Goal: Task Accomplishment & Management: Use online tool/utility

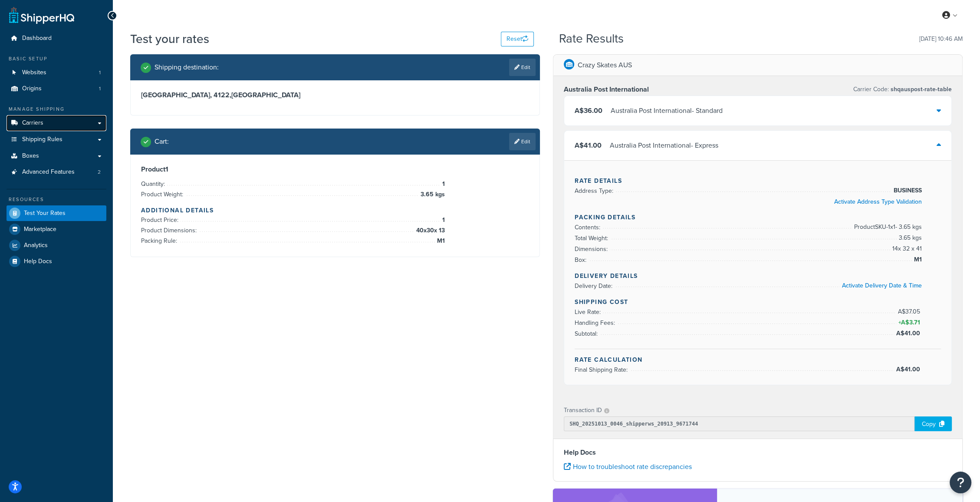
click at [39, 123] on span "Carriers" at bounding box center [32, 122] width 21 height 7
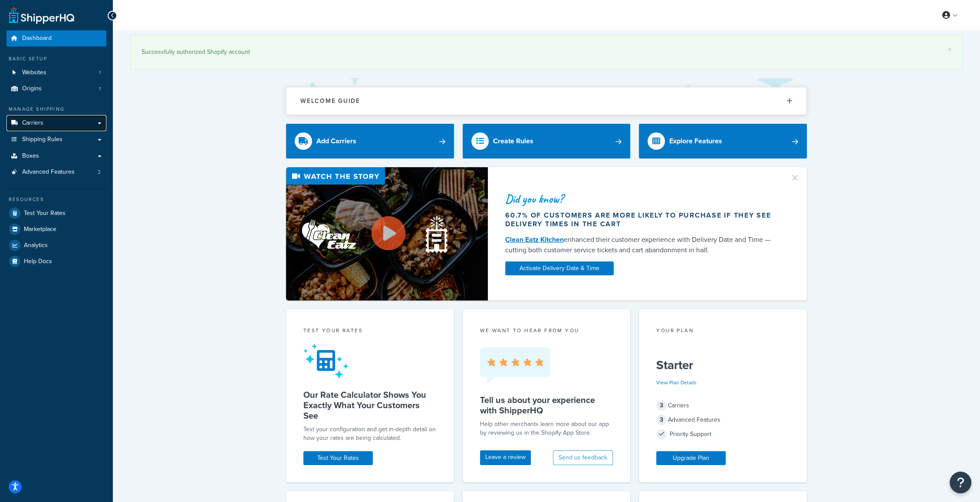
click at [47, 122] on link "Carriers" at bounding box center [57, 123] width 100 height 16
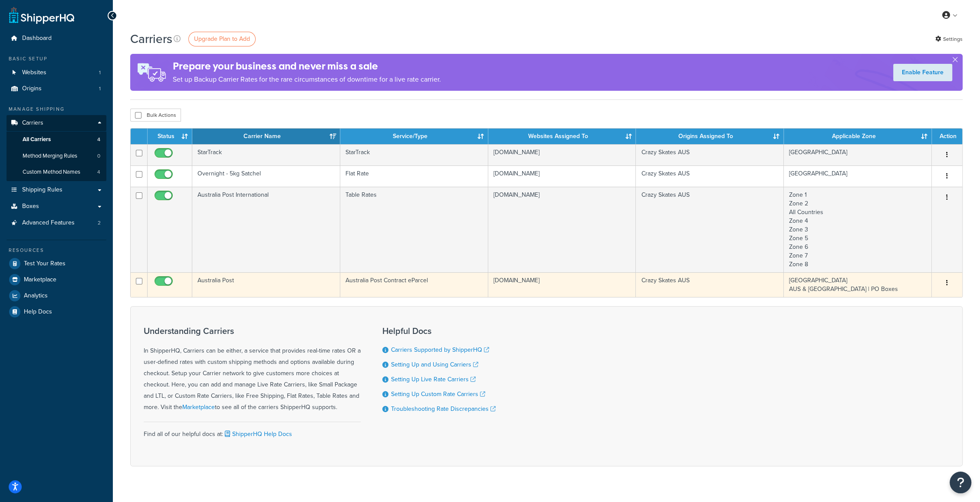
click at [206, 278] on td "Australia Post" at bounding box center [266, 284] width 148 height 25
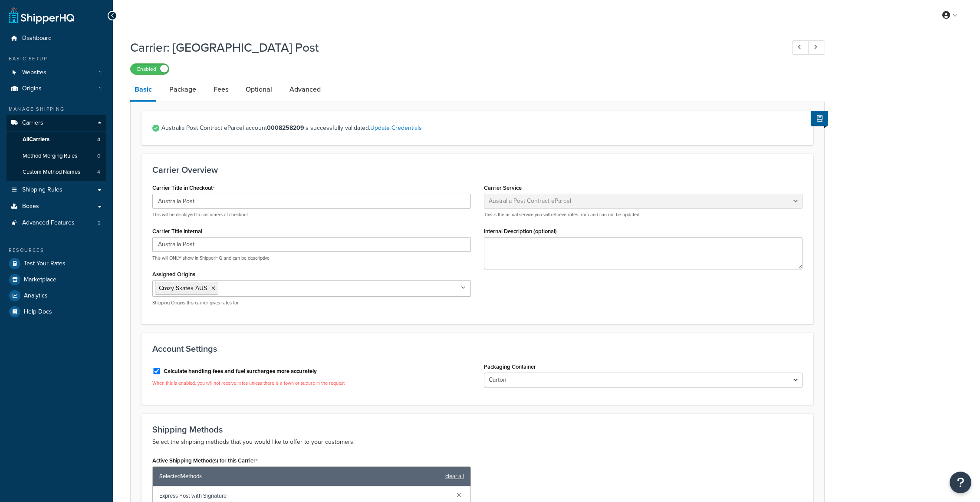
select select "eParcel"
select select "CTN"
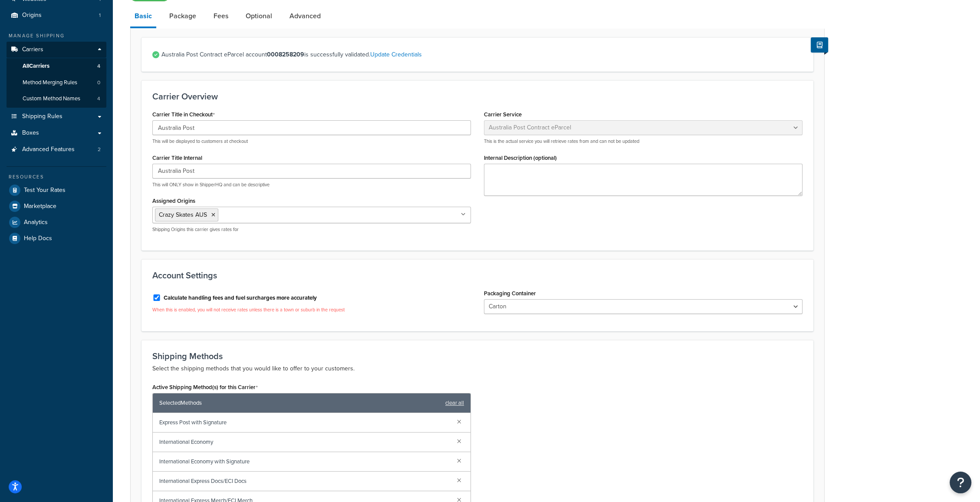
scroll to position [96, 0]
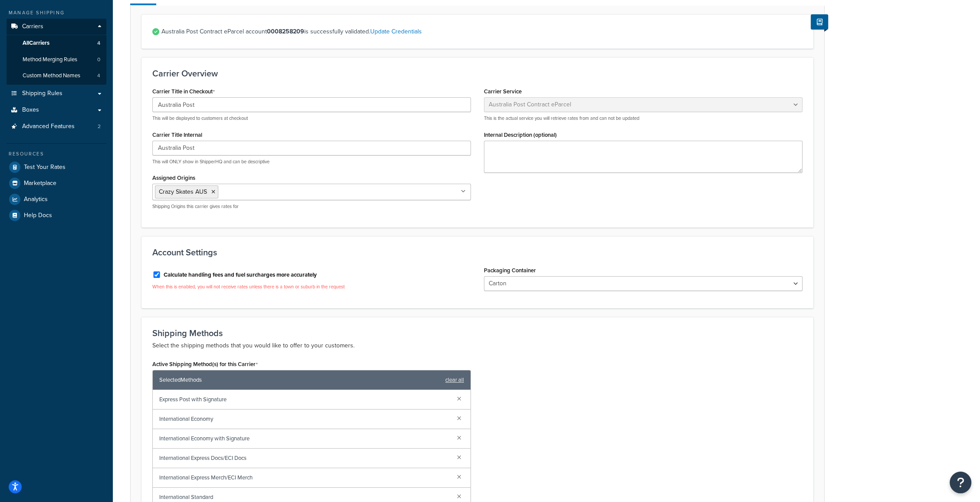
click at [406, 190] on ul "Crazy Skates AUS" at bounding box center [311, 192] width 319 height 16
type input "n"
click at [442, 167] on div "Carrier Title in Checkout Australia Post This will be displayed to customers at…" at bounding box center [312, 150] width 332 height 131
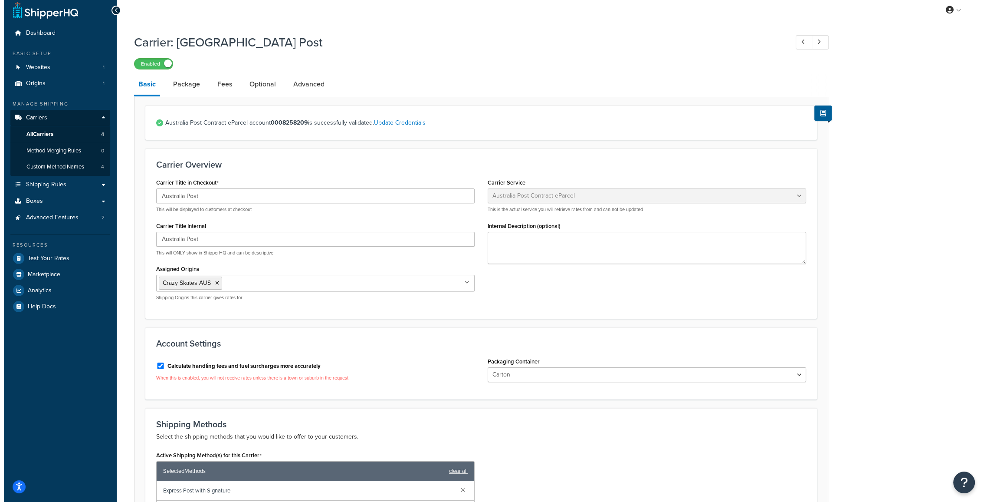
scroll to position [0, 0]
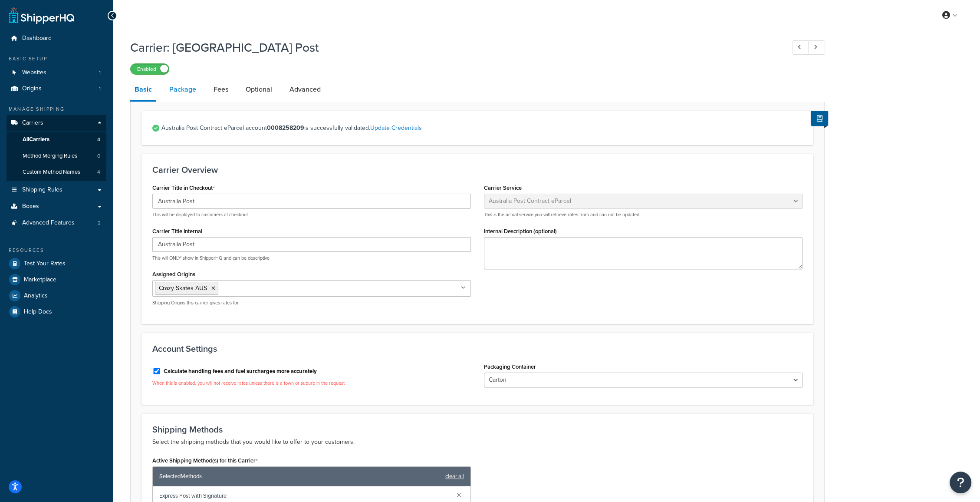
click at [179, 89] on link "Package" at bounding box center [183, 89] width 36 height 21
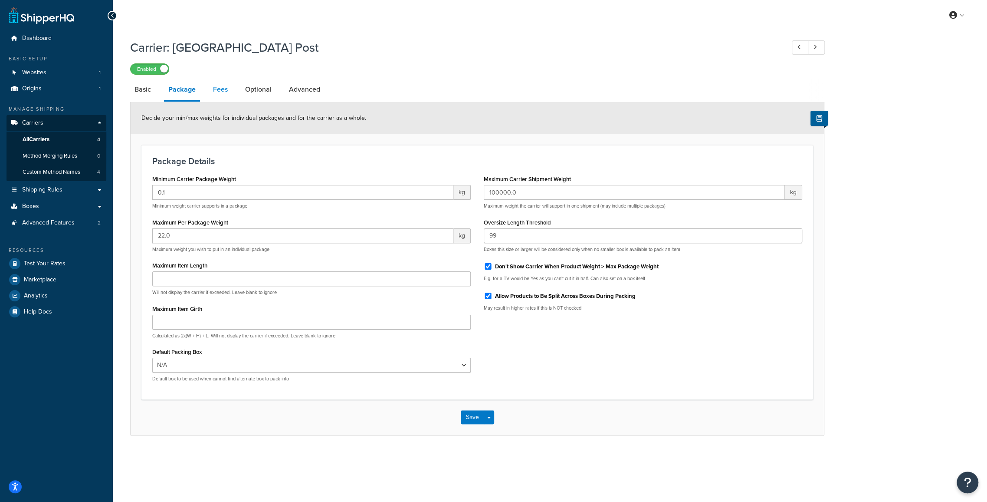
click at [221, 86] on link "Fees" at bounding box center [220, 89] width 23 height 21
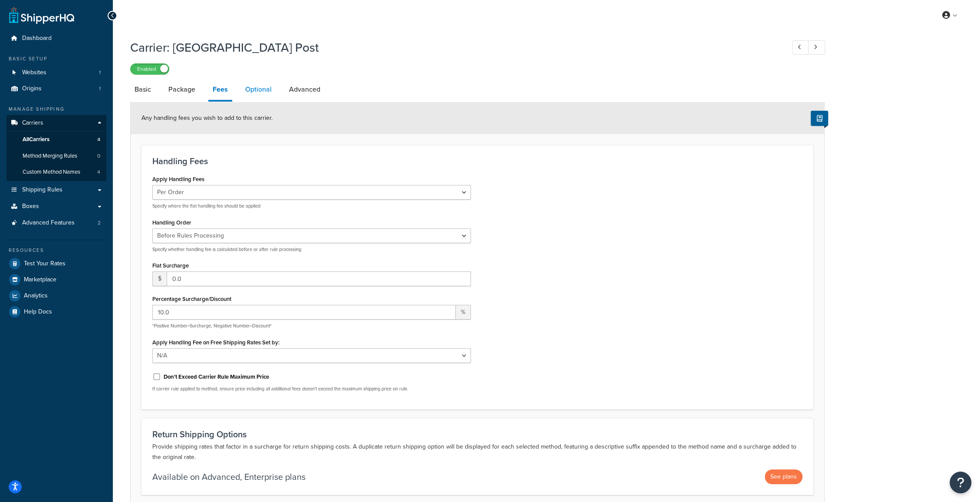
click at [260, 88] on link "Optional" at bounding box center [258, 89] width 35 height 21
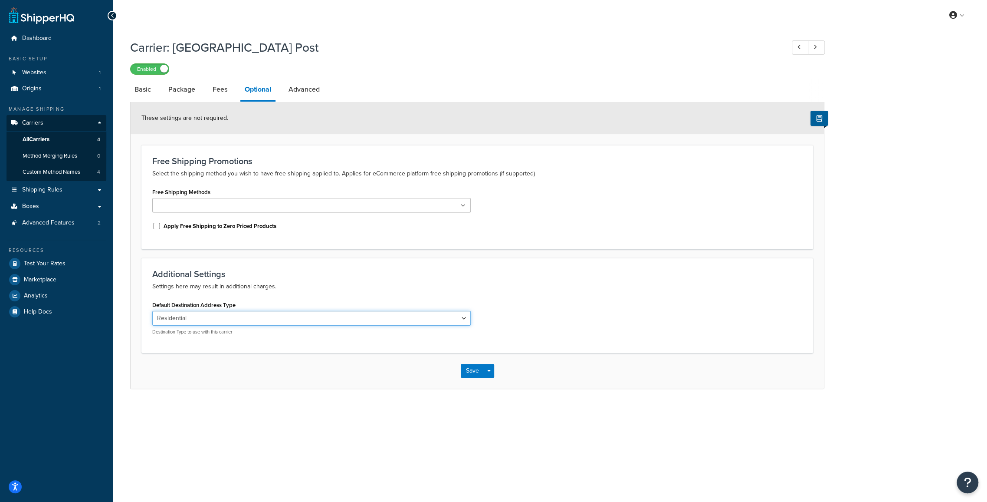
click at [197, 315] on select "Residential Business" at bounding box center [311, 318] width 319 height 15
select select "business"
click at [152, 311] on select "Residential Business" at bounding box center [311, 318] width 319 height 15
click at [476, 369] on button "Save" at bounding box center [472, 371] width 23 height 14
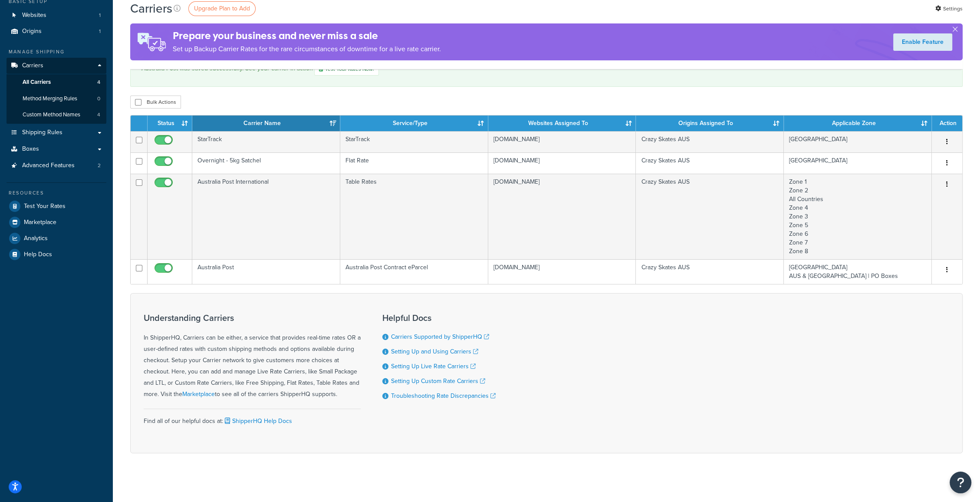
scroll to position [60, 0]
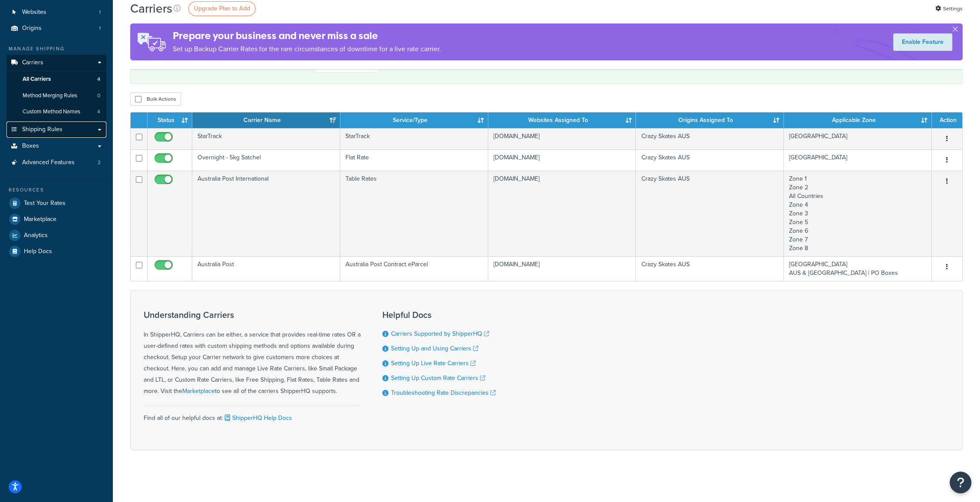
click at [97, 130] on link "Shipping Rules" at bounding box center [57, 130] width 100 height 16
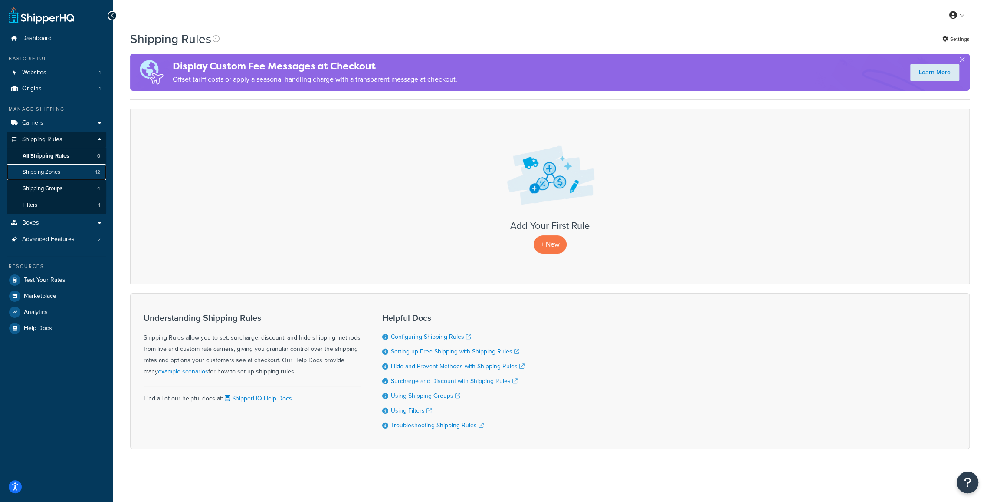
click at [49, 171] on span "Shipping Zones" at bounding box center [42, 171] width 38 height 7
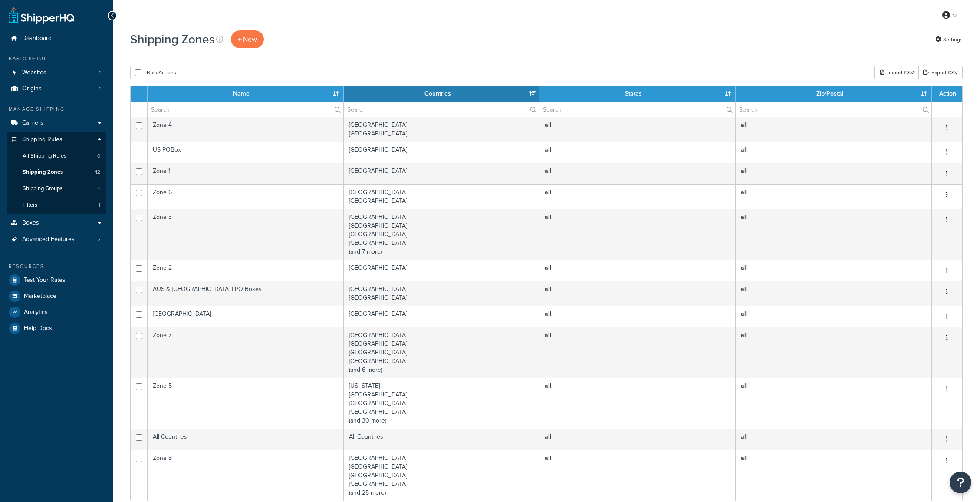
select select "15"
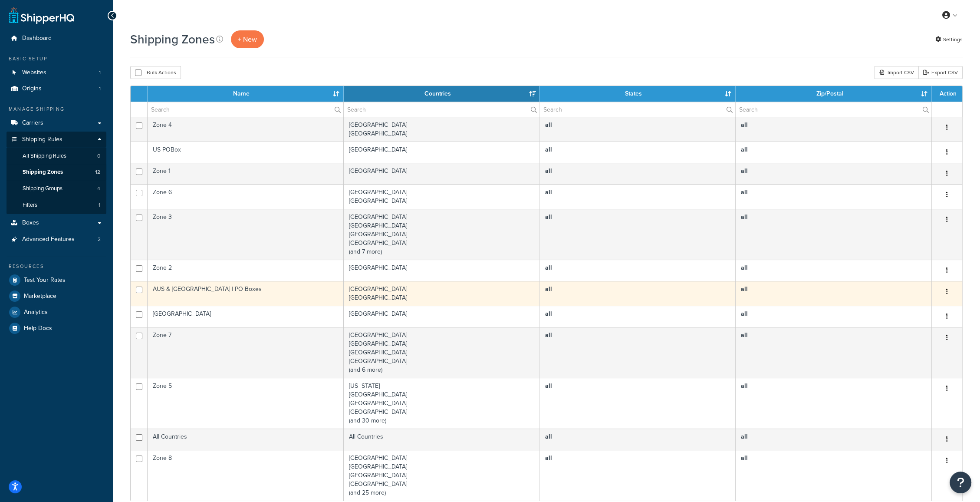
drag, startPoint x: 177, startPoint y: 288, endPoint x: 187, endPoint y: 290, distance: 10.6
click at [177, 288] on td "AUS & [GEOGRAPHIC_DATA] | PO Boxes" at bounding box center [246, 293] width 196 height 25
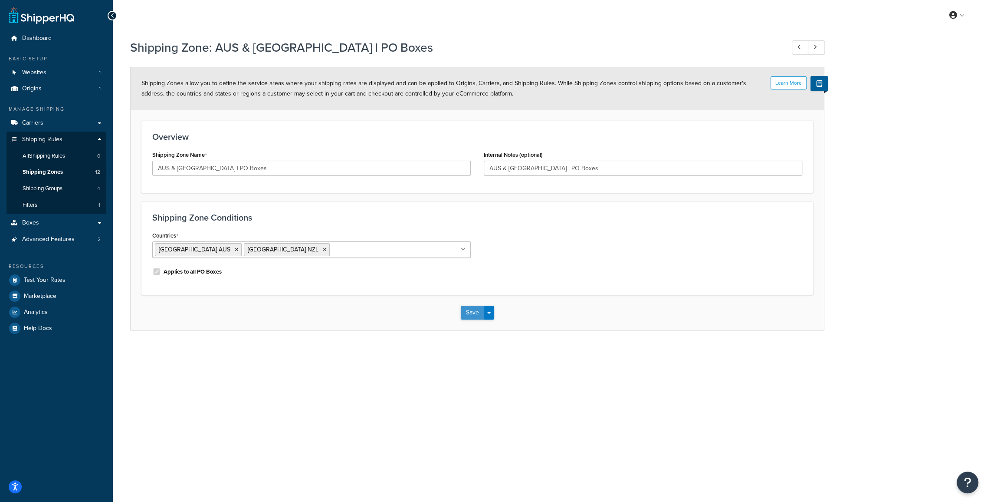
click at [468, 311] on button "Save" at bounding box center [472, 312] width 23 height 14
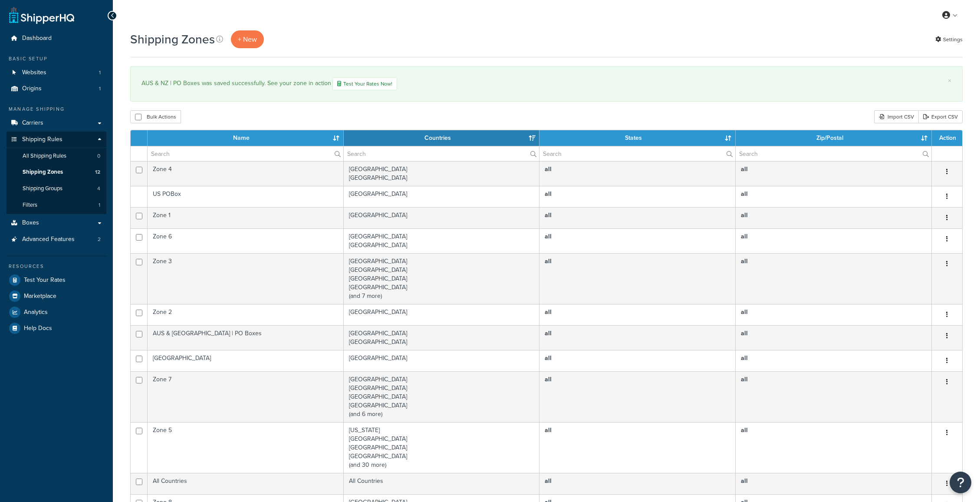
select select "15"
click at [68, 117] on link "Carriers" at bounding box center [57, 123] width 100 height 16
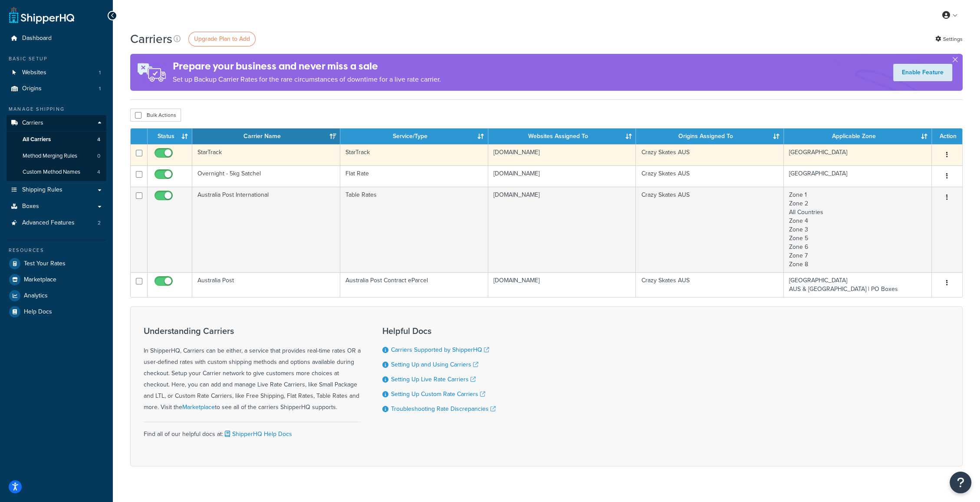
click at [220, 153] on td "StarTrack" at bounding box center [266, 154] width 148 height 21
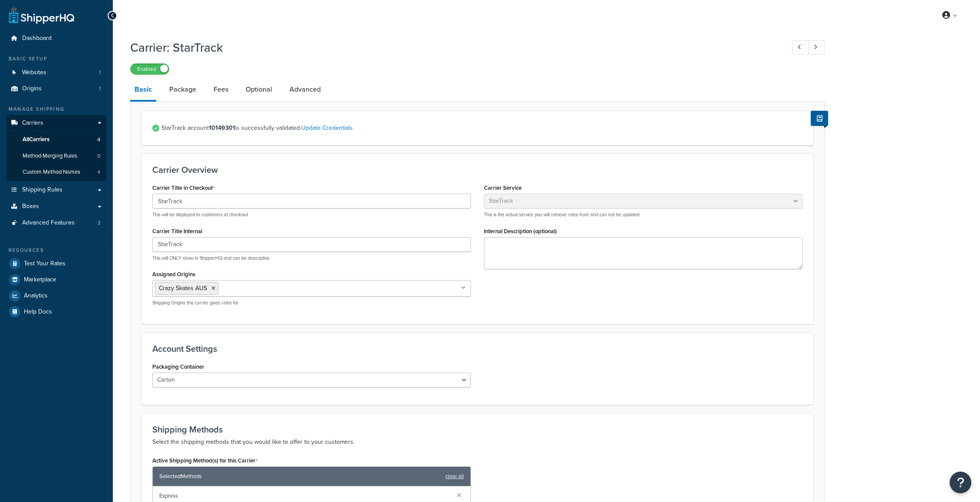
select select "starTrackv2"
select select "CTN"
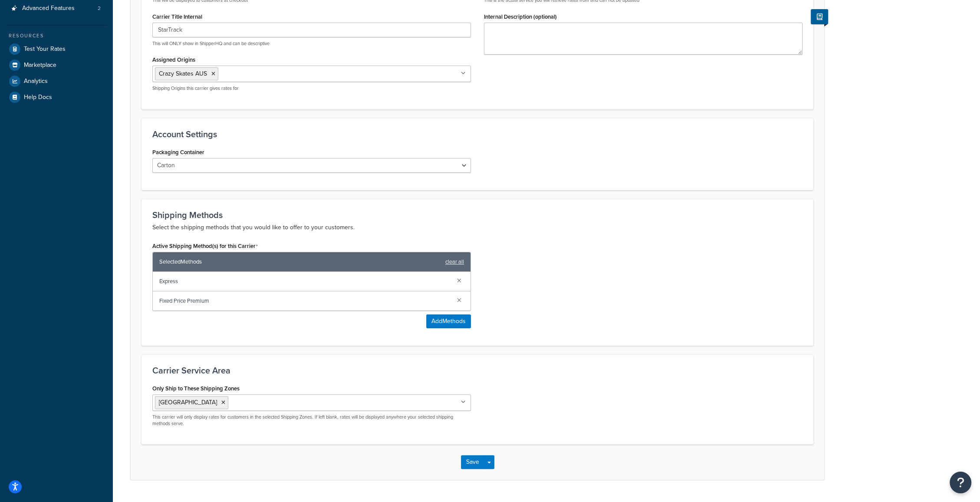
scroll to position [236, 0]
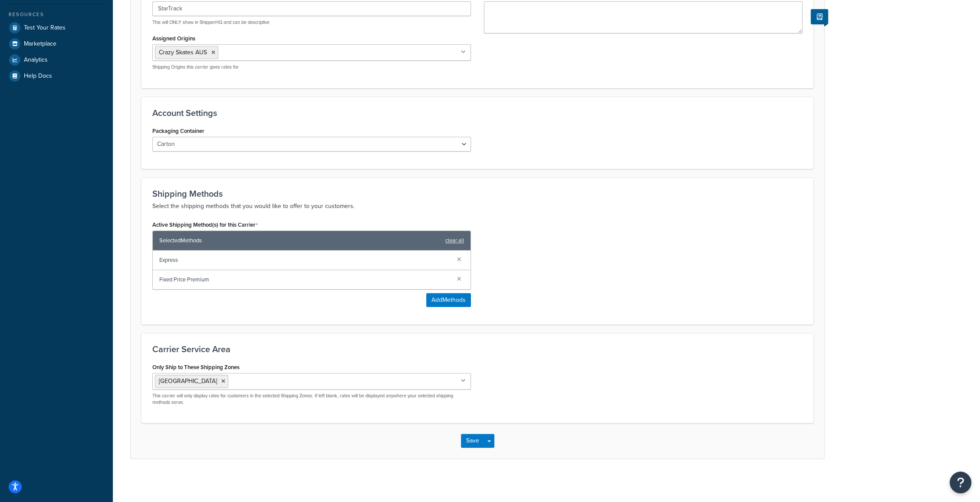
click at [461, 378] on ul "[GEOGRAPHIC_DATA]" at bounding box center [311, 381] width 319 height 16
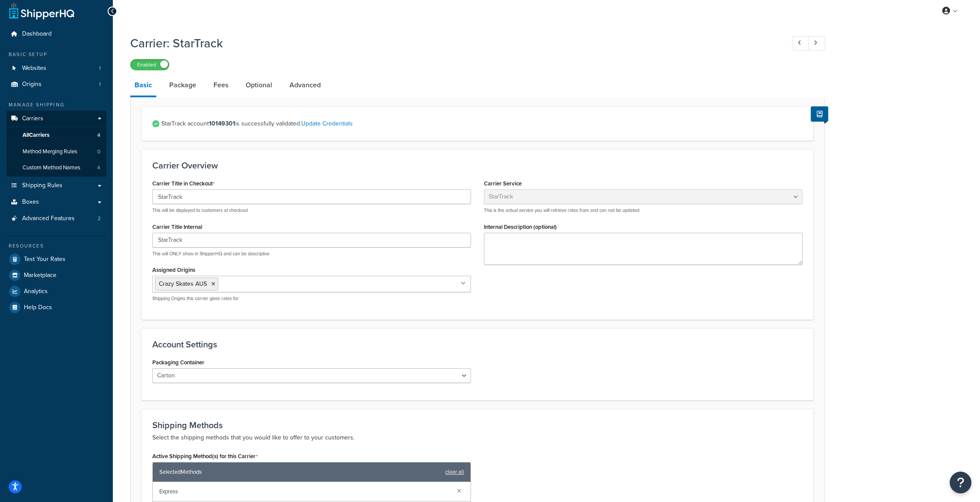
scroll to position [0, 0]
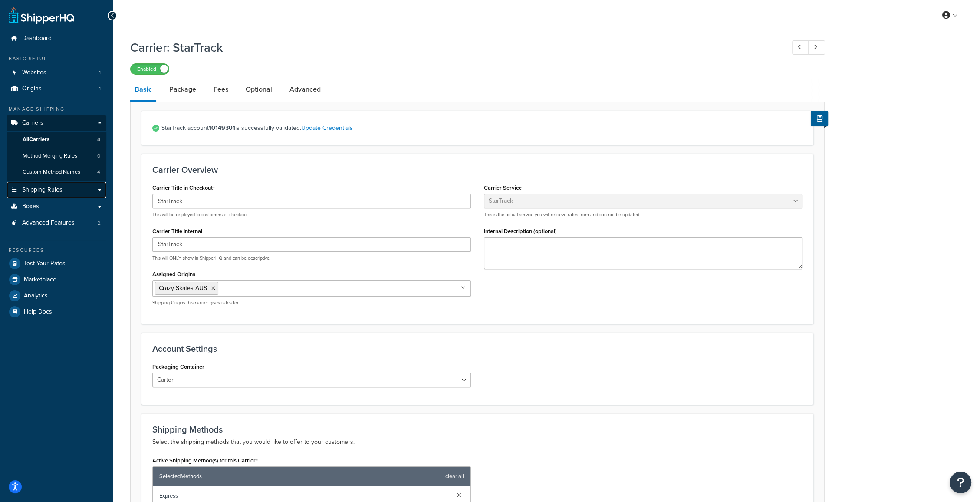
click at [101, 187] on link "Shipping Rules" at bounding box center [57, 190] width 100 height 16
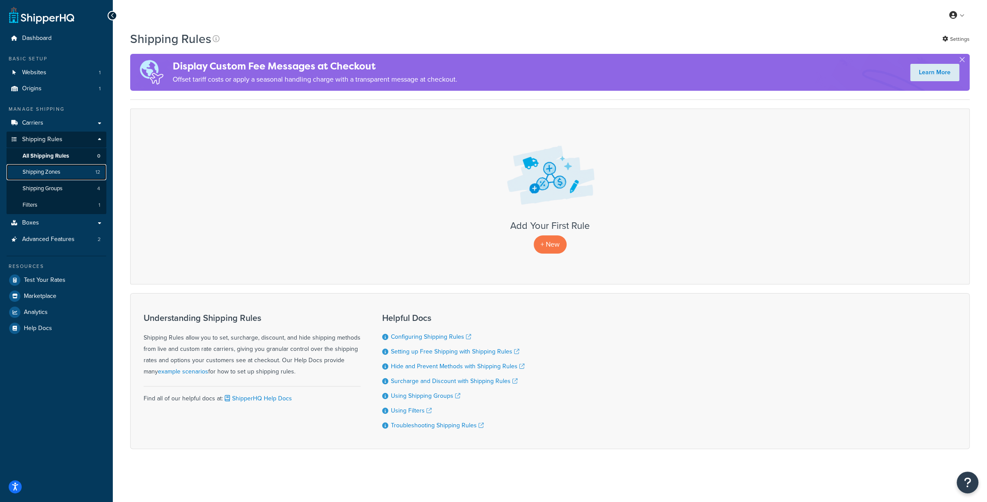
click at [53, 173] on span "Shipping Zones" at bounding box center [42, 171] width 38 height 7
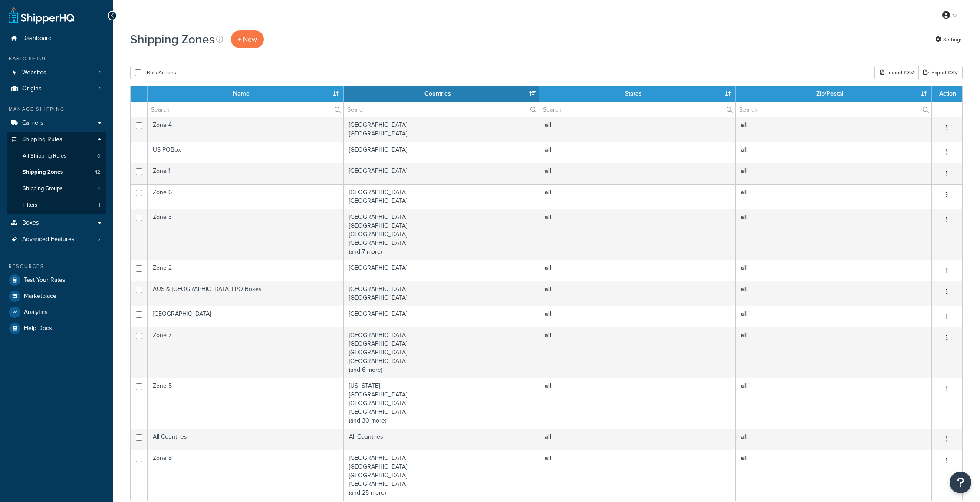
select select "15"
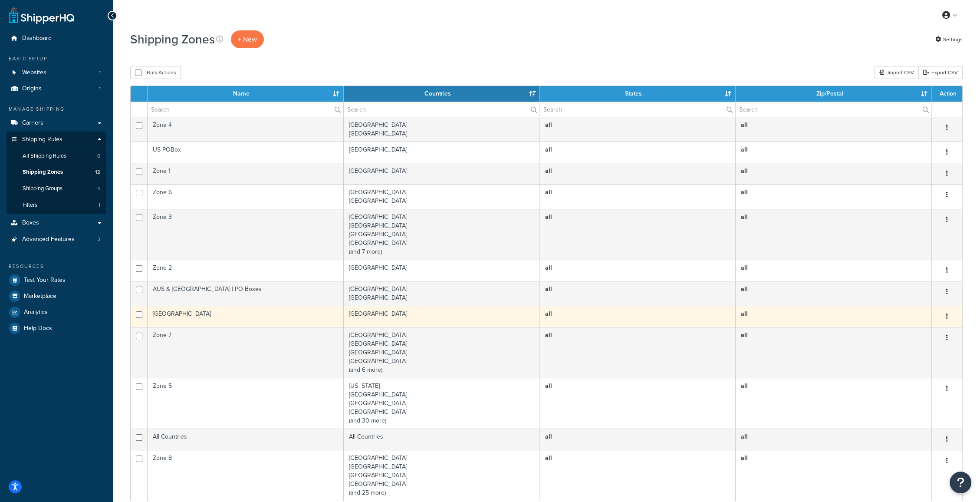
click at [948, 316] on button "button" at bounding box center [947, 316] width 12 height 14
click at [907, 335] on link "Edit" at bounding box center [911, 333] width 69 height 18
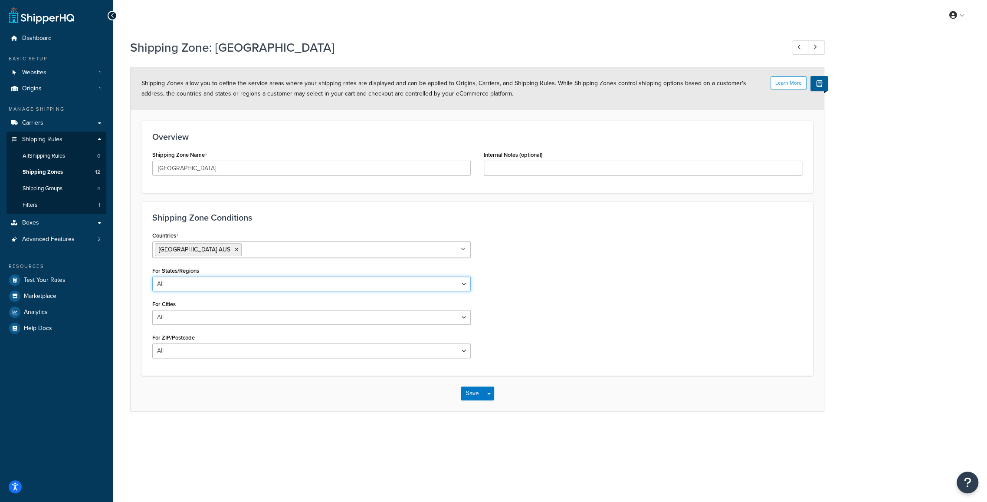
click at [220, 282] on select "All Including Excluding" at bounding box center [311, 283] width 319 height 15
click at [208, 314] on select "All Including Excluding" at bounding box center [311, 317] width 319 height 15
click at [220, 350] on select "All Including Excluding" at bounding box center [311, 350] width 319 height 15
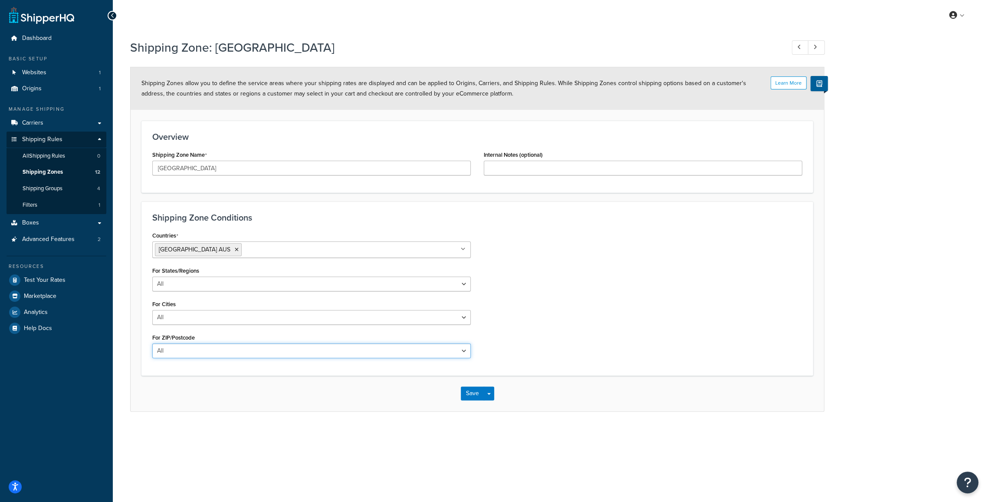
click at [220, 350] on select "All Including Excluding" at bounding box center [311, 350] width 319 height 15
click at [489, 396] on button "Save Dropdown" at bounding box center [489, 393] width 10 height 14
click at [555, 368] on div "Shipping Zone Conditions Countries Australia AUS All Countries ALL United State…" at bounding box center [477, 288] width 672 height 174
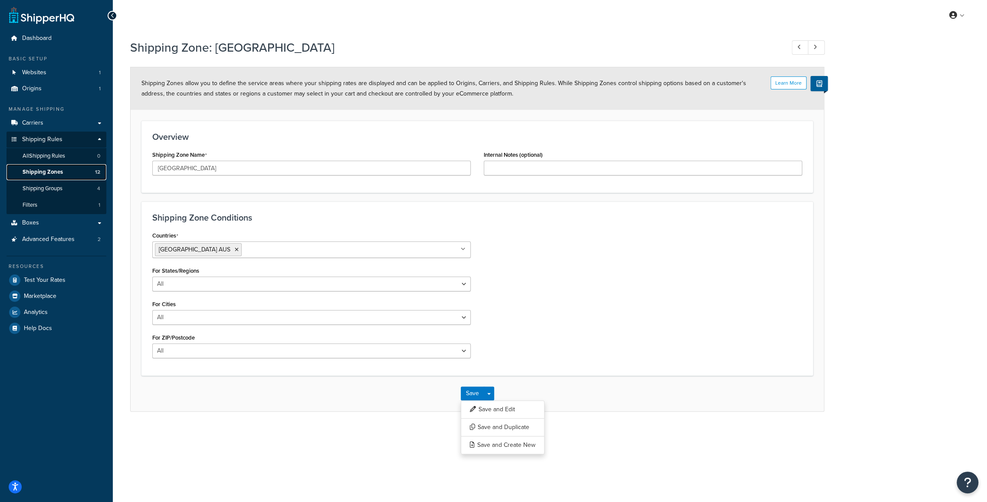
click at [50, 172] on span "Shipping Zones" at bounding box center [43, 171] width 40 height 7
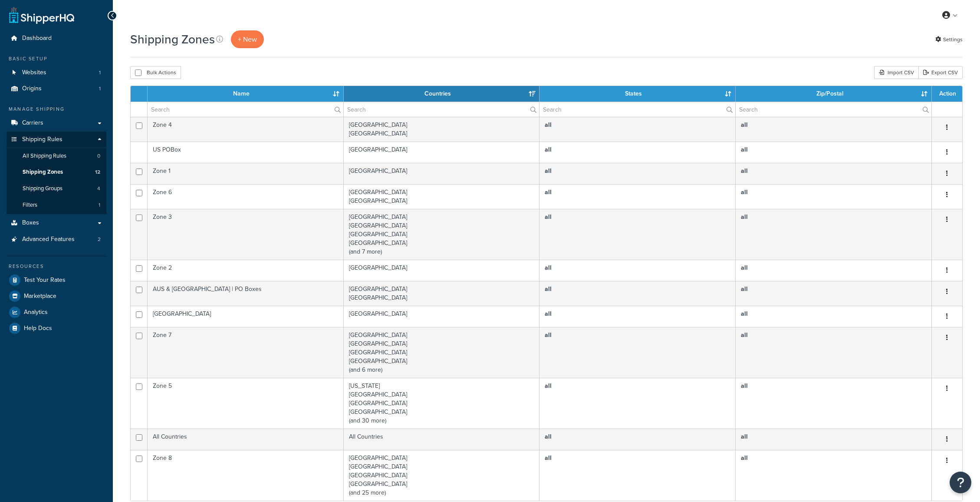
select select "15"
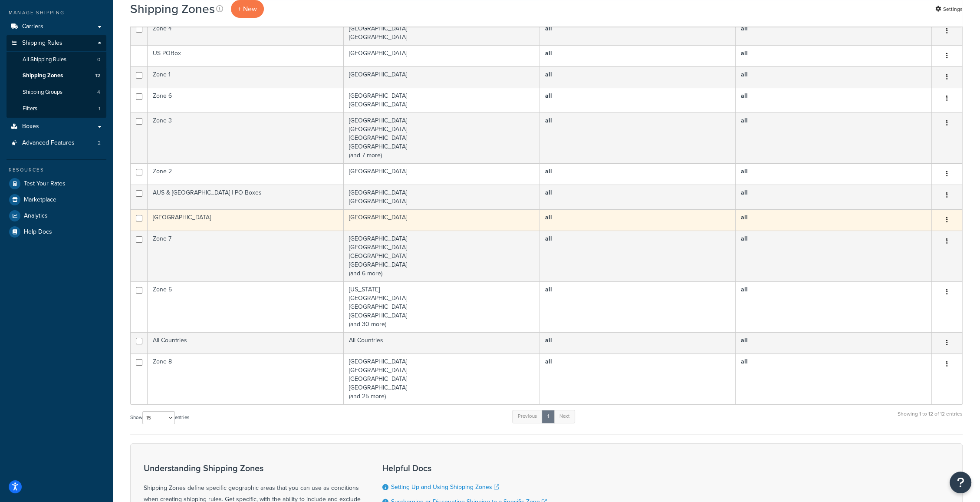
scroll to position [48, 0]
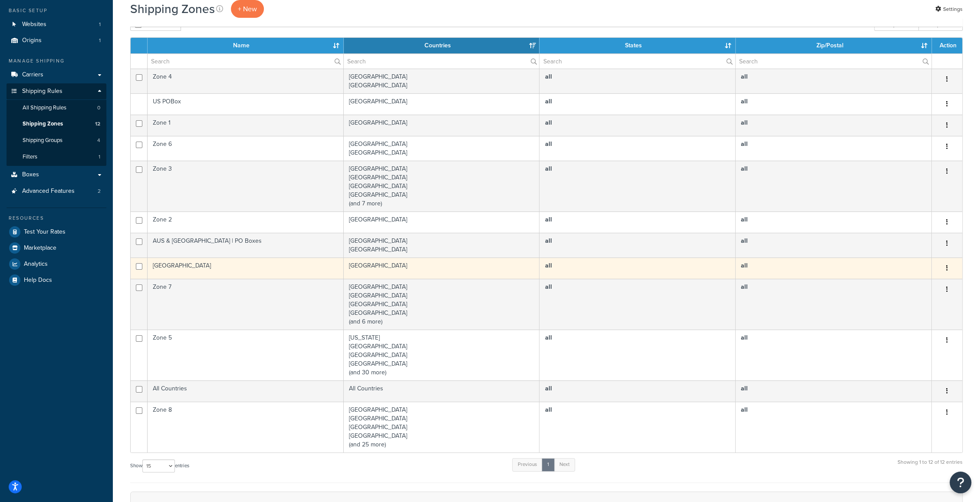
click at [163, 266] on td "Australia" at bounding box center [246, 267] width 196 height 21
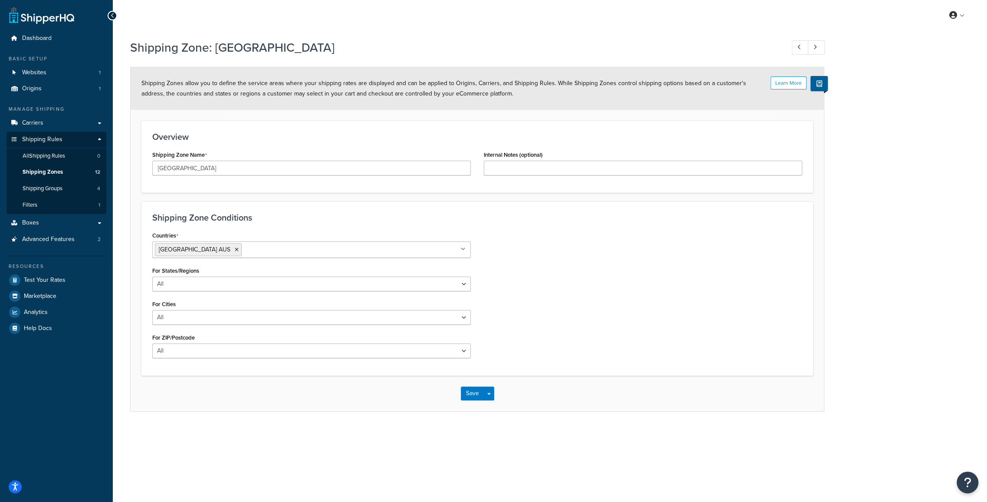
click at [115, 14] on div at bounding box center [113, 16] width 10 height 10
click at [109, 13] on div at bounding box center [113, 16] width 10 height 10
click at [52, 174] on span "Shipping Zones" at bounding box center [43, 171] width 40 height 7
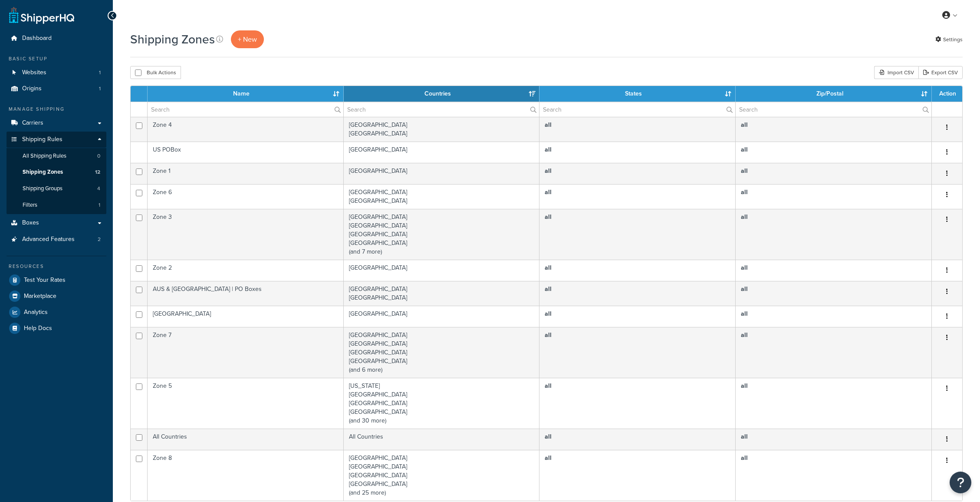
select select "15"
click at [257, 35] on link "+ New" at bounding box center [247, 39] width 33 height 18
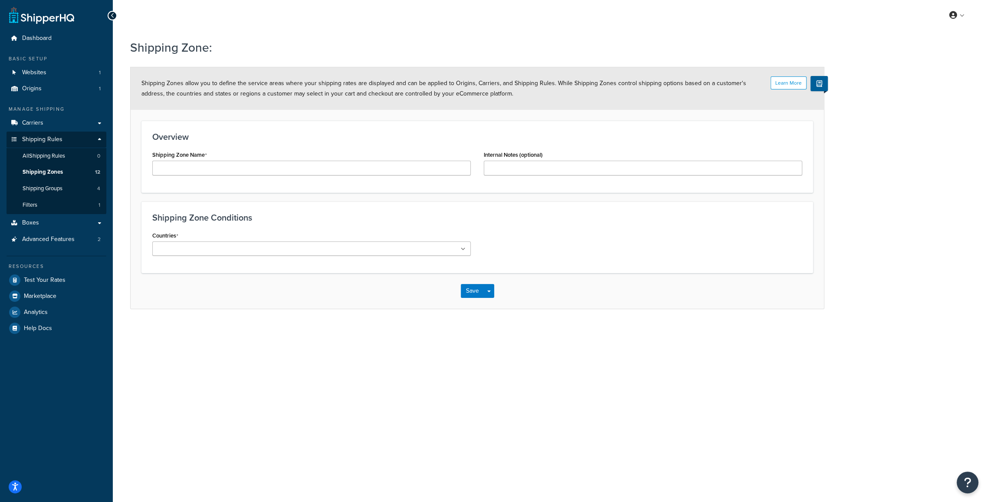
click at [218, 241] on ul at bounding box center [311, 248] width 319 height 14
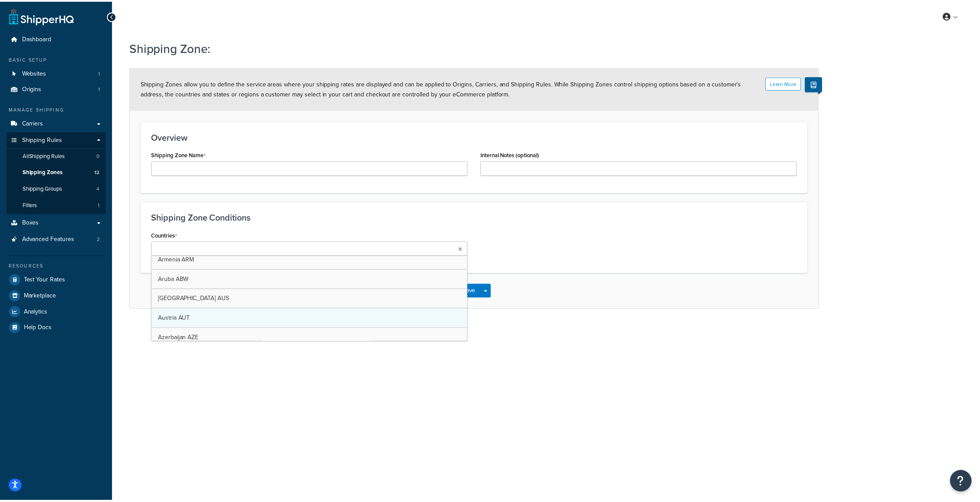
scroll to position [241, 0]
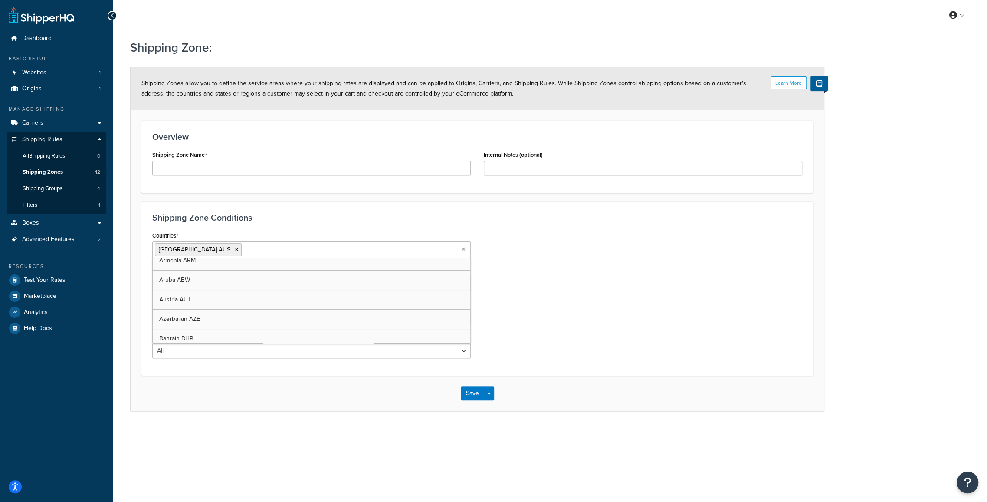
click at [462, 225] on div "Shipping Zone Conditions Countries Australia AUS All Countries ALL United State…" at bounding box center [477, 288] width 672 height 174
click at [201, 353] on select "All Including Excluding" at bounding box center [311, 350] width 319 height 15
click at [200, 353] on select "All Including Excluding" at bounding box center [311, 350] width 319 height 15
click at [196, 313] on select "All Including Excluding" at bounding box center [311, 317] width 319 height 15
click at [196, 305] on div "For Cities All Including Excluding" at bounding box center [311, 311] width 319 height 27
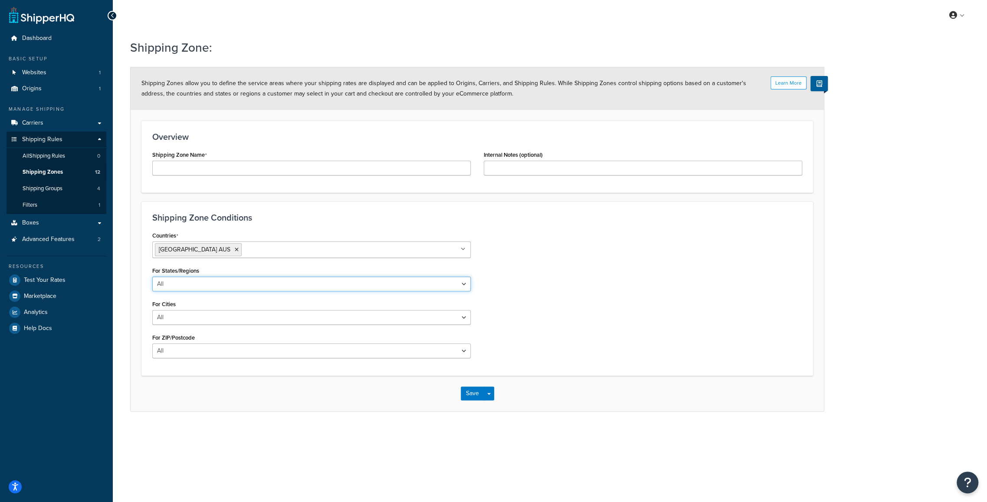
click at [207, 283] on select "All Including Excluding" at bounding box center [311, 283] width 319 height 15
click at [218, 264] on div "For States/Regions All Including Excluding" at bounding box center [311, 277] width 319 height 27
click at [215, 314] on select "All Including Excluding" at bounding box center [311, 317] width 319 height 15
click at [220, 292] on div "Countries Australia AUS All Countries ALL United States USA Afghanistan AFG Alb…" at bounding box center [312, 296] width 332 height 135
click at [212, 346] on select "All Including Excluding" at bounding box center [311, 350] width 319 height 15
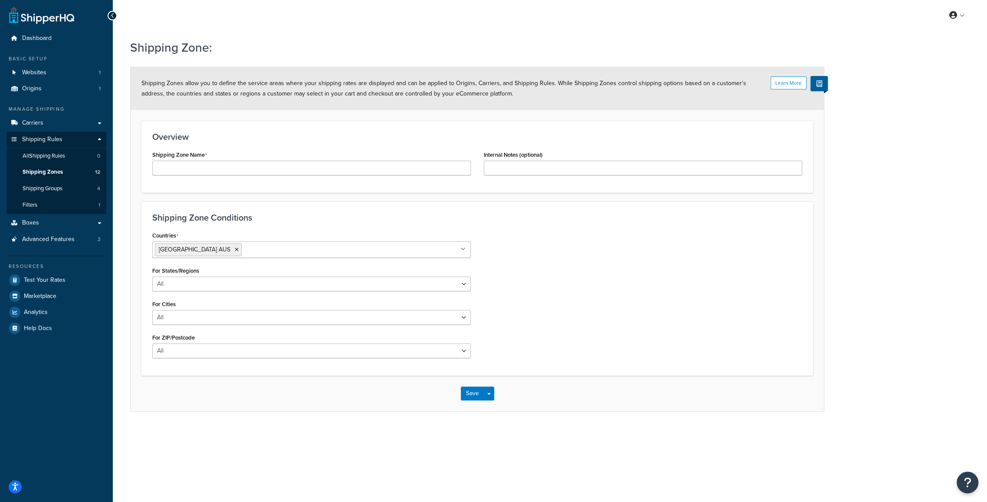
drag, startPoint x: 220, startPoint y: 329, endPoint x: 225, endPoint y: 322, distance: 8.7
click at [221, 329] on div "Countries Australia AUS All Countries ALL United States USA Afghanistan AFG Alb…" at bounding box center [312, 296] width 332 height 135
click at [112, 16] on icon at bounding box center [113, 16] width 4 height 6
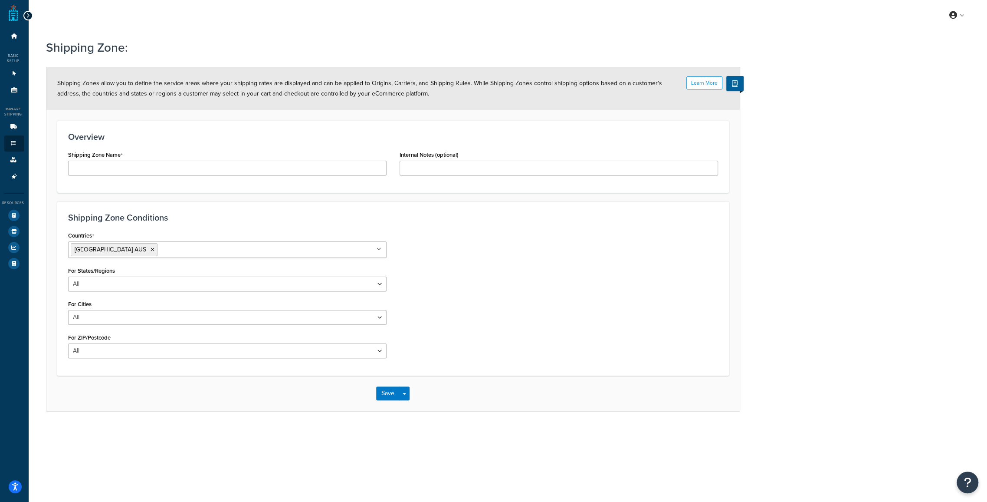
click at [26, 15] on icon at bounding box center [28, 16] width 4 height 6
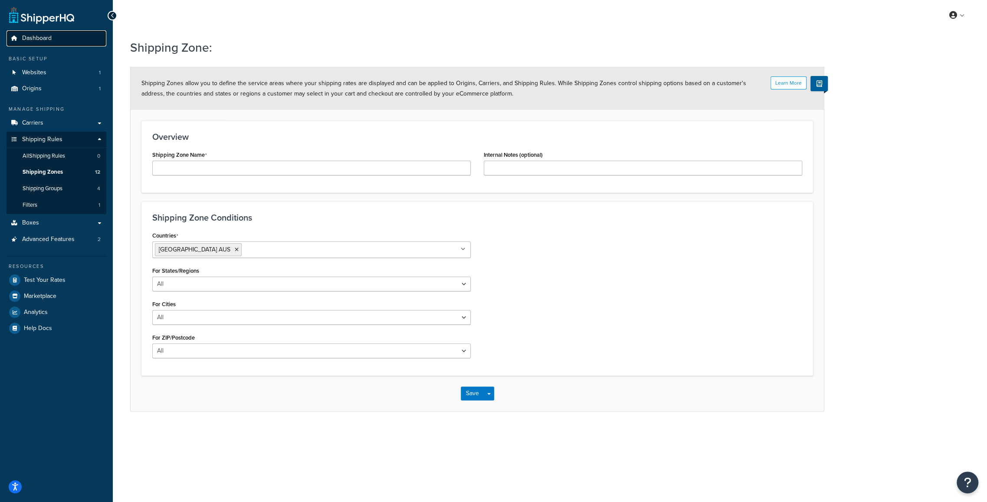
click at [35, 35] on span "Dashboard" at bounding box center [37, 38] width 30 height 7
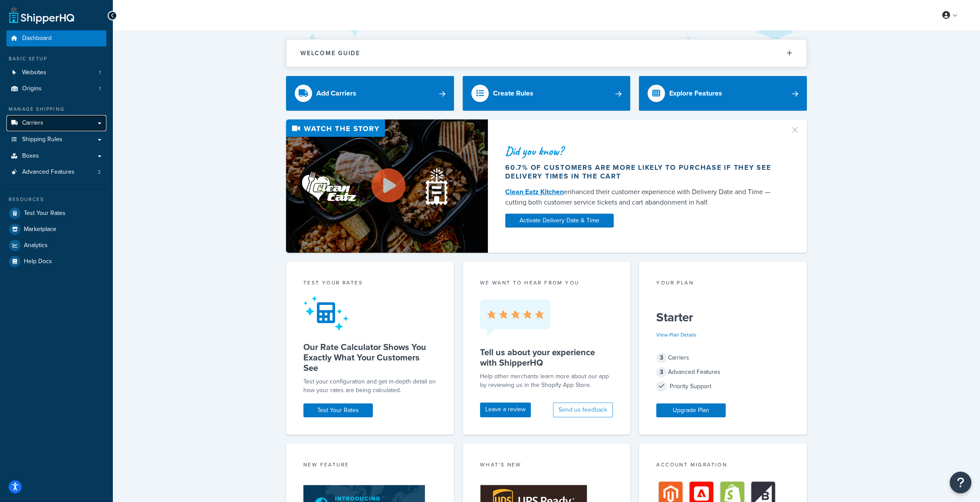
click at [39, 123] on span "Carriers" at bounding box center [32, 122] width 21 height 7
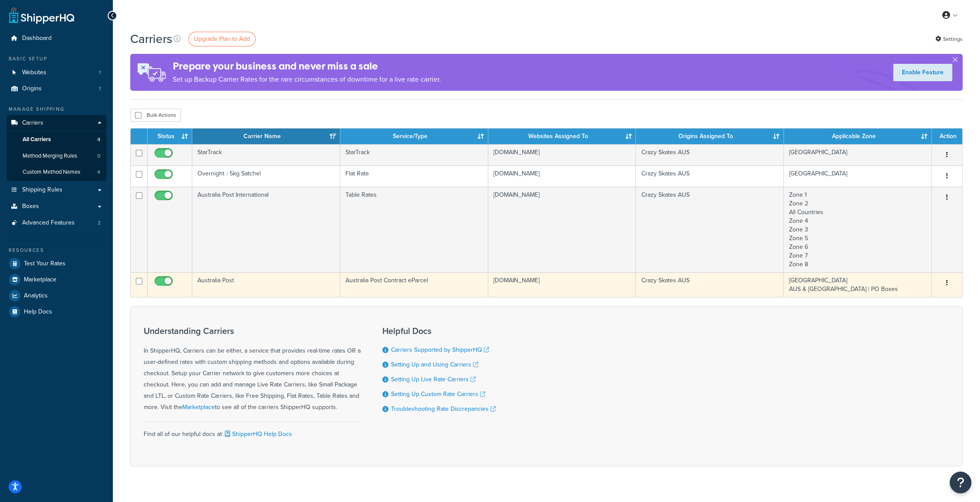
click at [227, 276] on td "Australia Post" at bounding box center [266, 284] width 148 height 25
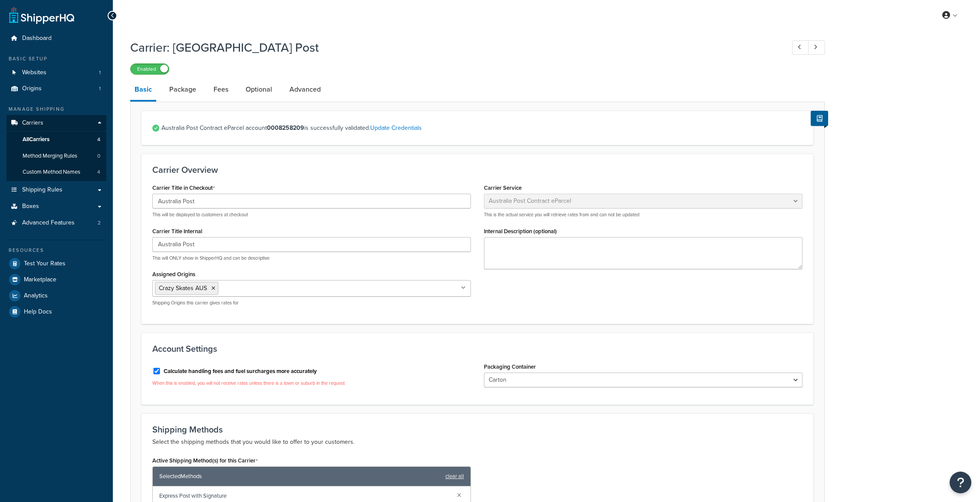
select select "eParcel"
select select "CTN"
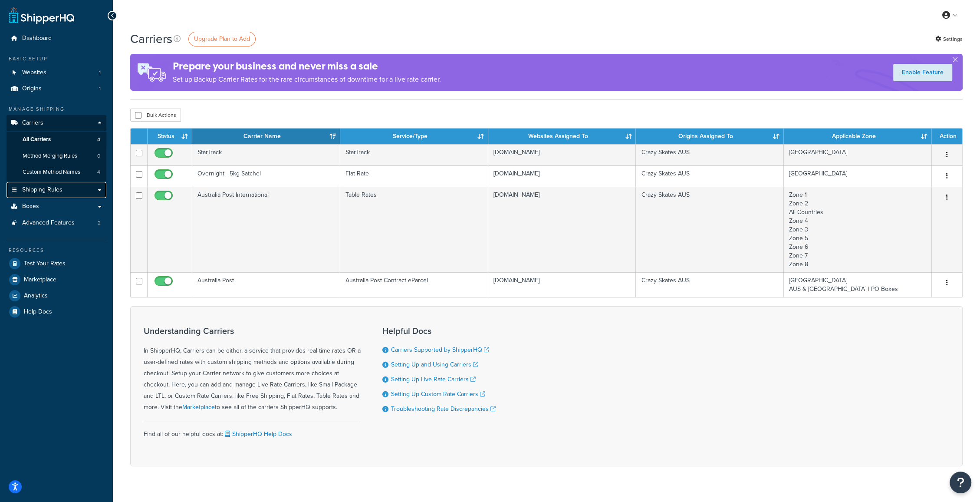
click at [101, 189] on link "Shipping Rules" at bounding box center [57, 190] width 100 height 16
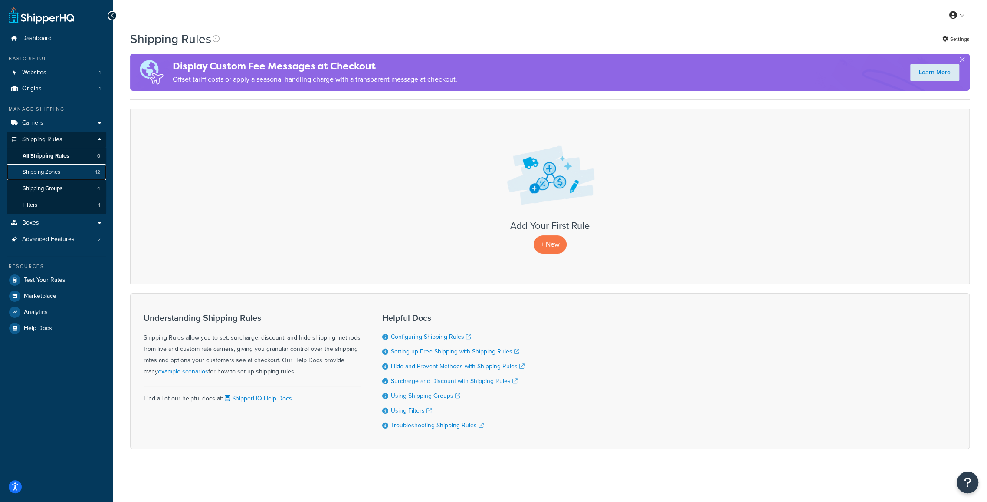
click at [66, 169] on link "Shipping Zones 12" at bounding box center [57, 172] width 100 height 16
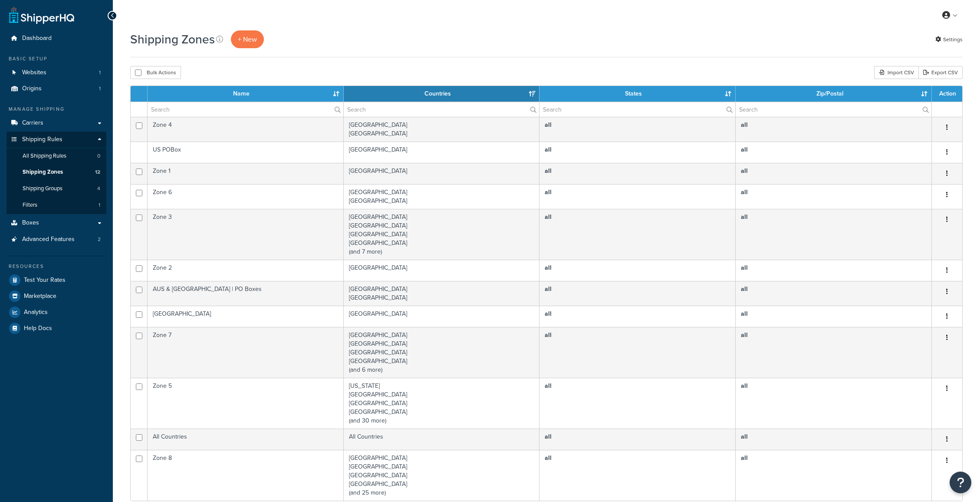
select select "15"
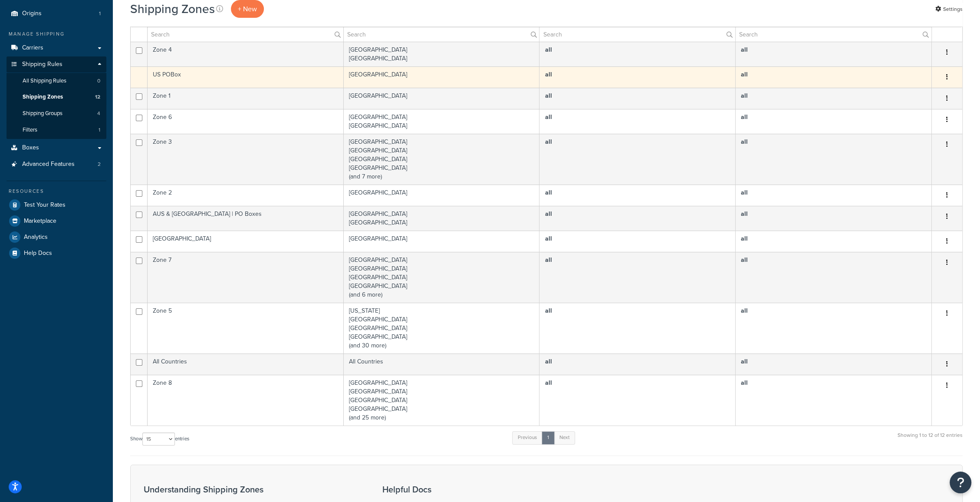
scroll to position [96, 0]
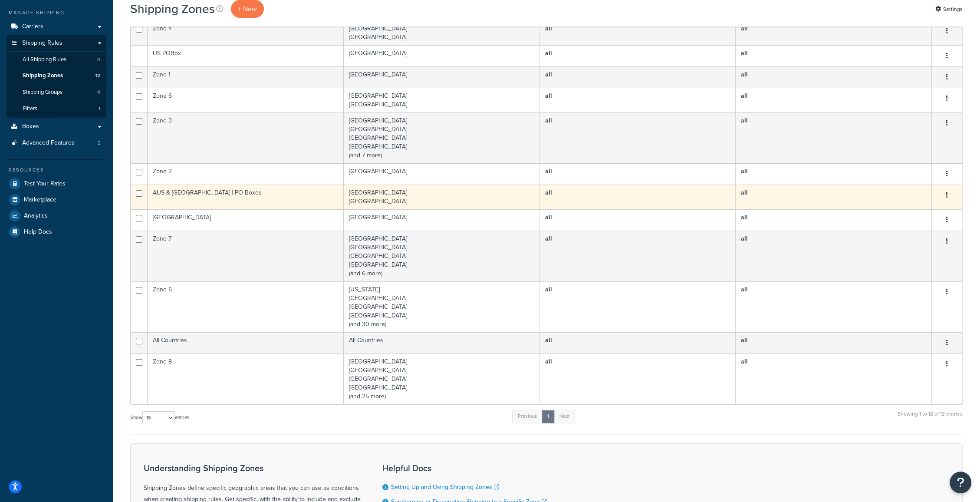
click at [289, 197] on td "AUS & [GEOGRAPHIC_DATA] | PO Boxes" at bounding box center [246, 196] width 196 height 25
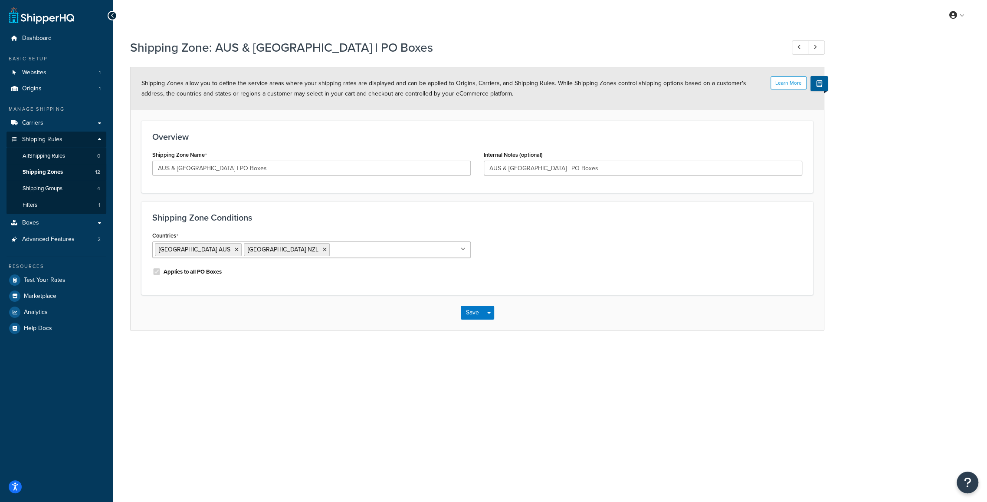
click at [458, 247] on ul "[GEOGRAPHIC_DATA] AUS [GEOGRAPHIC_DATA] NZL" at bounding box center [311, 249] width 319 height 16
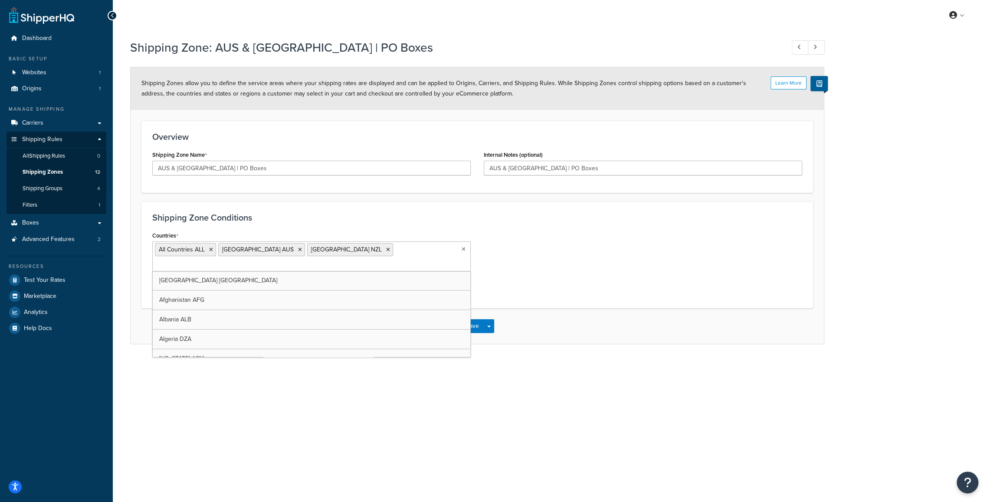
click at [340, 223] on div "Shipping Zone Conditions Countries All Countries ALL Australia AUS New Zealand …" at bounding box center [477, 254] width 672 height 107
click at [474, 319] on button "Save" at bounding box center [472, 326] width 23 height 14
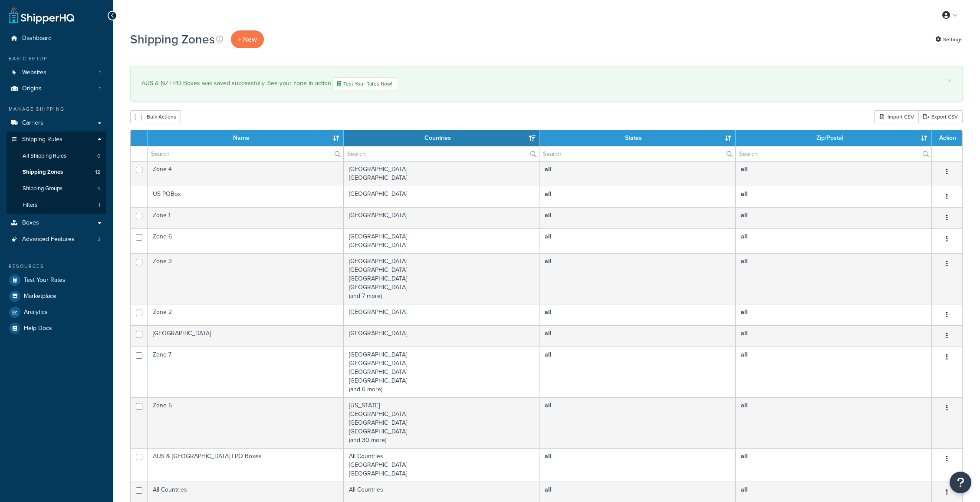
select select "15"
click at [41, 278] on span "Test Your Rates" at bounding box center [45, 279] width 42 height 7
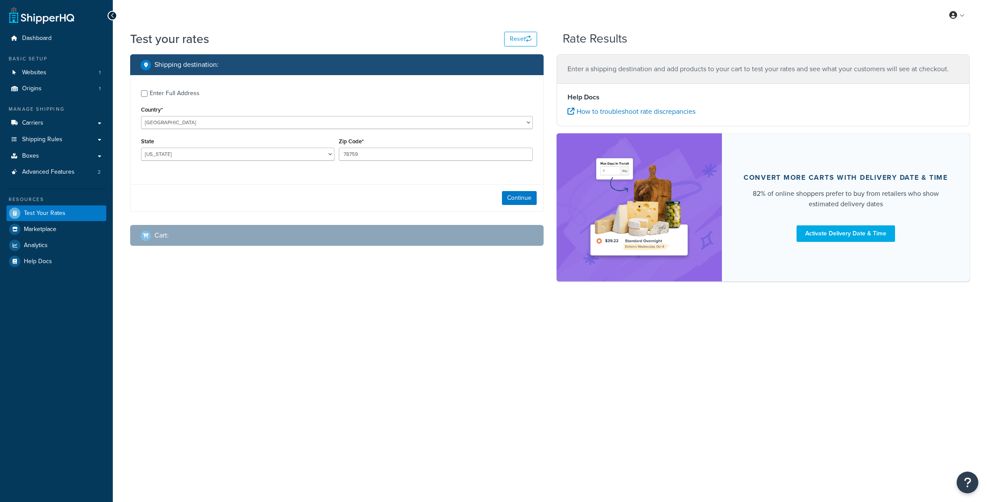
select select "TX"
click at [189, 119] on select "United States United Kingdom Afghanistan Åland Islands Albania Algeria American…" at bounding box center [337, 122] width 392 height 13
select select "NZ"
click at [141, 116] on select "United States United Kingdom Afghanistan Åland Islands Albania Algeria American…" at bounding box center [337, 122] width 392 height 13
click at [198, 152] on select "Auckland Bay of Plenty Canterbury Gisborne Hawkes Bay Manawatu-Wanganui Marlbor…" at bounding box center [238, 154] width 194 height 13
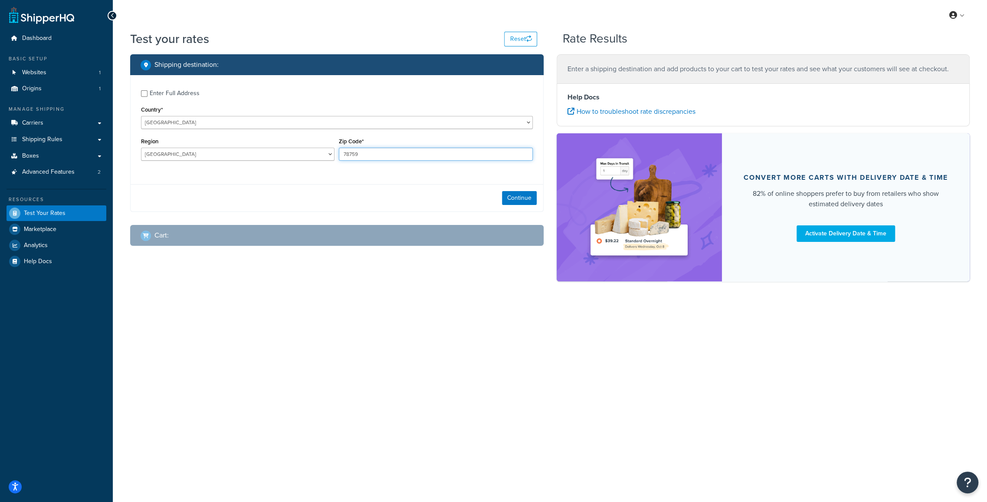
drag, startPoint x: 397, startPoint y: 152, endPoint x: 391, endPoint y: 152, distance: 6.5
click at [397, 152] on input "78759" at bounding box center [436, 154] width 194 height 13
drag, startPoint x: 391, startPoint y: 152, endPoint x: 299, endPoint y: 155, distance: 92.0
click at [299, 155] on div "Region Auckland Bay of Plenty Canterbury Gisborne Hawkes Bay Manawatu-Wanganui …" at bounding box center [337, 151] width 396 height 32
type input "4115"
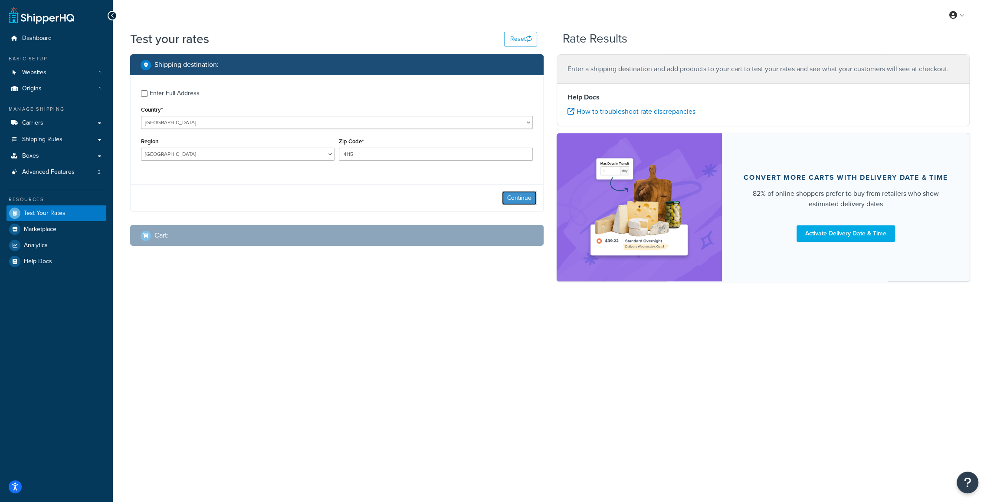
drag, startPoint x: 522, startPoint y: 200, endPoint x: 513, endPoint y: 196, distance: 9.1
click at [523, 200] on button "Continue" at bounding box center [519, 198] width 35 height 14
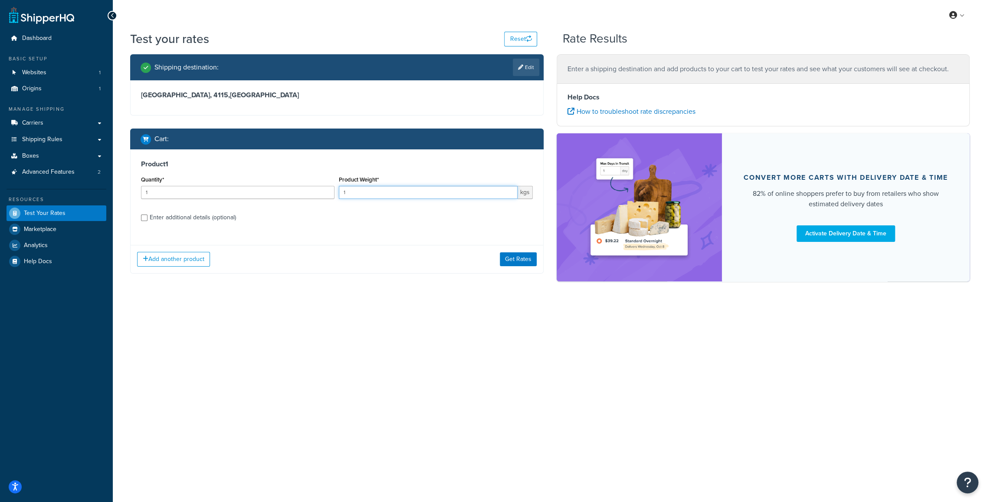
drag, startPoint x: 362, startPoint y: 192, endPoint x: 315, endPoint y: 190, distance: 47.4
click at [315, 190] on div "Quantity* 1 Product Weight* 1 kgs" at bounding box center [337, 190] width 396 height 32
type input "3.65"
click at [180, 220] on div "Enter additional details (optional)" at bounding box center [193, 217] width 86 height 12
click at [148, 220] on input "Enter additional details (optional)" at bounding box center [144, 217] width 7 height 7
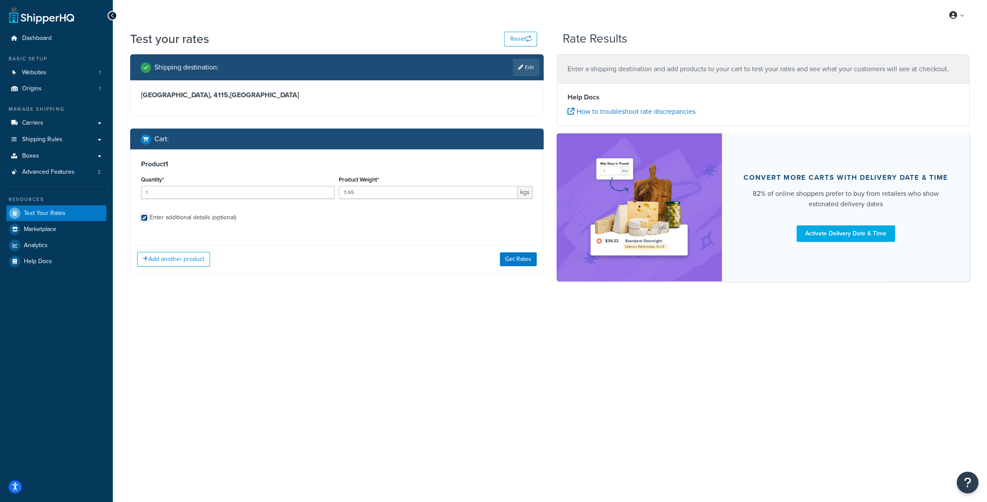
checkbox input "true"
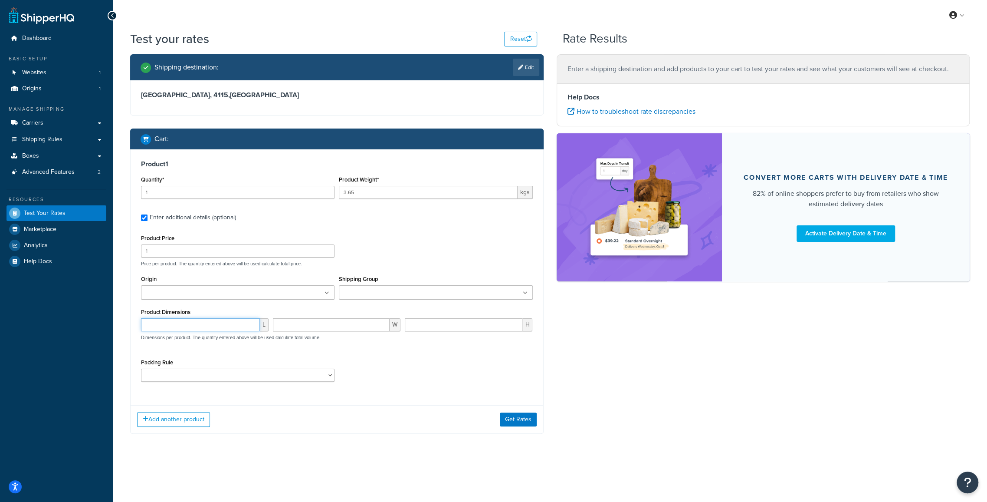
click at [191, 322] on input "number" at bounding box center [200, 324] width 119 height 13
type input "40"
type input "30"
type input "13"
click at [218, 294] on ul at bounding box center [238, 292] width 194 height 14
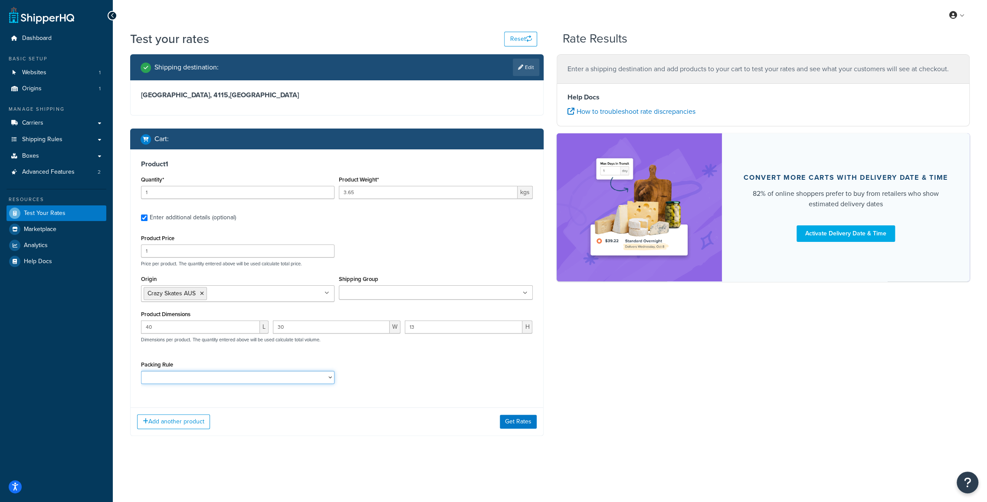
click at [217, 383] on select "CASE1 L1 LON M1 NYC PRO1 RIL1 RIM1 RIS1 S1 SSM1 SSS1 SYD TYO XL1" at bounding box center [238, 377] width 194 height 13
select select "64146"
click at [141, 371] on select "CASE1 L1 LON M1 NYC PRO1 RIL1 RIM1 RIS1 S1 SSM1 SSS1 SYD TYO XL1" at bounding box center [238, 377] width 194 height 13
drag, startPoint x: 511, startPoint y: 421, endPoint x: 512, endPoint y: 454, distance: 33.4
click at [513, 421] on button "Get Rates" at bounding box center [518, 421] width 37 height 14
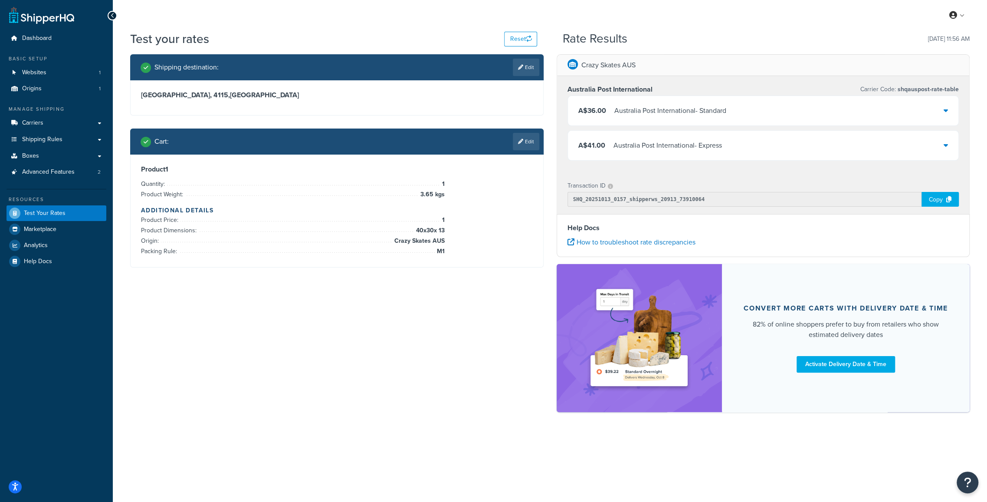
click at [944, 145] on icon at bounding box center [946, 144] width 4 height 7
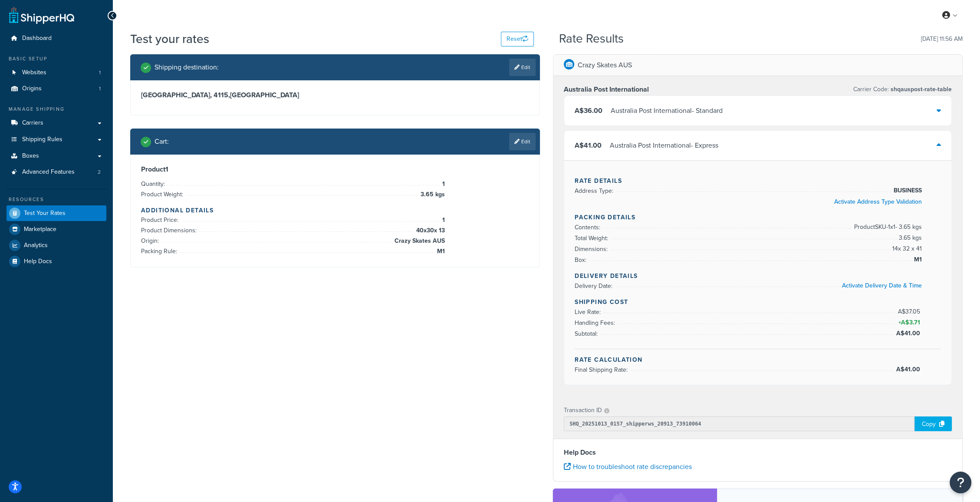
click at [944, 145] on div "A$41.00 Australia Post International - Express" at bounding box center [757, 146] width 387 height 30
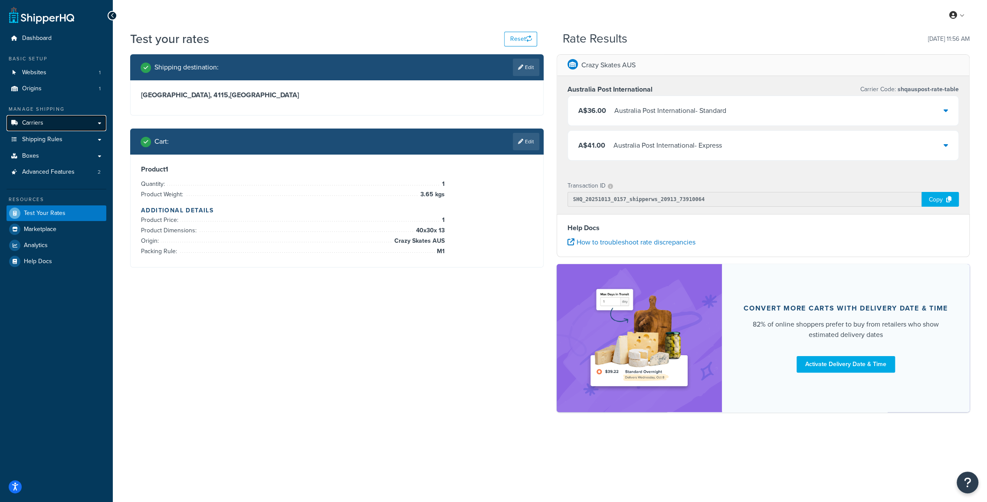
click at [45, 127] on link "Carriers" at bounding box center [57, 123] width 100 height 16
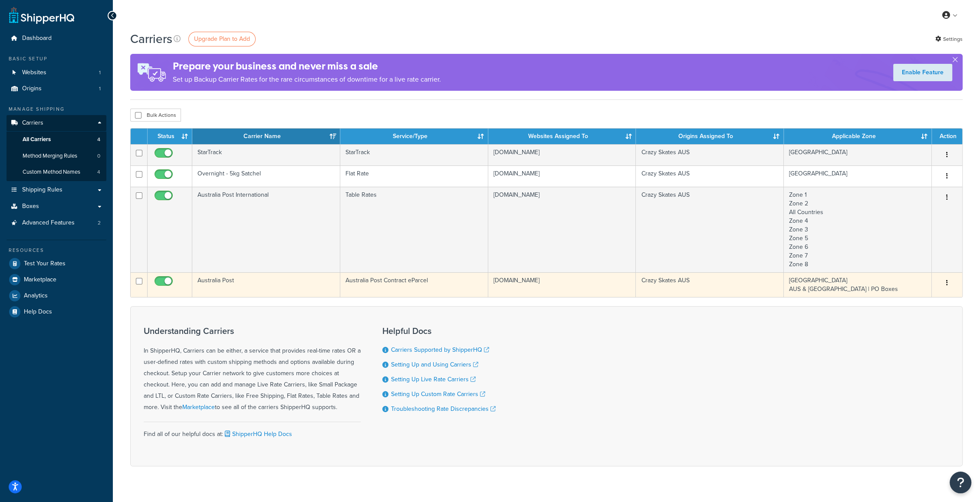
click at [225, 277] on td "Australia Post" at bounding box center [266, 284] width 148 height 25
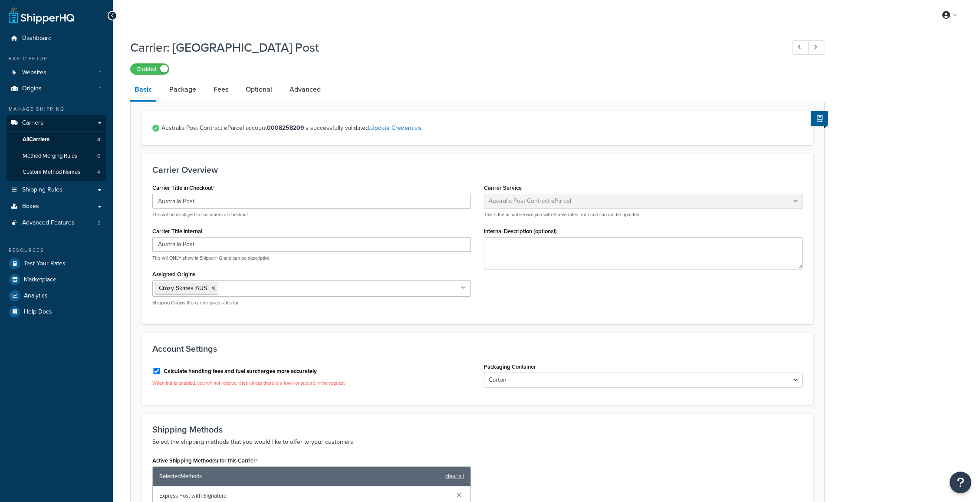
select select "eParcel"
select select "CTN"
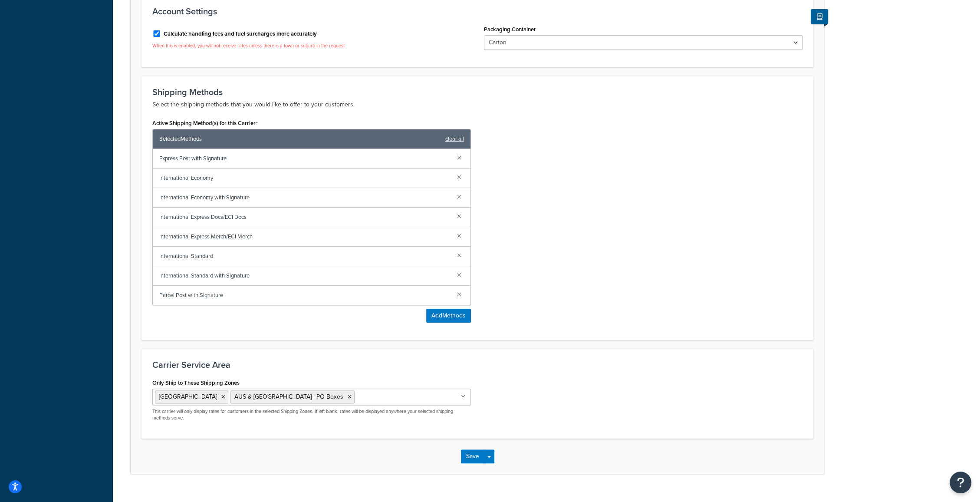
scroll to position [352, 0]
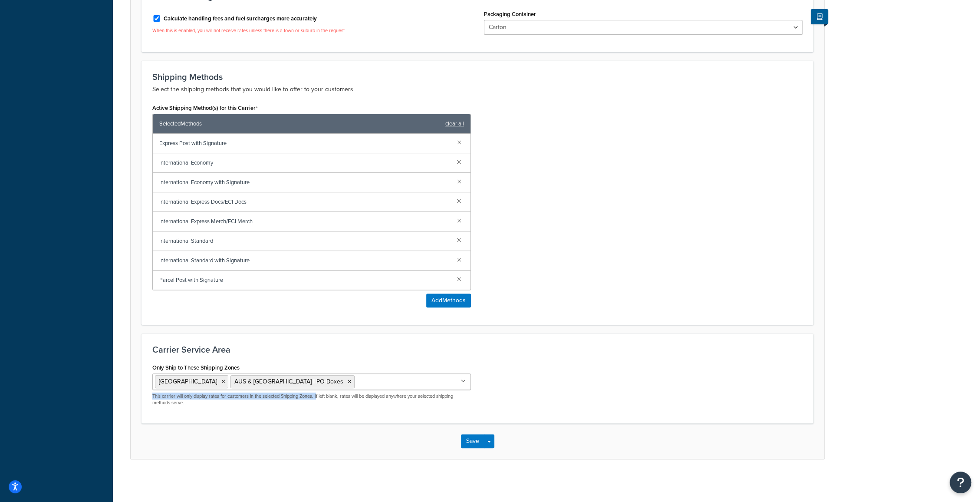
click at [320, 388] on div "Australia AUS & NZ | PO Boxes Zone 1 Zone 2 All Countries Zone 4 Zone 3 Zone 5 …" at bounding box center [311, 389] width 319 height 33
click at [357, 378] on input "Only Ship to These Shipping Zones" at bounding box center [395, 381] width 77 height 10
click at [342, 350] on h3 "Carrier Service Area" at bounding box center [477, 350] width 650 height 10
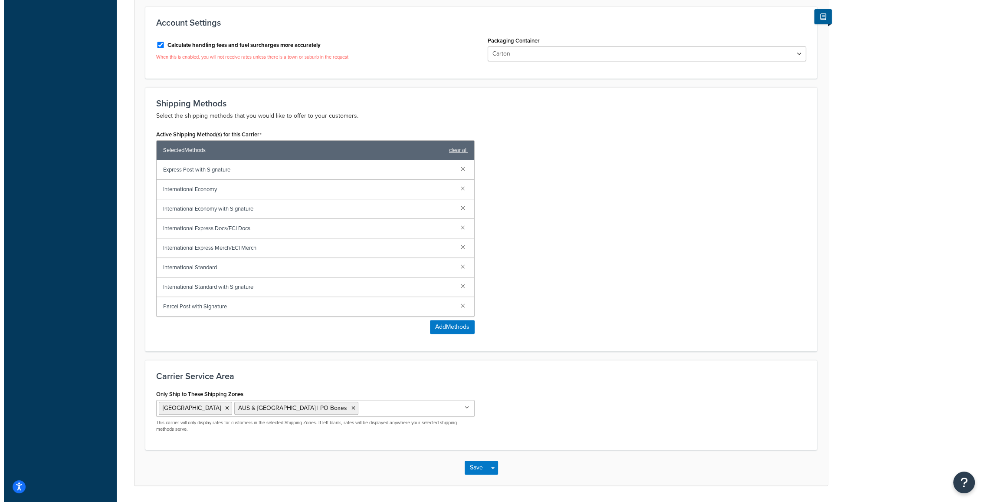
scroll to position [304, 0]
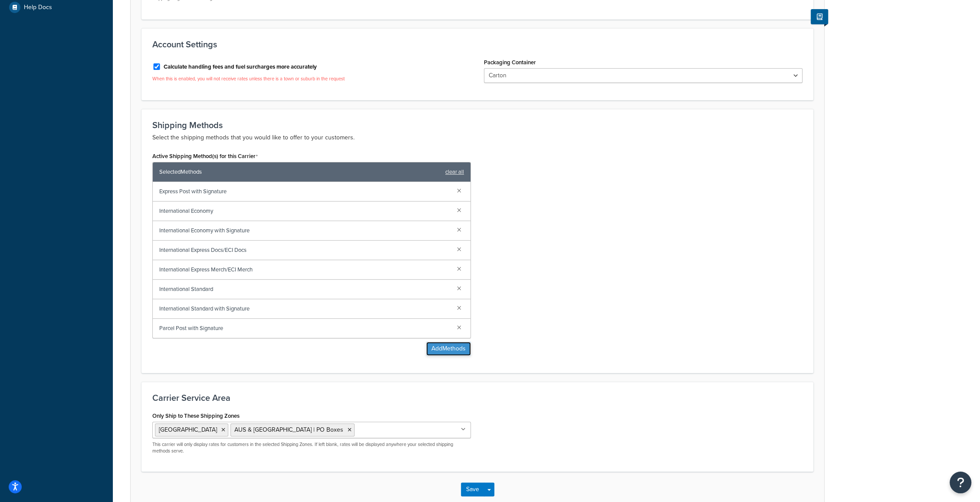
click at [448, 351] on button "Add Methods" at bounding box center [448, 349] width 45 height 14
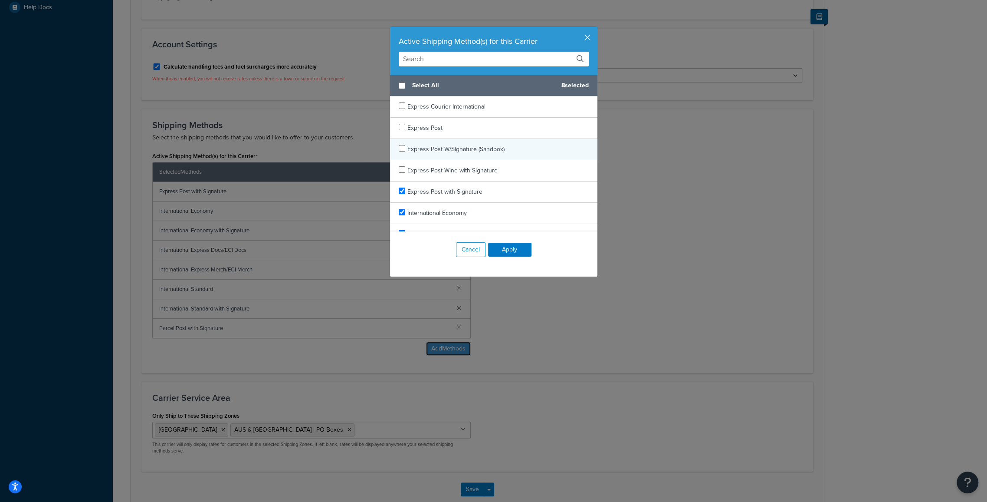
scroll to position [0, 0]
click at [399, 128] on input "checkbox" at bounding box center [402, 127] width 7 height 7
checkbox input "true"
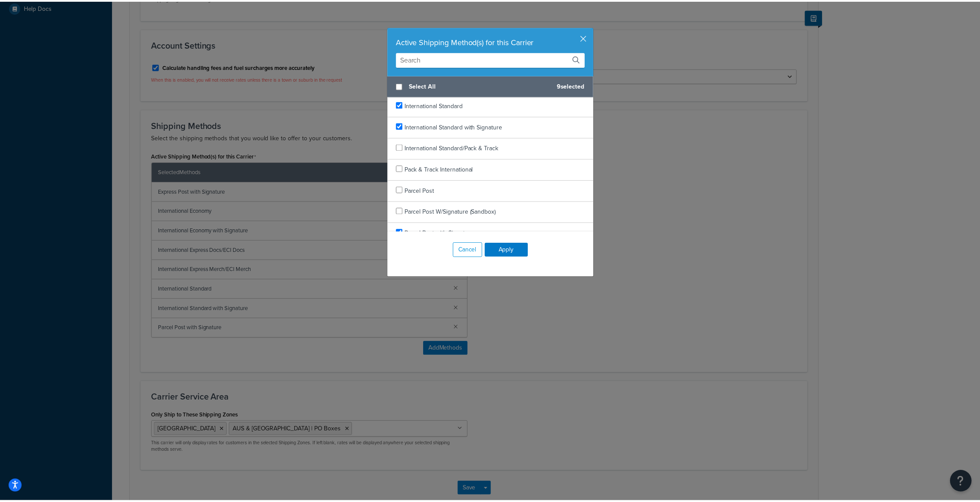
scroll to position [225, 0]
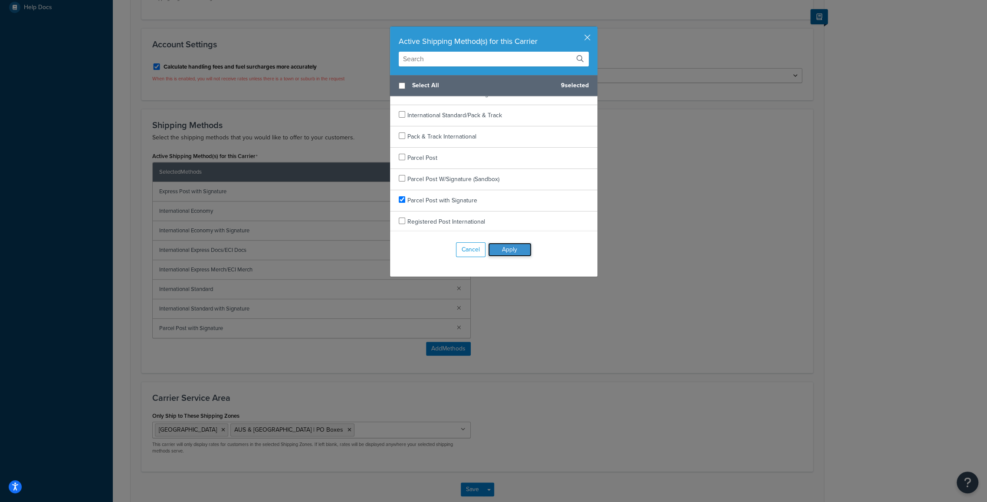
click at [514, 249] on button "Apply" at bounding box center [509, 250] width 43 height 14
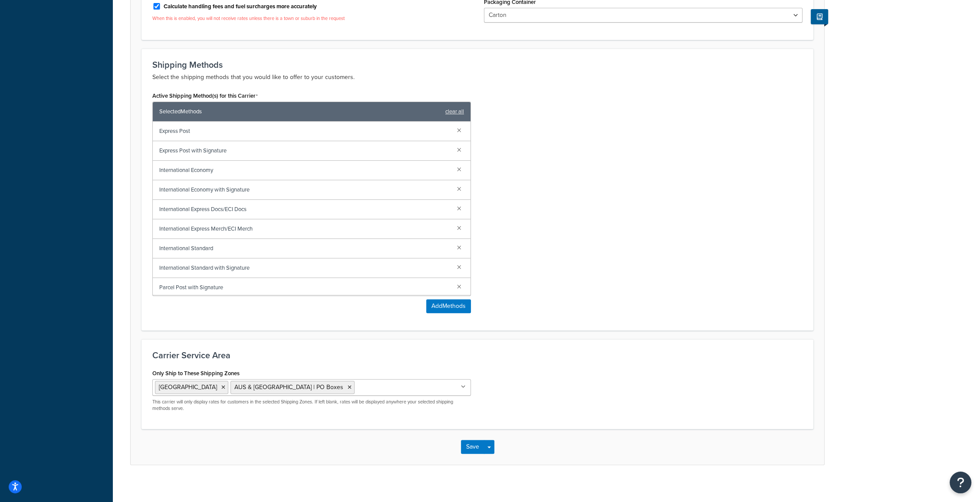
scroll to position [371, 0]
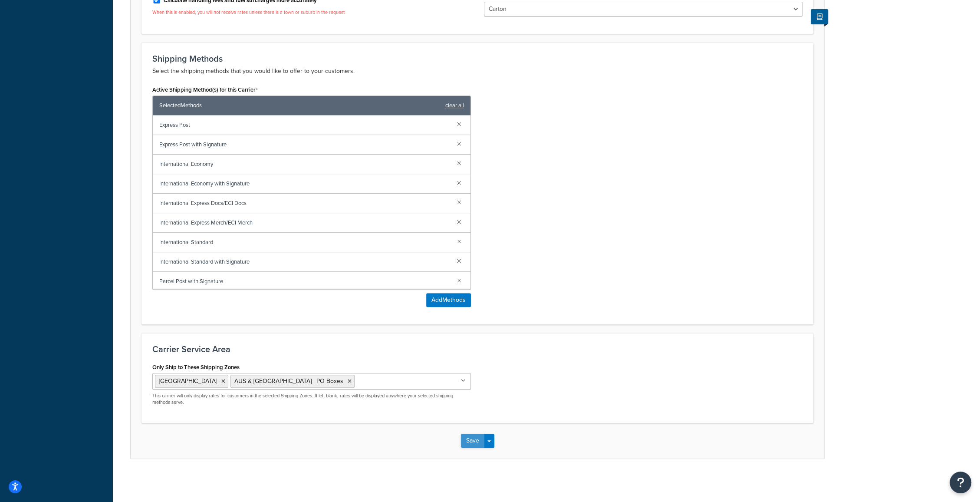
click at [470, 443] on button "Save" at bounding box center [472, 441] width 23 height 14
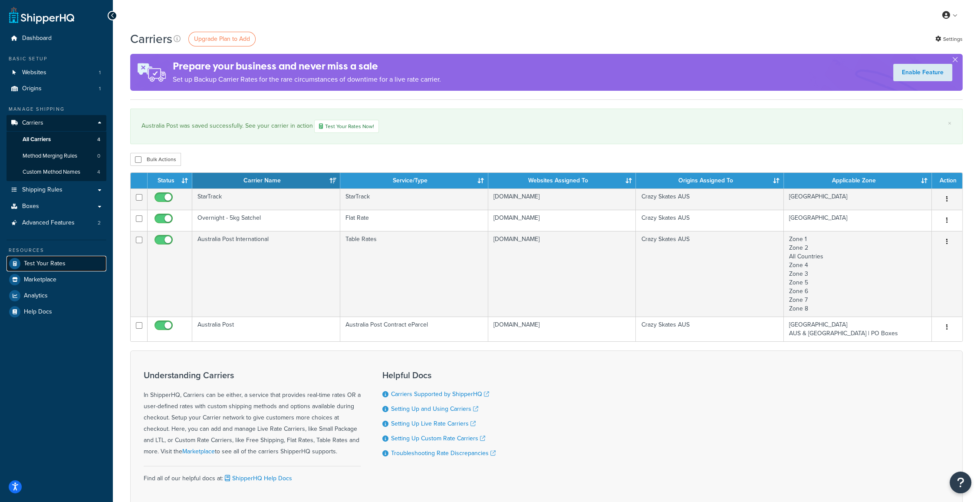
click at [41, 260] on span "Test Your Rates" at bounding box center [45, 263] width 42 height 7
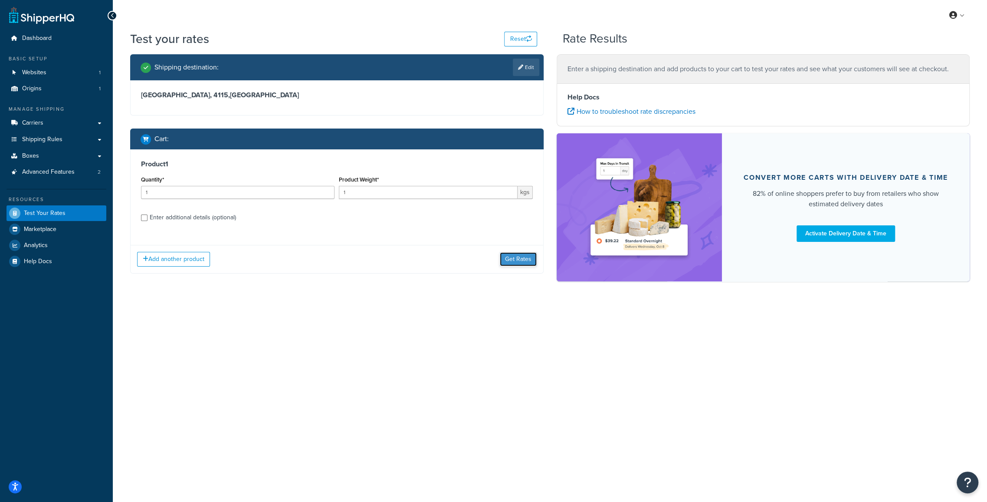
click at [518, 259] on button "Get Rates" at bounding box center [518, 259] width 37 height 14
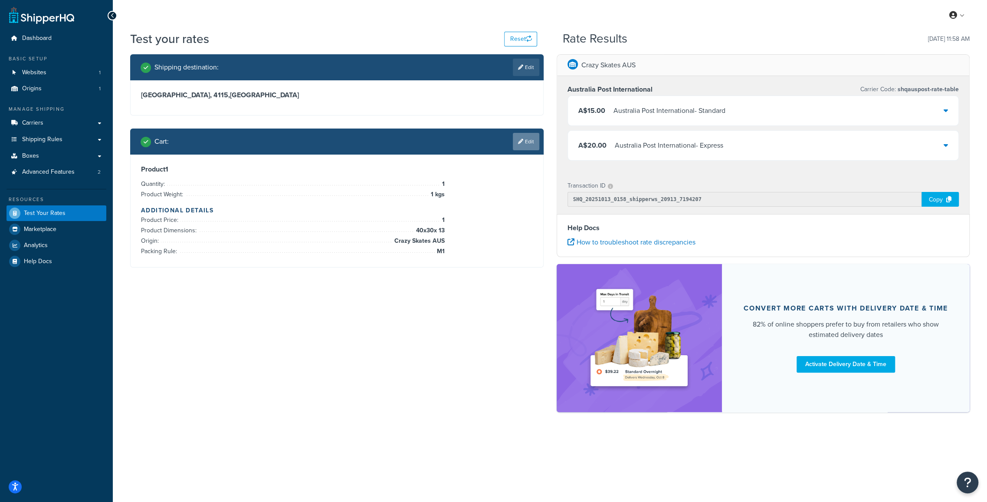
click at [532, 143] on link "Edit" at bounding box center [526, 141] width 26 height 17
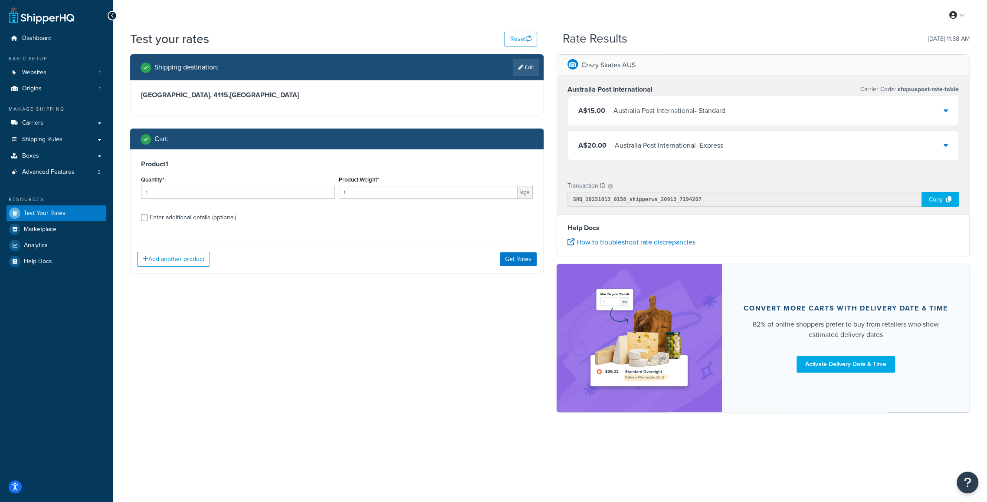
click at [154, 217] on div "Enter additional details (optional)" at bounding box center [193, 217] width 86 height 12
click at [148, 217] on input "Enter additional details (optional)" at bounding box center [144, 217] width 7 height 7
checkbox input "true"
select select "64146"
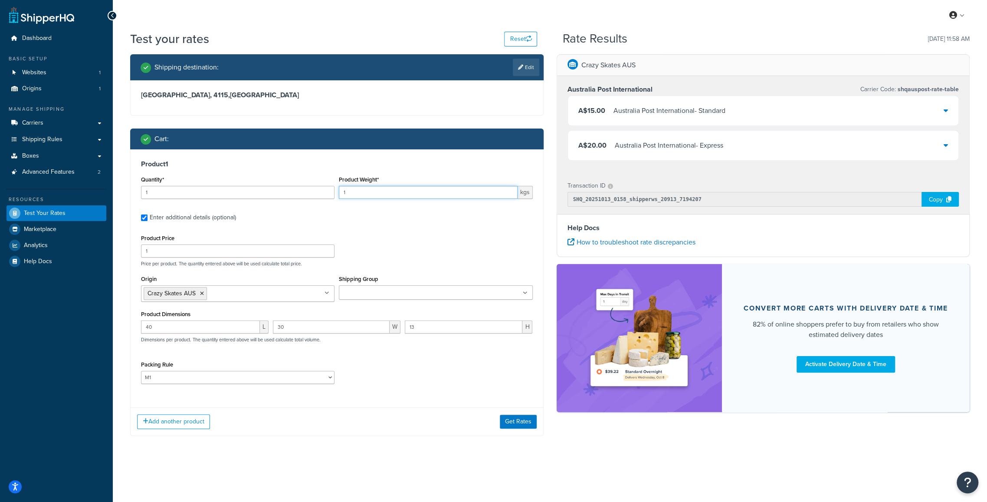
drag, startPoint x: 367, startPoint y: 191, endPoint x: 301, endPoint y: 192, distance: 65.5
click at [303, 192] on div "Quantity* 1 Product Weight* 1 kgs" at bounding box center [337, 190] width 396 height 32
type input "3.65"
click at [515, 420] on button "Get Rates" at bounding box center [518, 421] width 37 height 14
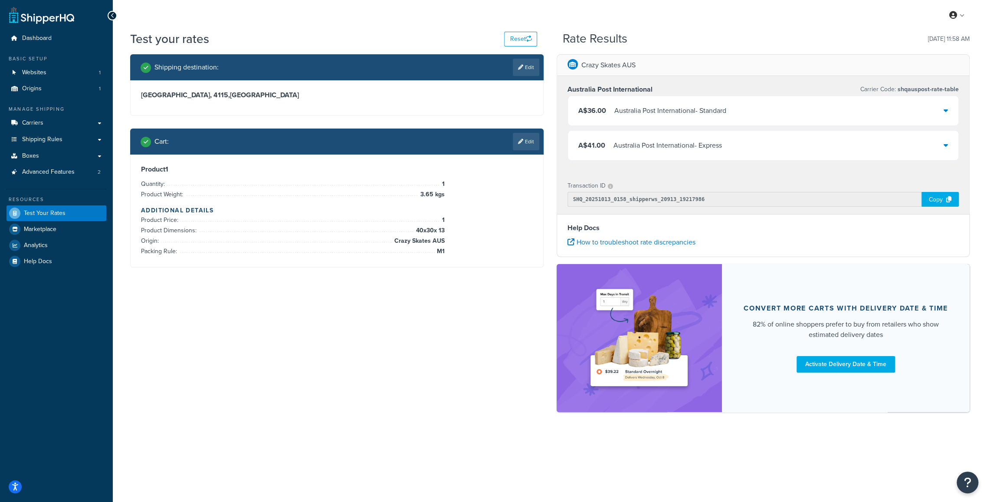
click at [943, 143] on div "A$41.00 Australia Post International - Express" at bounding box center [763, 146] width 391 height 30
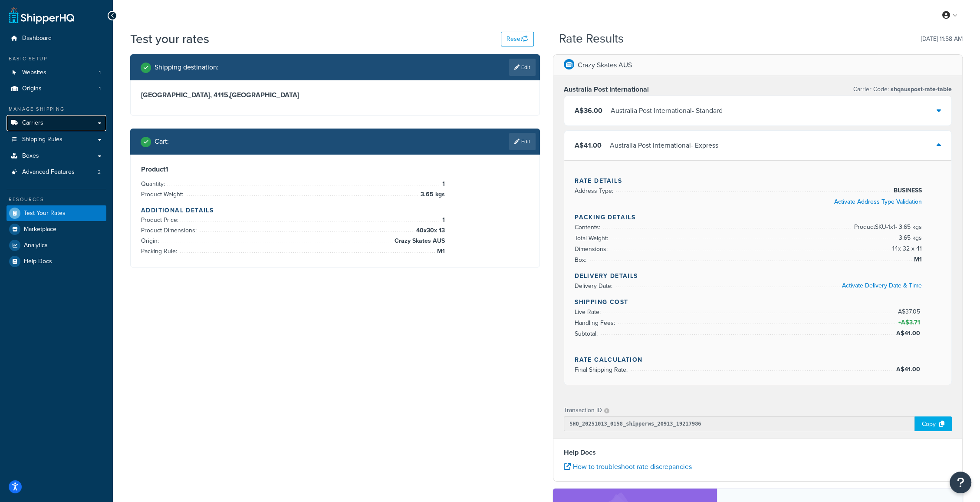
click at [31, 124] on span "Carriers" at bounding box center [32, 122] width 21 height 7
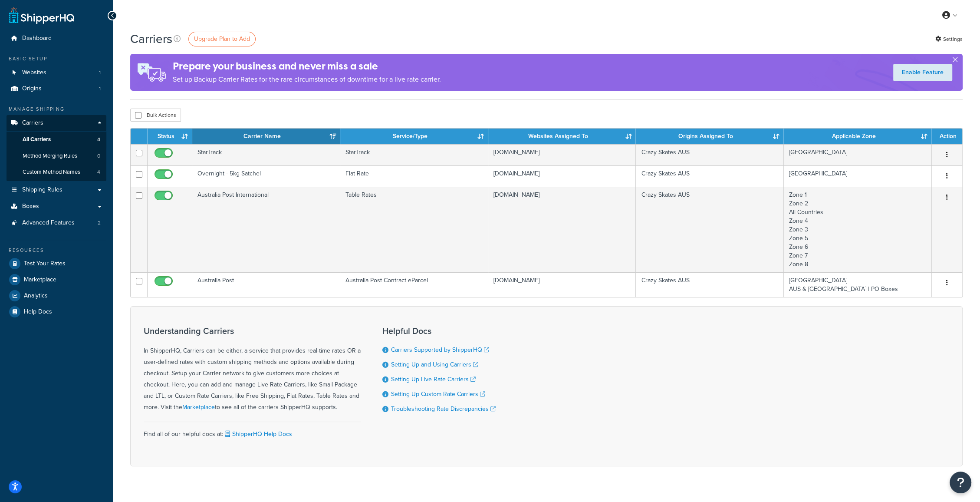
click at [956, 61] on button "button" at bounding box center [955, 61] width 2 height 2
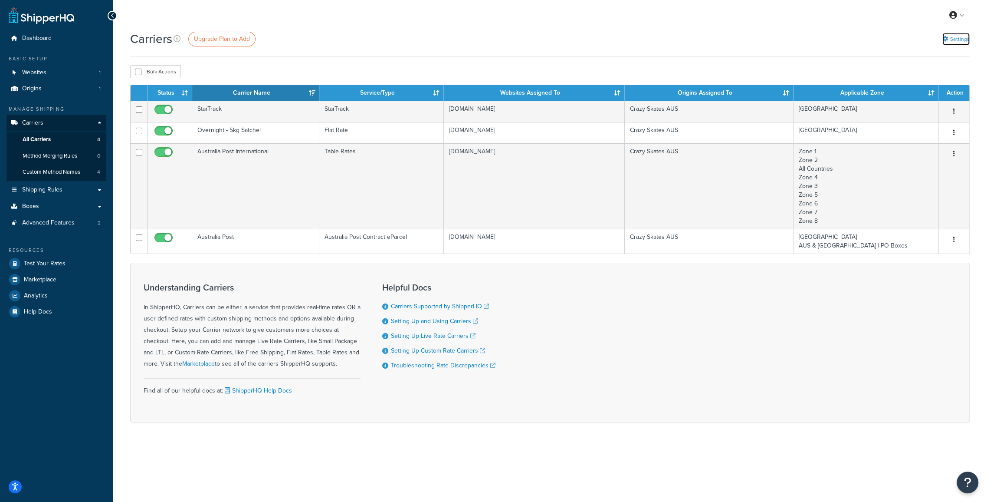
click at [955, 37] on link "Settings" at bounding box center [956, 39] width 27 height 12
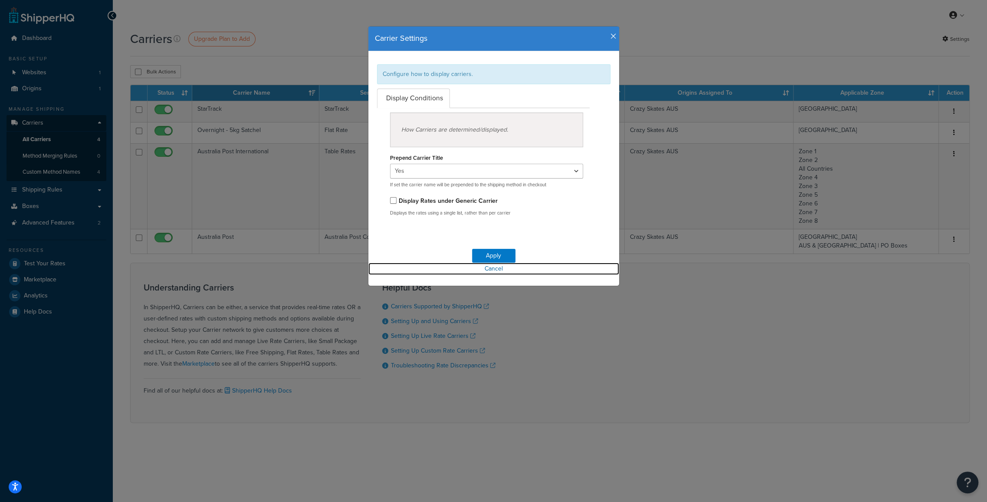
click at [498, 264] on link "Cancel" at bounding box center [493, 269] width 251 height 12
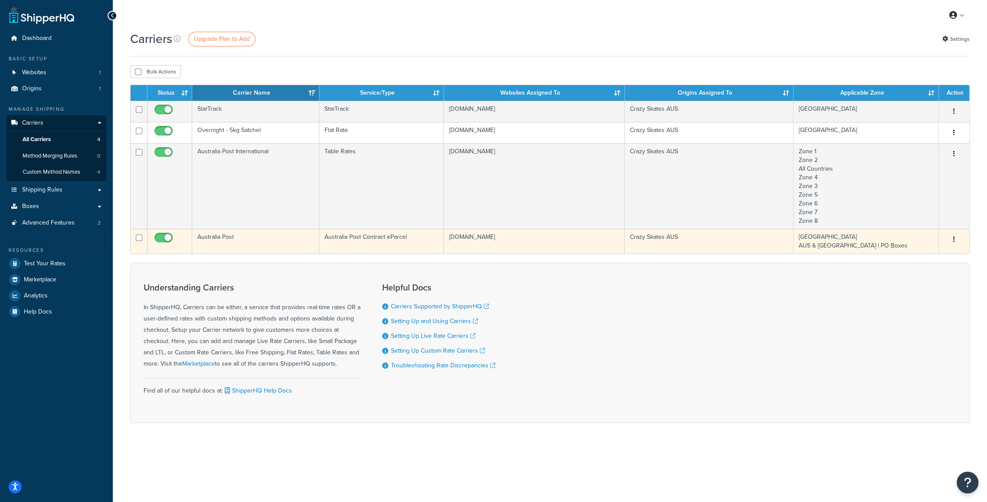
click at [215, 237] on td "Australia Post" at bounding box center [255, 241] width 127 height 25
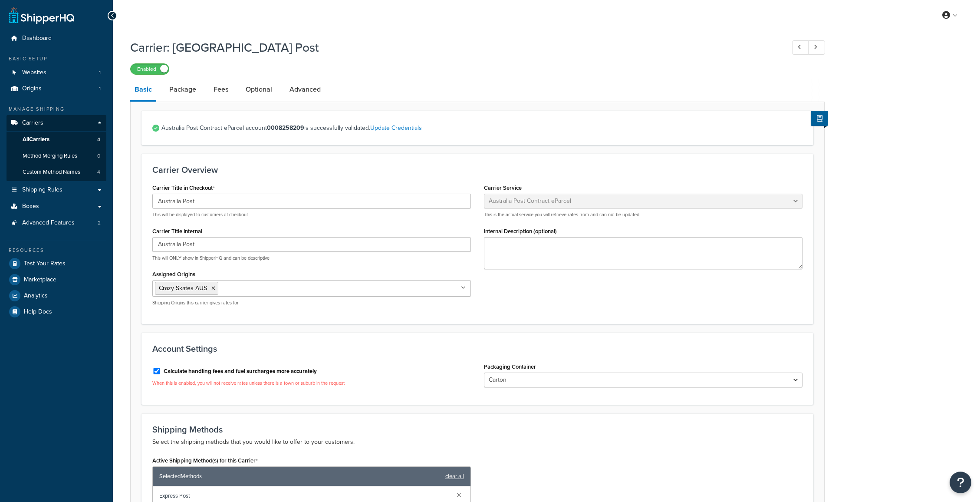
select select "eParcel"
select select "CTN"
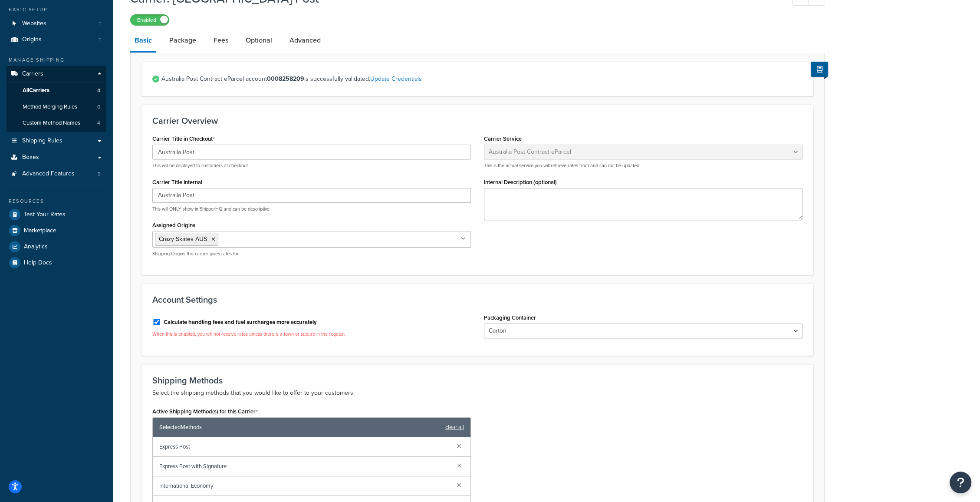
scroll to position [48, 0]
click at [185, 42] on link "Package" at bounding box center [183, 41] width 36 height 21
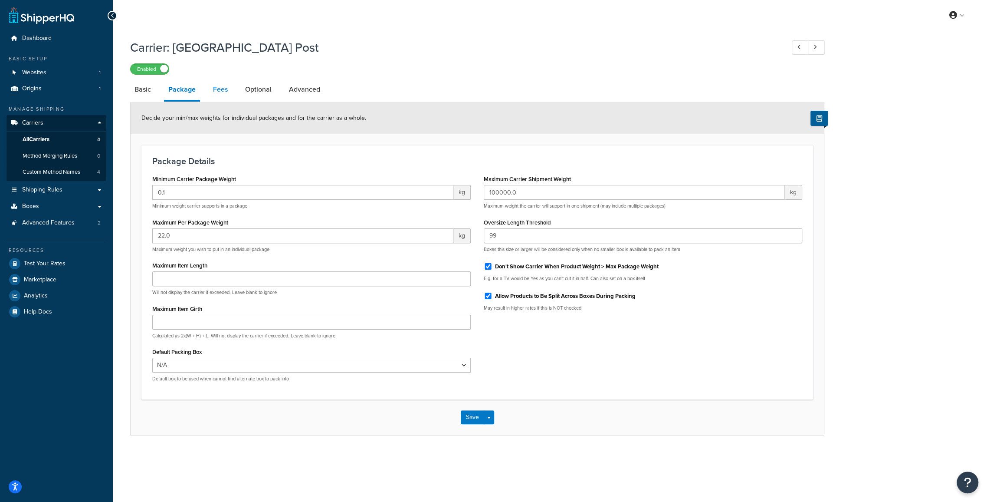
click at [222, 92] on link "Fees" at bounding box center [220, 89] width 23 height 21
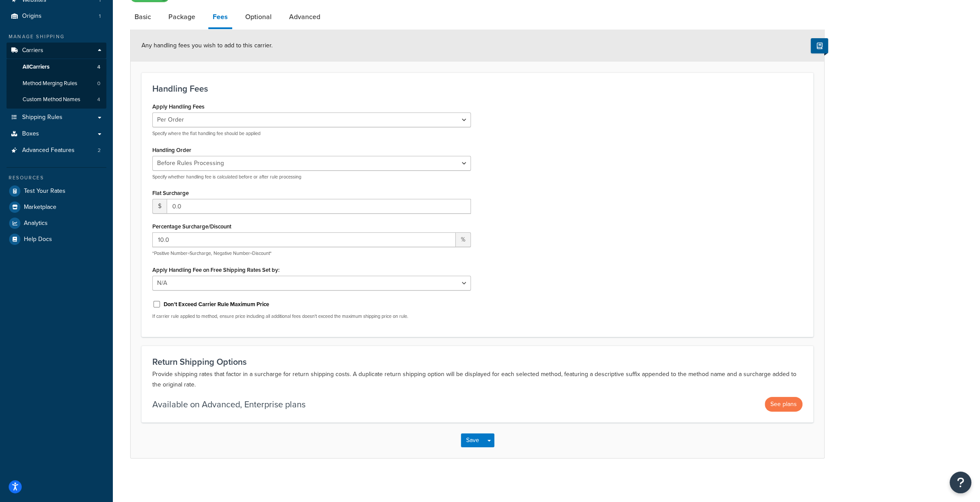
scroll to position [24, 0]
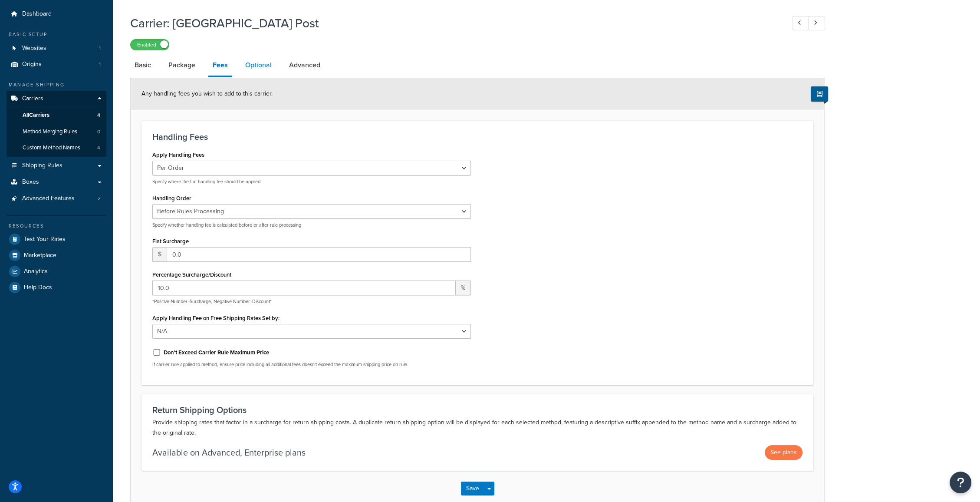
click at [252, 64] on link "Optional" at bounding box center [258, 65] width 35 height 21
select select "business"
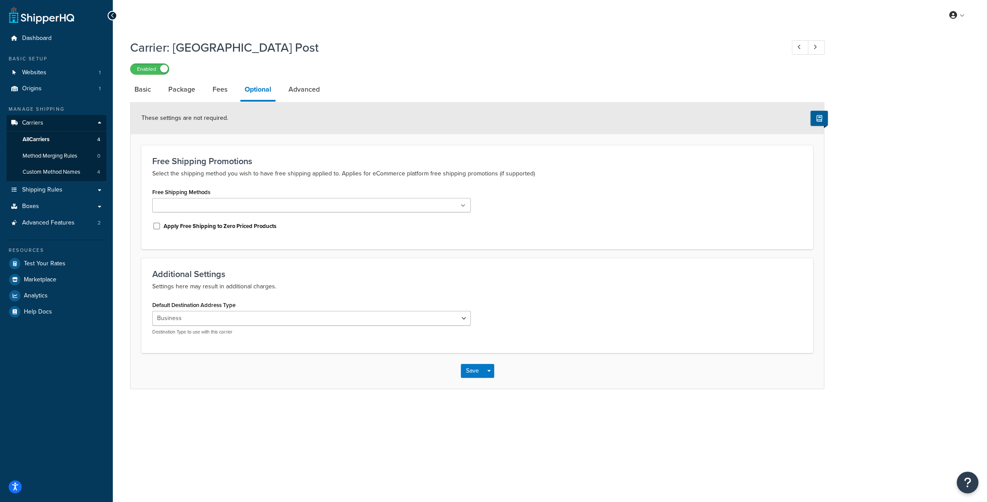
click at [290, 69] on div "Enabled" at bounding box center [477, 68] width 694 height 12
click at [302, 95] on link "Advanced" at bounding box center [304, 89] width 40 height 21
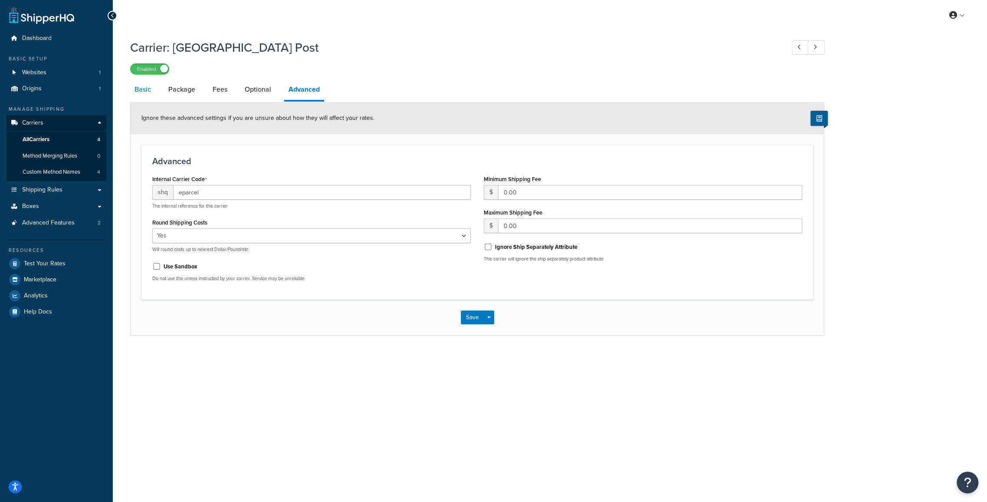
click at [147, 89] on link "Basic" at bounding box center [142, 89] width 25 height 21
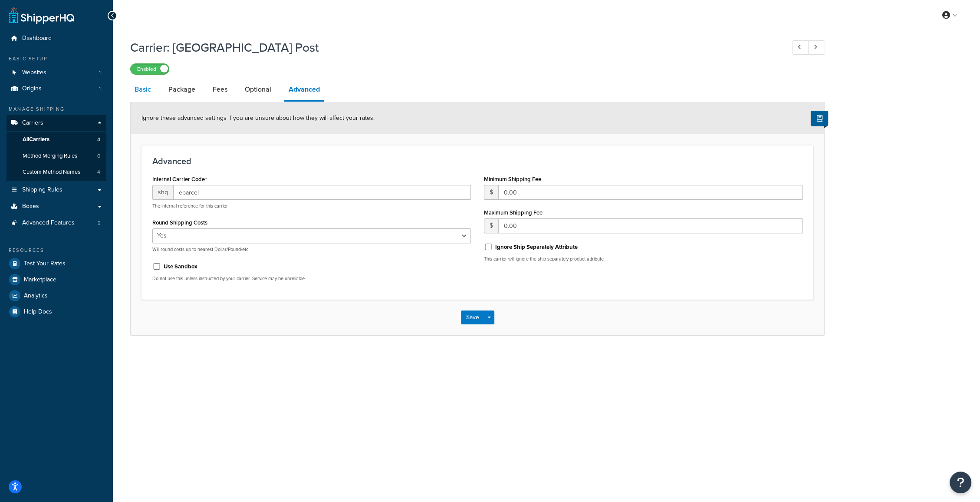
select select "eParcel"
select select "CTN"
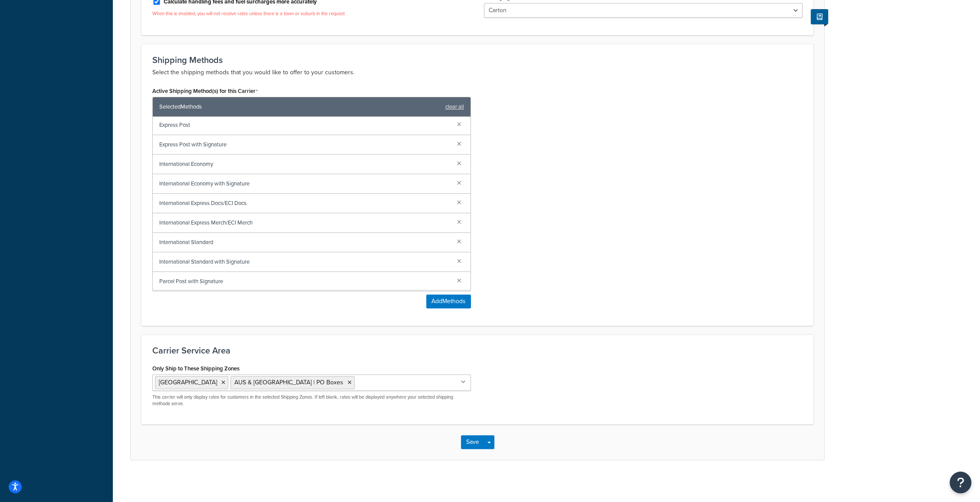
scroll to position [371, 0]
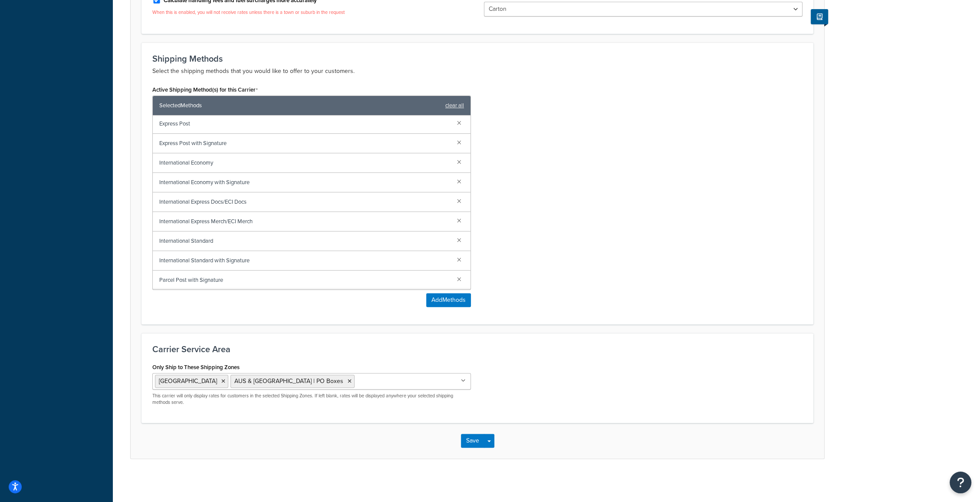
click at [367, 384] on ul "Australia AUS & NZ | PO Boxes" at bounding box center [311, 381] width 319 height 16
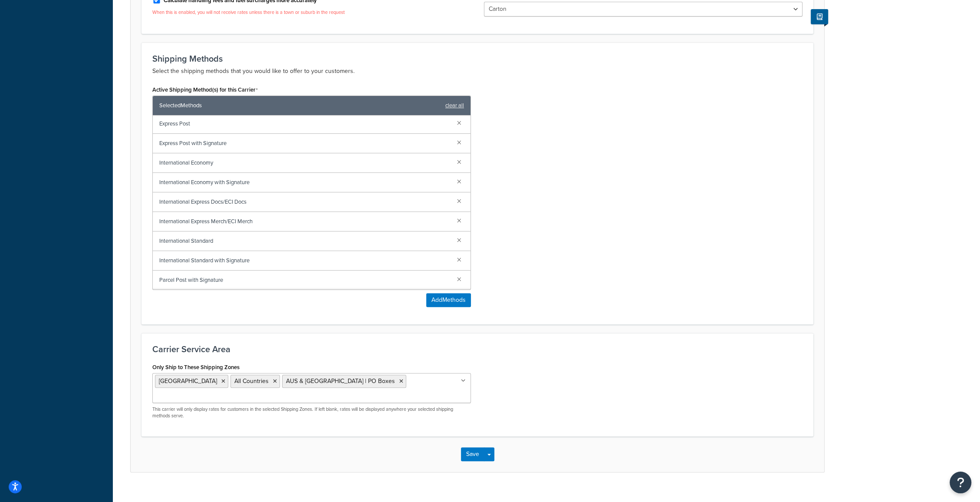
click at [548, 368] on div "Only Ship to These Shipping Zones Australia All Countries AUS & NZ | PO Boxes Z…" at bounding box center [477, 393] width 663 height 65
click at [476, 447] on button "Save" at bounding box center [472, 454] width 23 height 14
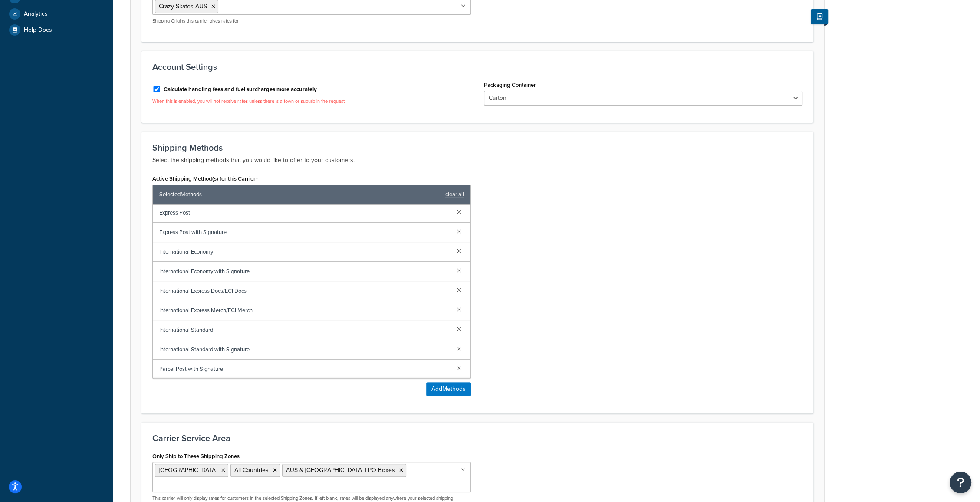
scroll to position [289, 0]
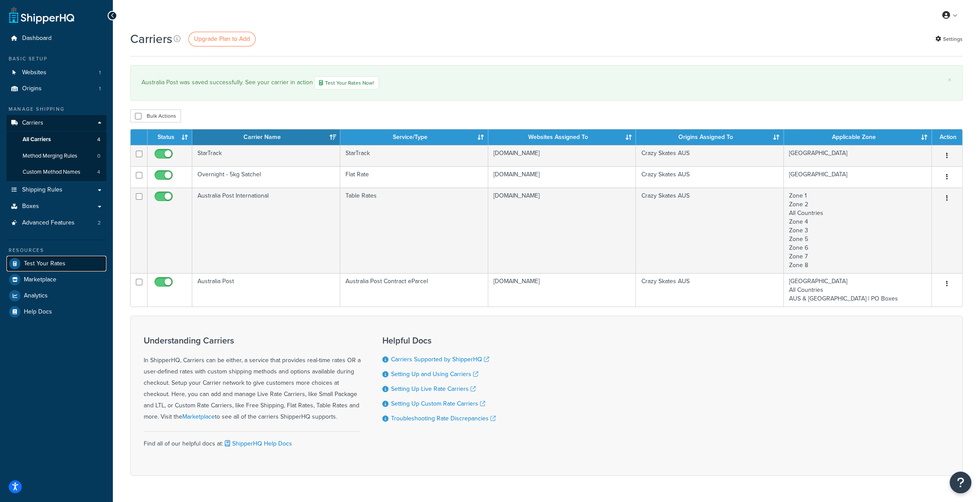
click at [45, 266] on span "Test Your Rates" at bounding box center [45, 263] width 42 height 7
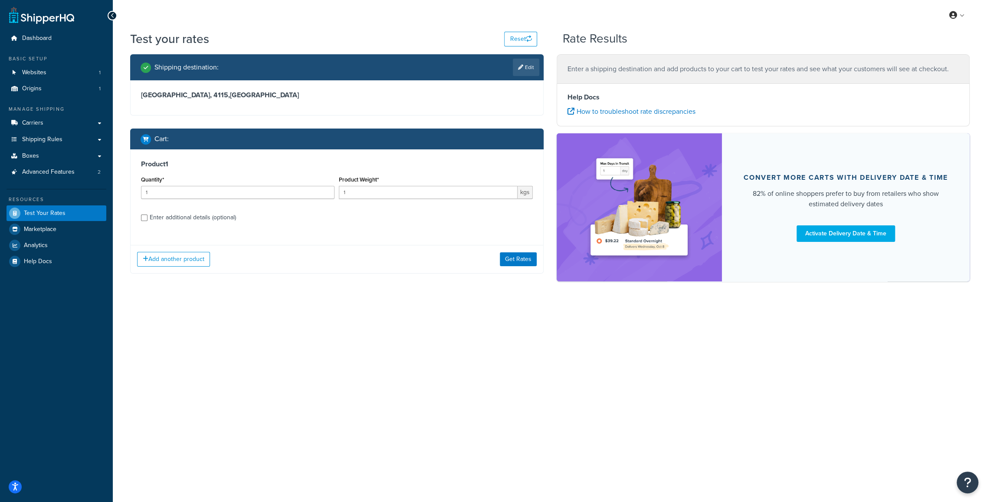
drag, startPoint x: 402, startPoint y: 171, endPoint x: 367, endPoint y: 190, distance: 40.4
click at [402, 174] on div "Product Weight* 1 kgs" at bounding box center [436, 186] width 194 height 25
drag, startPoint x: 367, startPoint y: 190, endPoint x: 292, endPoint y: 201, distance: 75.9
click at [296, 199] on div "Quantity* 1 Product Weight* 1 kgs" at bounding box center [337, 190] width 396 height 32
type input "3.65"
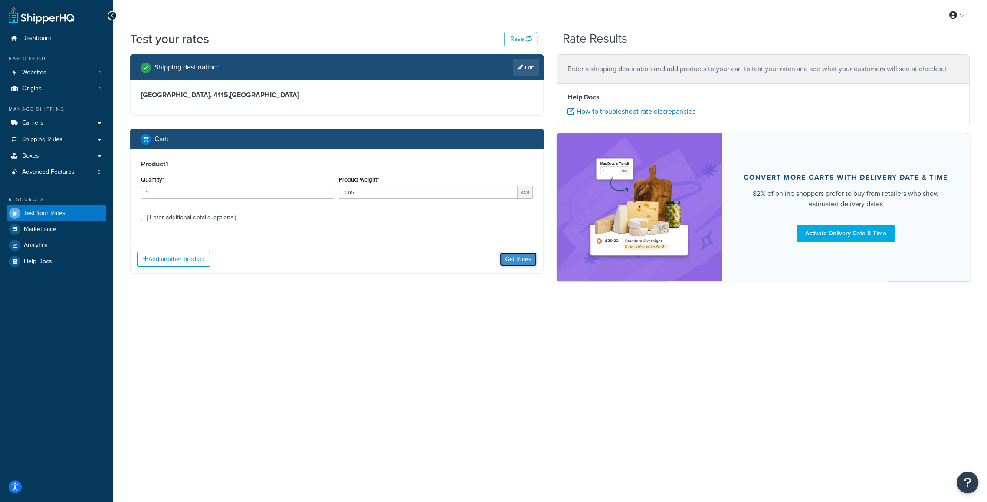
click at [513, 262] on button "Get Rates" at bounding box center [518, 259] width 37 height 14
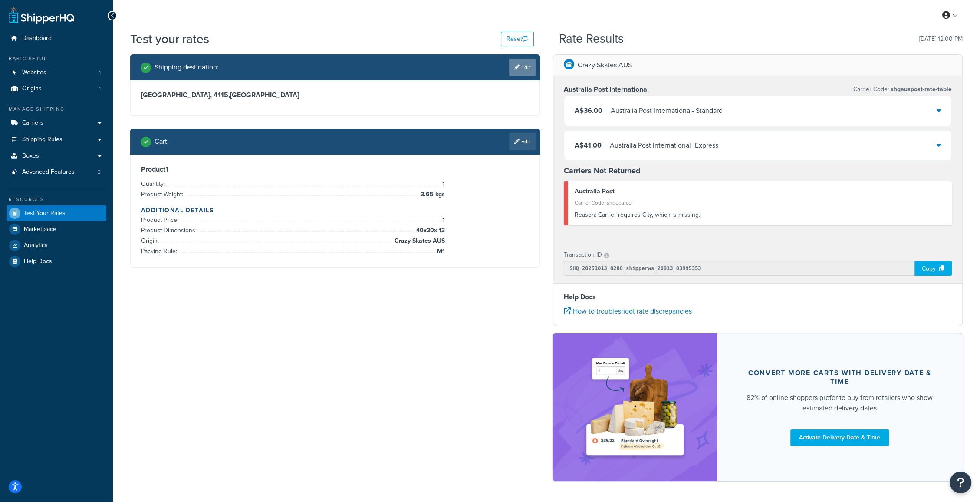
click at [524, 69] on link "Edit" at bounding box center [522, 67] width 26 height 17
select select "NZ"
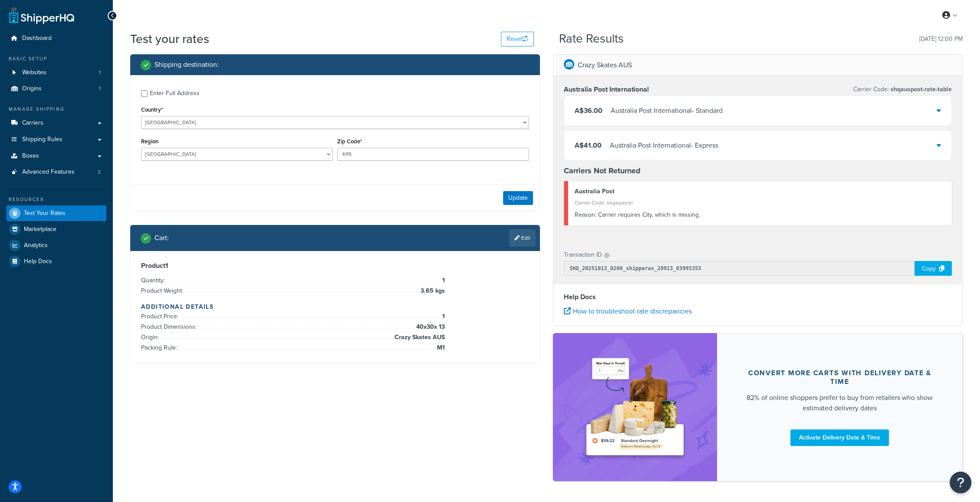
click at [153, 92] on div "Enter Full Address" at bounding box center [175, 93] width 50 height 12
click at [148, 92] on input "Enter Full Address" at bounding box center [144, 93] width 7 height 7
checkbox input "true"
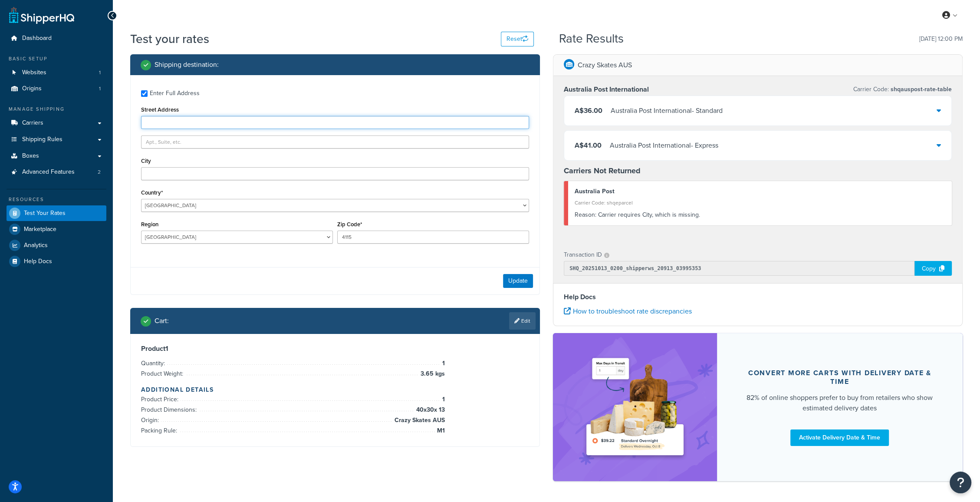
click at [167, 120] on input "Street Address" at bounding box center [335, 122] width 388 height 13
click at [184, 172] on input "City" at bounding box center [335, 173] width 388 height 13
click at [156, 171] on input "City" at bounding box center [335, 173] width 388 height 13
paste input "Hastings"
type input "Hastings"
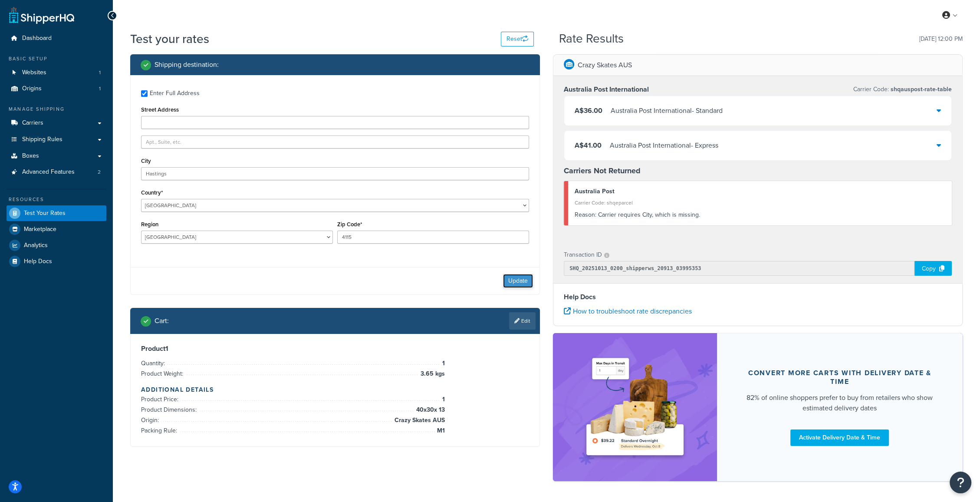
click at [521, 277] on button "Update" at bounding box center [518, 281] width 30 height 14
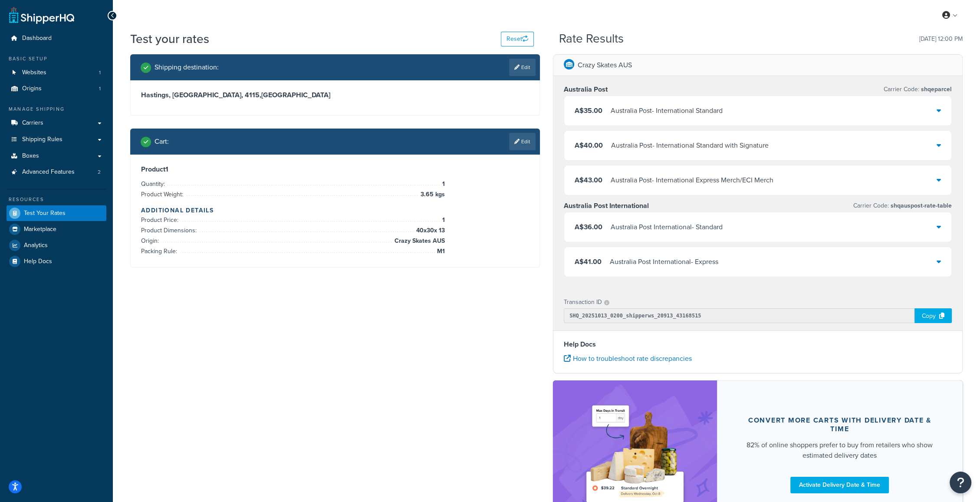
click at [943, 145] on div "A$40.00 Australia Post - International Standard with Signature" at bounding box center [757, 146] width 387 height 30
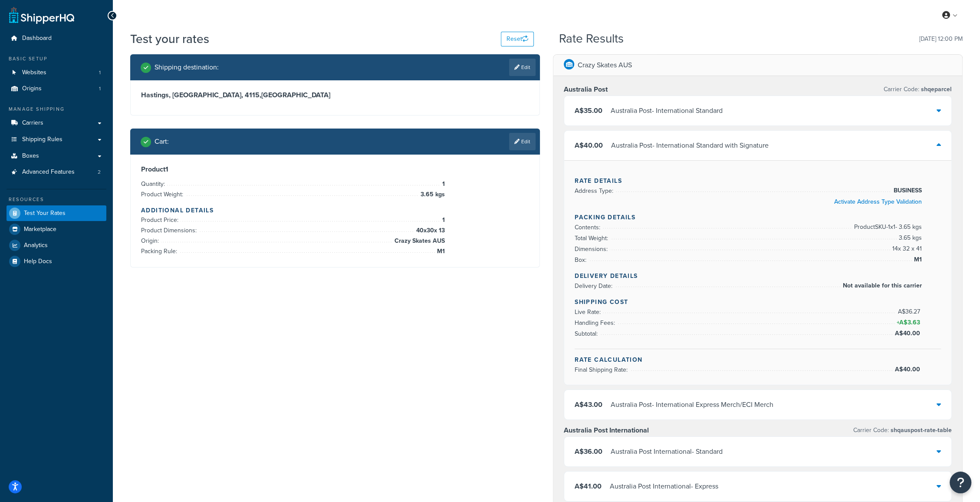
click at [943, 145] on div "A$40.00 Australia Post - International Standard with Signature" at bounding box center [757, 146] width 387 height 30
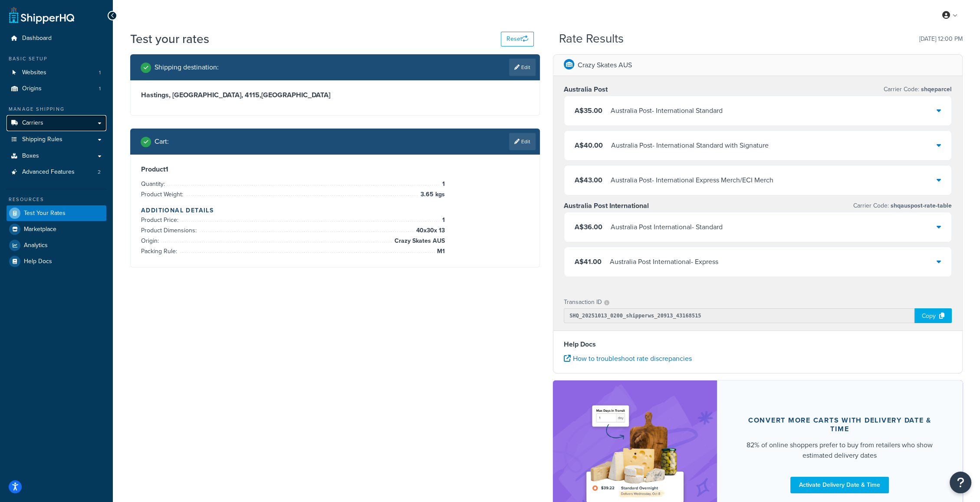
click at [24, 121] on span "Carriers" at bounding box center [32, 122] width 21 height 7
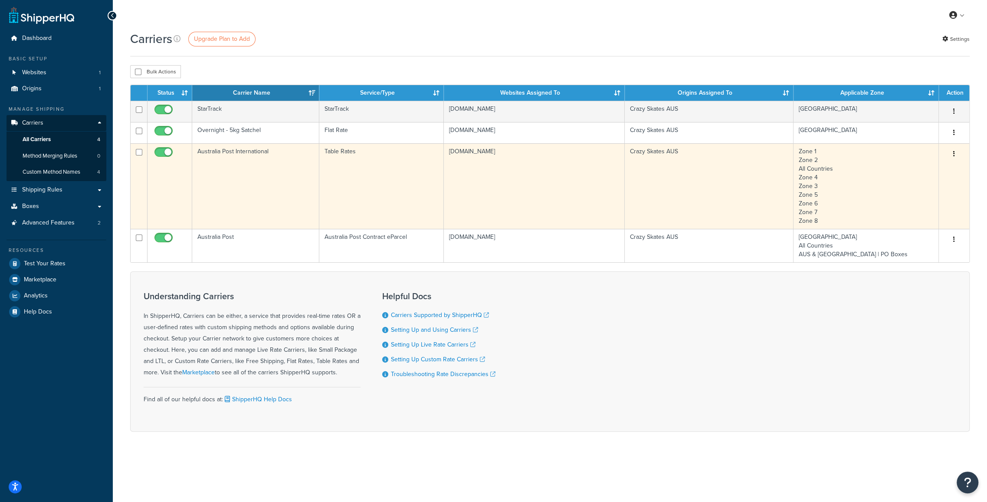
click at [161, 155] on input "checkbox" at bounding box center [165, 154] width 24 height 11
checkbox input "false"
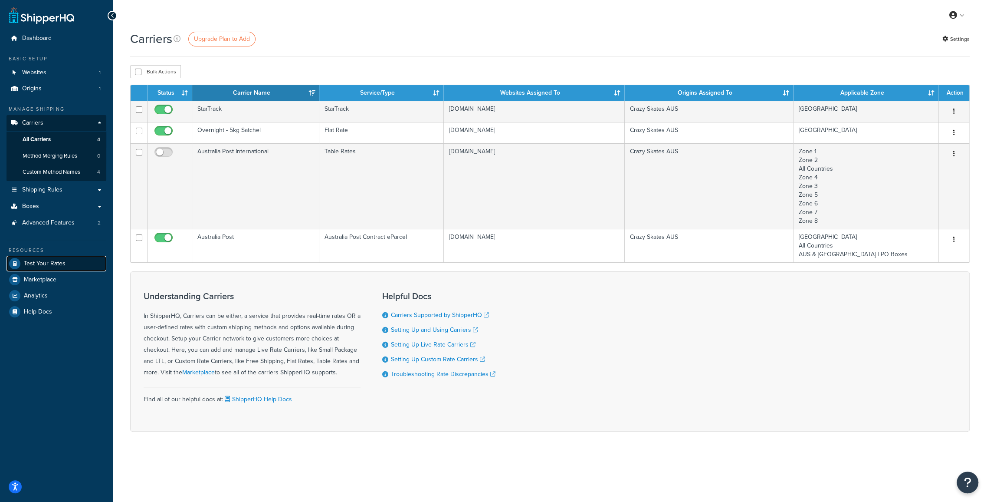
click at [48, 266] on span "Test Your Rates" at bounding box center [45, 263] width 42 height 7
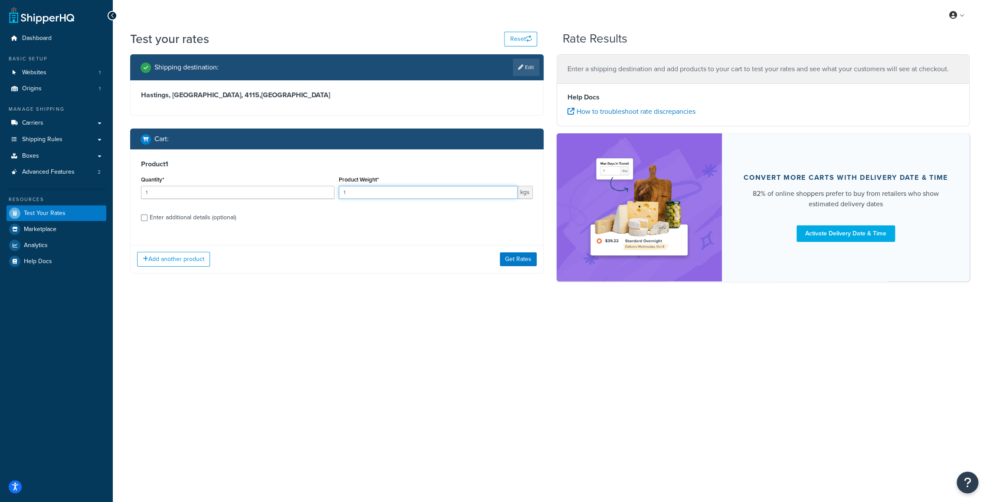
drag, startPoint x: 342, startPoint y: 192, endPoint x: 315, endPoint y: 191, distance: 26.9
click at [323, 192] on div "Quantity* 1 Product Weight* 1 kgs" at bounding box center [337, 190] width 396 height 32
type input "3.65"
click at [525, 255] on button "Get Rates" at bounding box center [518, 259] width 37 height 14
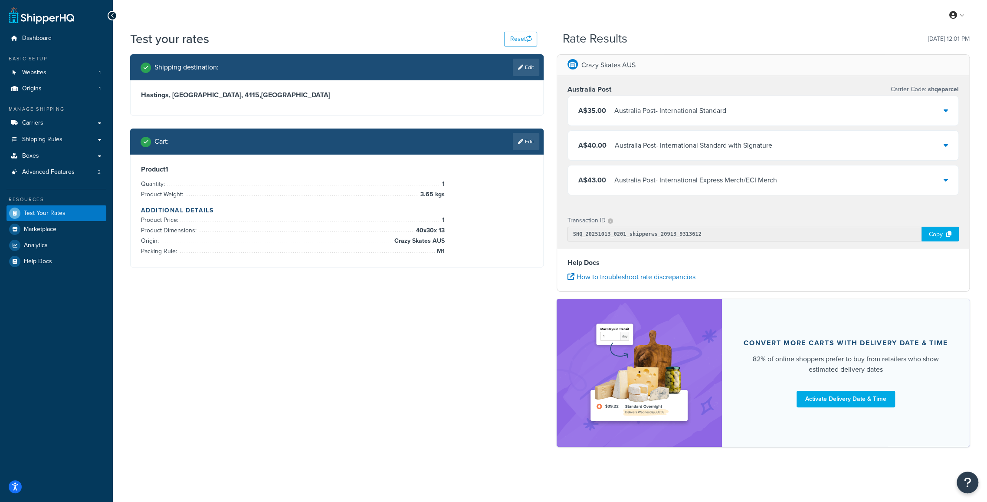
click at [790, 190] on div "A$43.00 Australia Post - International Express Merch/ECI Merch" at bounding box center [763, 180] width 391 height 30
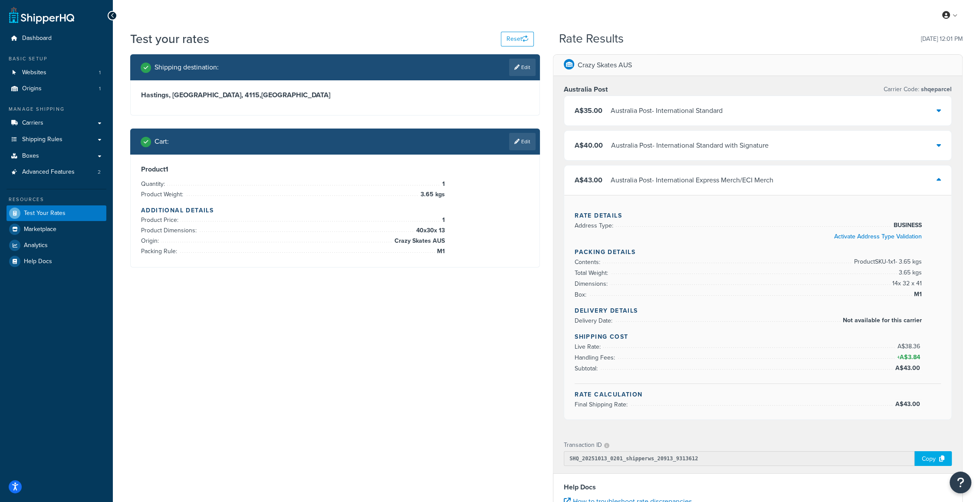
click at [801, 110] on div "A$35.00 Australia Post - International Standard" at bounding box center [757, 111] width 387 height 30
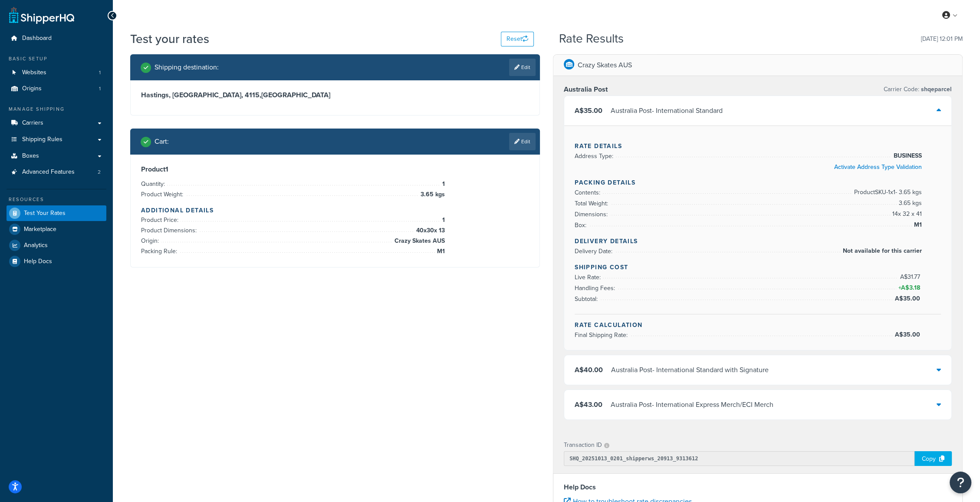
click at [801, 110] on div "A$35.00 Australia Post - International Standard" at bounding box center [757, 111] width 387 height 30
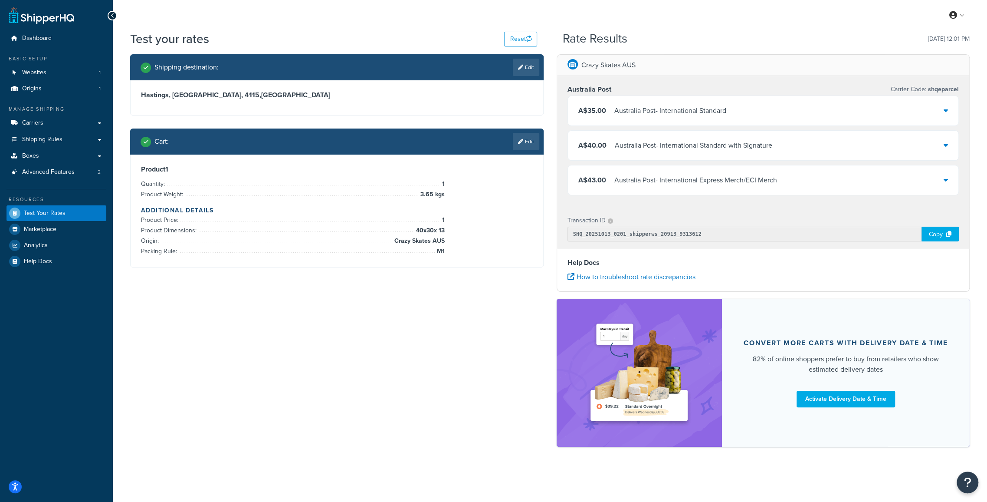
click at [810, 145] on div "A$40.00 Australia Post - International Standard with Signature" at bounding box center [763, 146] width 391 height 30
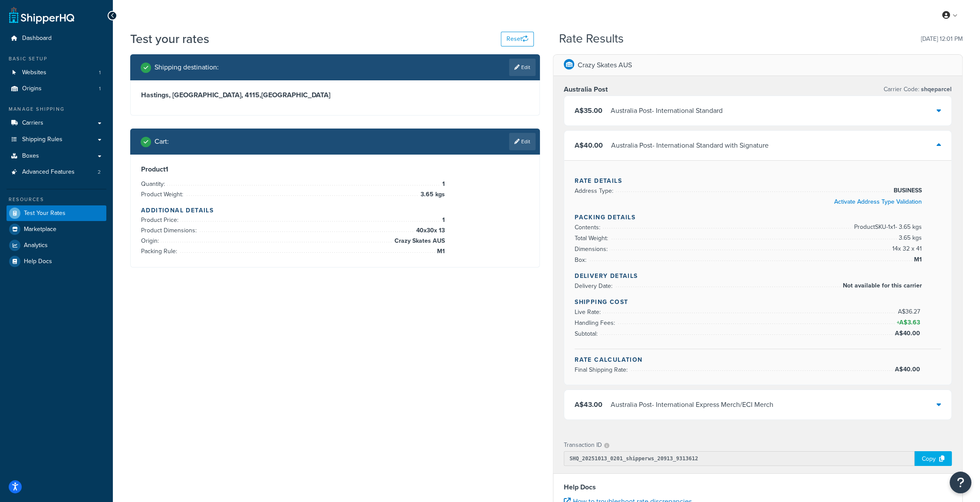
click at [906, 116] on div "A$35.00 Australia Post - International Standard" at bounding box center [757, 111] width 387 height 30
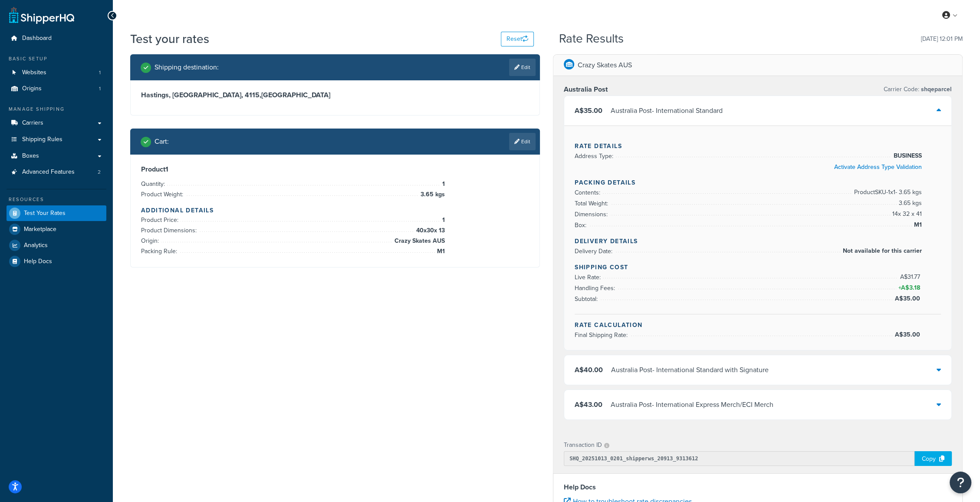
click at [397, 35] on div "Test your rates Reset" at bounding box center [332, 38] width 404 height 17
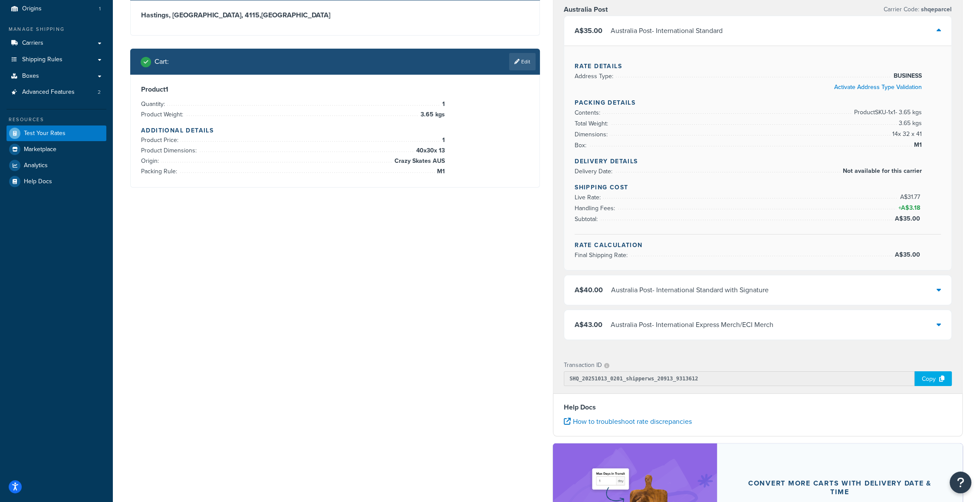
scroll to position [48, 0]
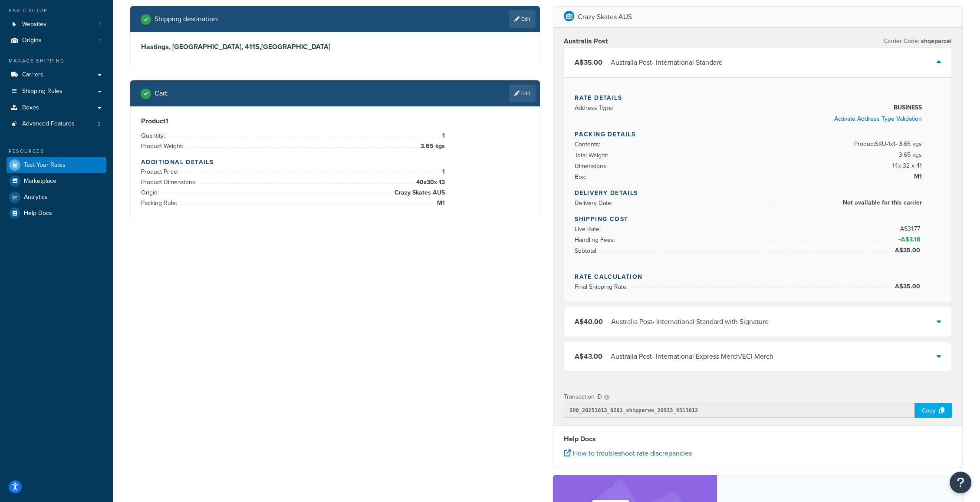
click at [938, 350] on div at bounding box center [938, 356] width 4 height 12
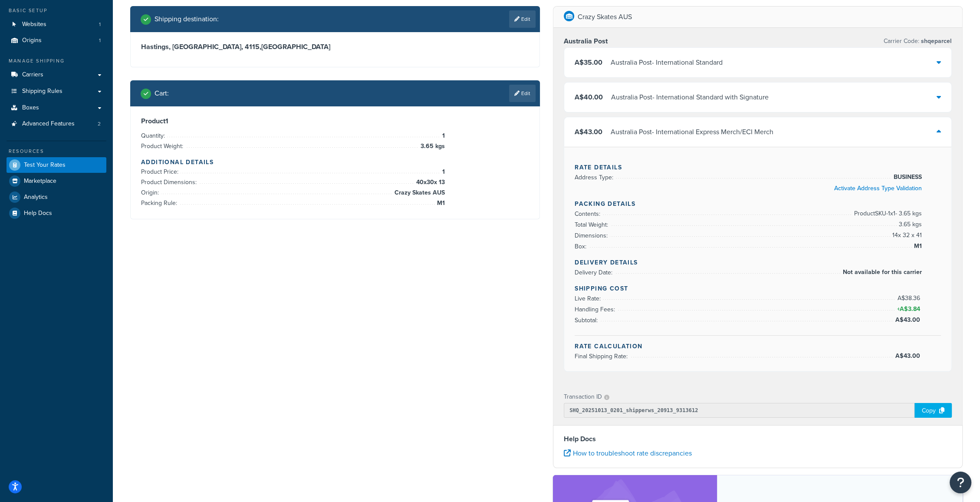
click at [939, 129] on icon at bounding box center [938, 131] width 4 height 7
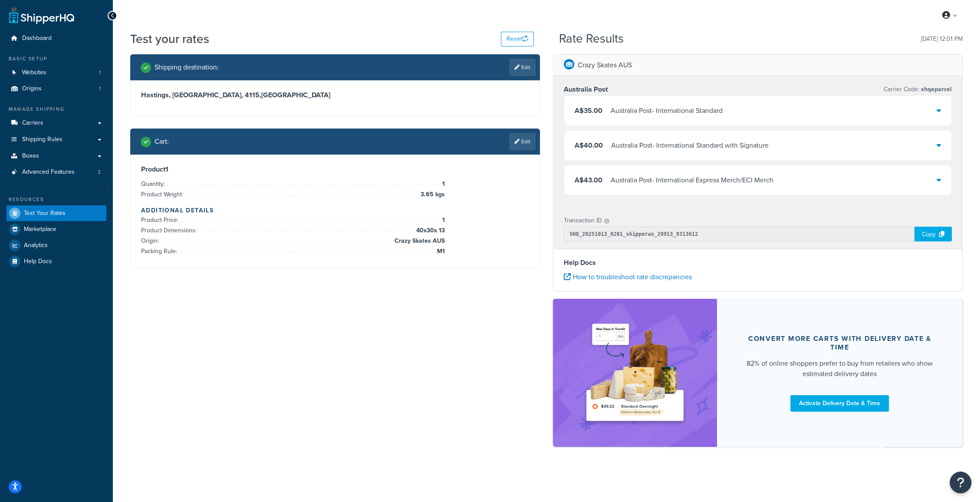
scroll to position [3, 0]
click at [941, 100] on div "A$35.00 Australia Post - International Standard" at bounding box center [757, 111] width 387 height 30
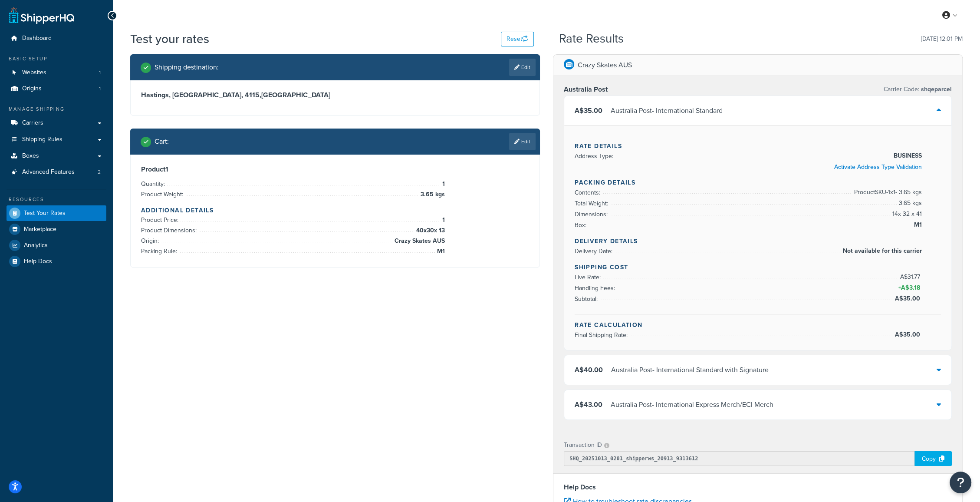
click at [943, 112] on div "A$35.00 Australia Post - International Standard" at bounding box center [757, 111] width 387 height 30
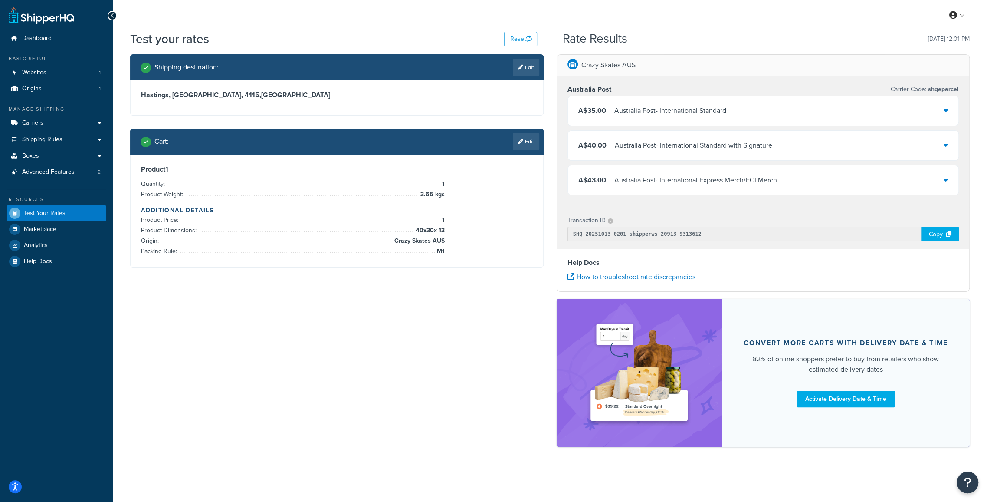
click at [277, 311] on div "Shipping destination : Edit [GEOGRAPHIC_DATA], [GEOGRAPHIC_DATA], 4115 , [GEOGR…" at bounding box center [550, 254] width 853 height 401
drag, startPoint x: 535, startPoint y: 144, endPoint x: 517, endPoint y: 141, distance: 17.6
click at [535, 144] on link "Edit" at bounding box center [526, 141] width 26 height 17
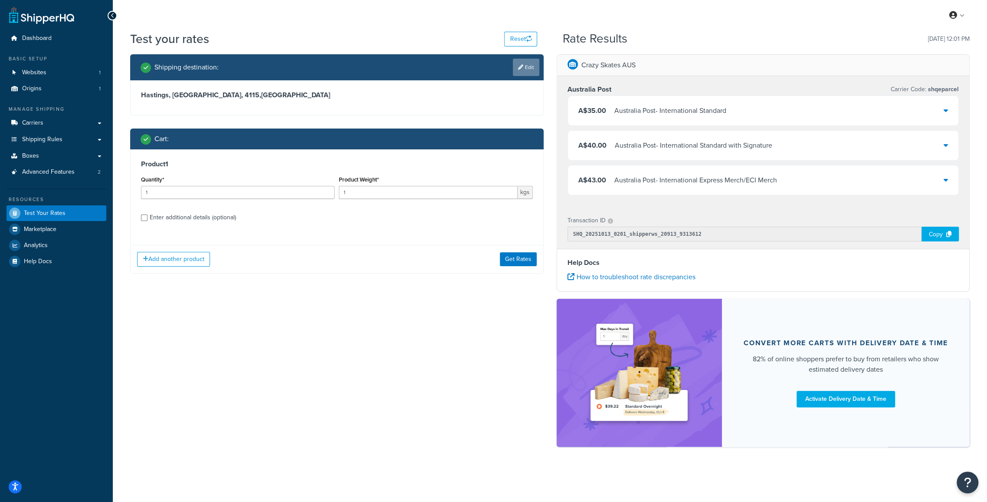
click at [535, 72] on link "Edit" at bounding box center [526, 67] width 26 height 17
select select "NZ"
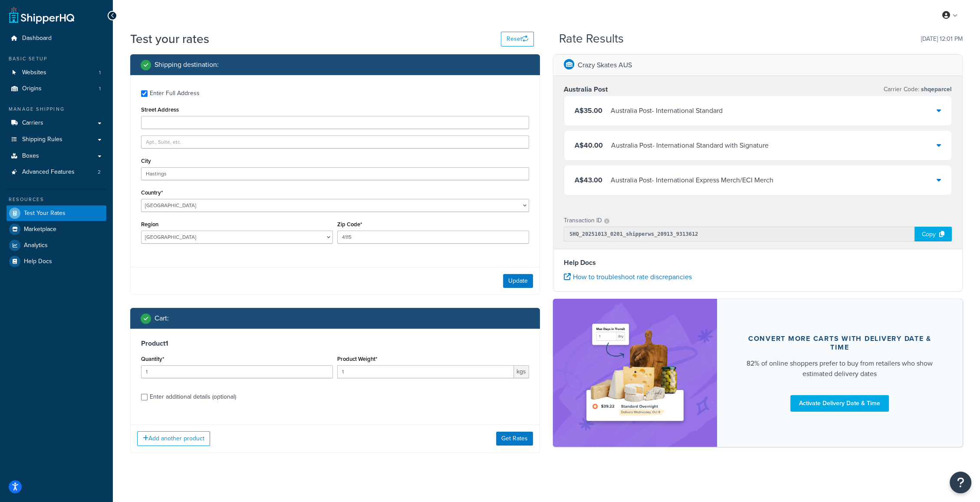
click at [166, 97] on div "Enter Full Address" at bounding box center [175, 93] width 50 height 12
click at [148, 97] on input "Enter Full Address" at bounding box center [144, 93] width 7 height 7
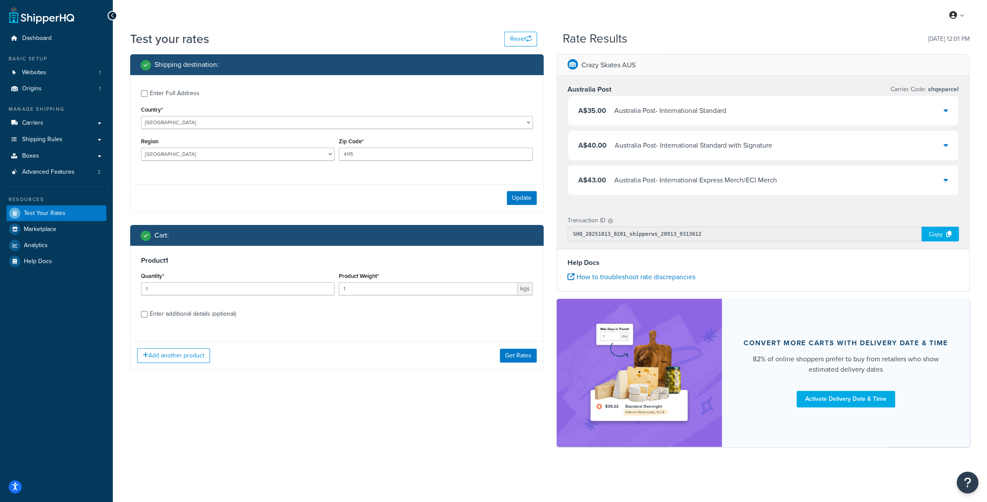
click at [164, 97] on div "Enter Full Address" at bounding box center [175, 93] width 50 height 12
click at [148, 97] on input "Enter Full Address" at bounding box center [144, 93] width 7 height 7
checkbox input "true"
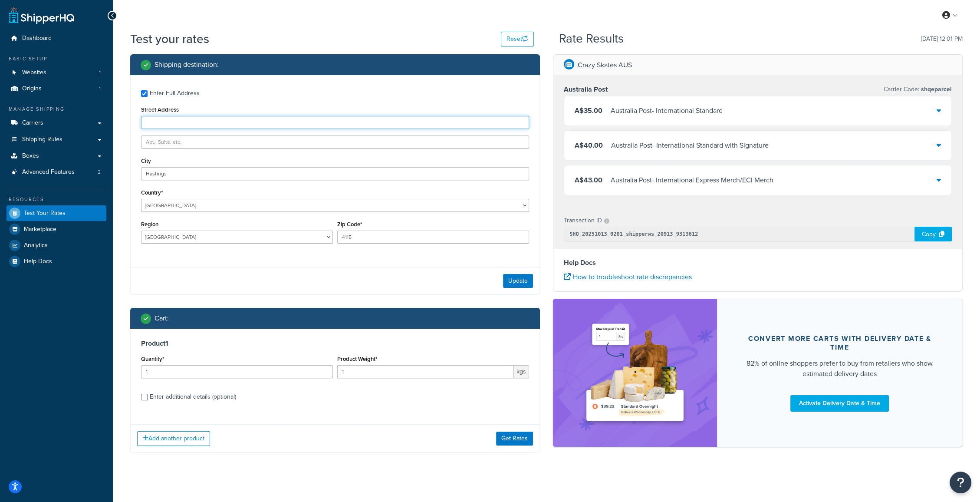
click at [177, 120] on input "Street Address" at bounding box center [335, 122] width 388 height 13
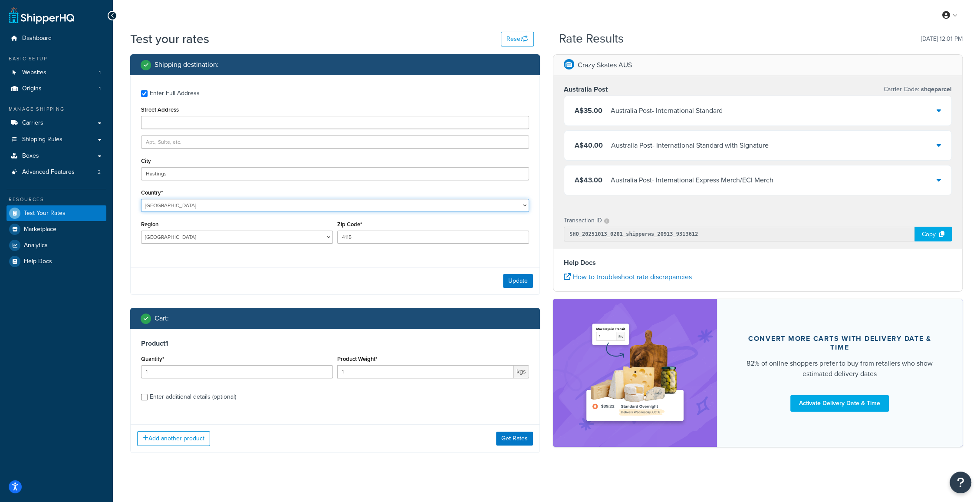
click at [171, 204] on select "[GEOGRAPHIC_DATA] [GEOGRAPHIC_DATA] [GEOGRAPHIC_DATA] [GEOGRAPHIC_DATA] [GEOGRA…" at bounding box center [335, 205] width 388 height 13
select select "US"
click at [141, 199] on select "[GEOGRAPHIC_DATA] [GEOGRAPHIC_DATA] [GEOGRAPHIC_DATA] [GEOGRAPHIC_DATA] [GEOGRA…" at bounding box center [335, 205] width 388 height 13
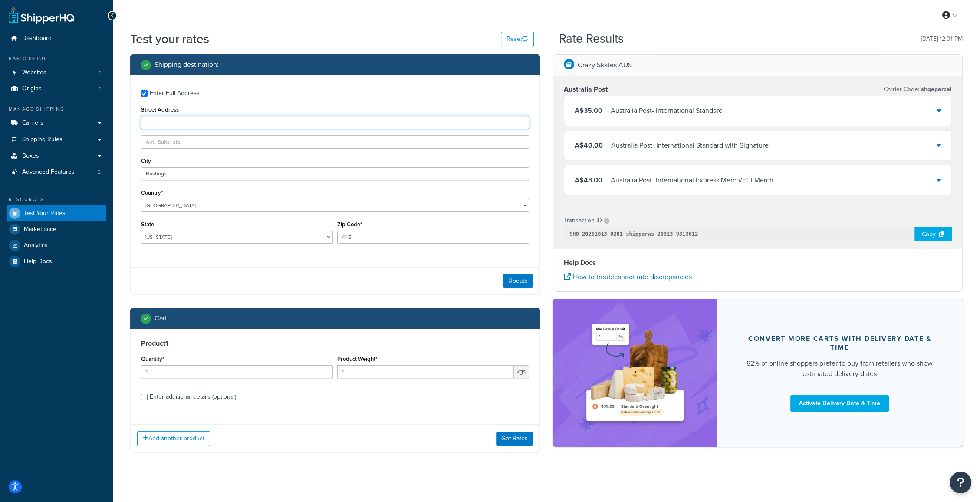
click at [175, 123] on input "Street Address" at bounding box center [335, 122] width 388 height 13
click at [174, 240] on select "[US_STATE] [US_STATE] [US_STATE] [US_STATE] [US_STATE] Armed Forces Americas Ar…" at bounding box center [237, 236] width 192 height 13
select select "IN"
click at [141, 230] on select "[US_STATE] [US_STATE] [US_STATE] [US_STATE] [US_STATE] Armed Forces Americas Ar…" at bounding box center [237, 236] width 192 height 13
drag, startPoint x: 367, startPoint y: 239, endPoint x: 296, endPoint y: 238, distance: 70.3
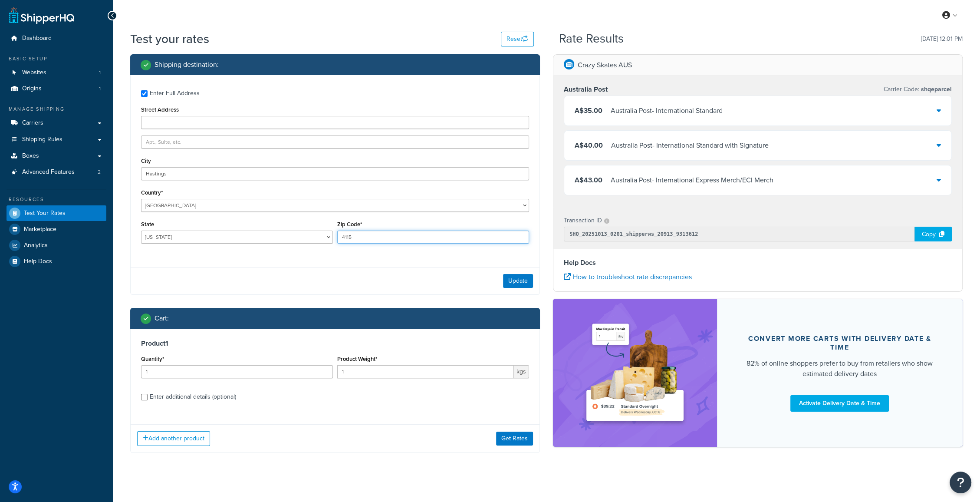
click at [301, 239] on div "State [US_STATE] [US_STATE] [US_STATE] [US_STATE] [US_STATE] Armed Forces Ameri…" at bounding box center [335, 234] width 392 height 32
type input "46241"
click at [527, 279] on button "Update" at bounding box center [518, 281] width 30 height 14
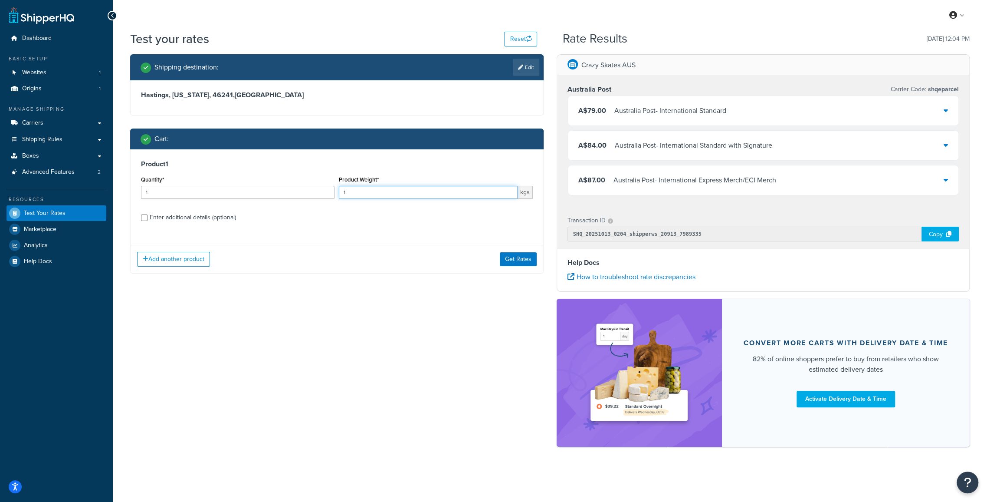
drag, startPoint x: 360, startPoint y: 192, endPoint x: 314, endPoint y: 192, distance: 46.0
click at [319, 192] on div "Quantity* 1 Product Weight* 1 kgs" at bounding box center [337, 190] width 396 height 32
type input "3.65"
click at [518, 263] on button "Get Rates" at bounding box center [518, 259] width 37 height 14
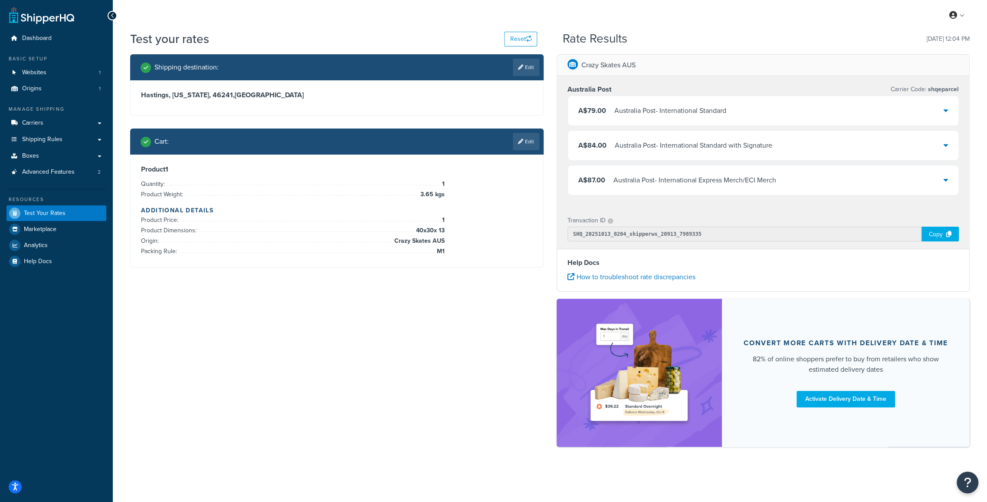
click at [948, 110] on div "A$79.00 Australia Post - International Standard" at bounding box center [763, 111] width 391 height 30
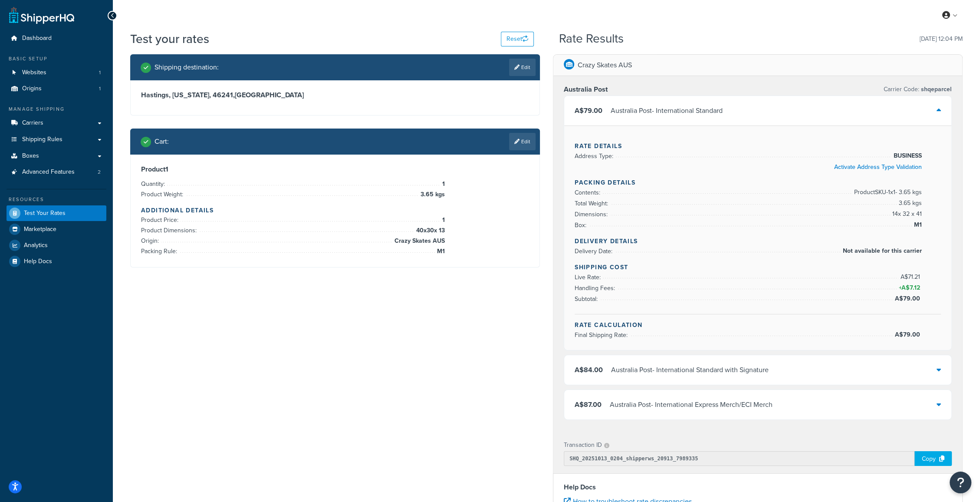
click at [939, 366] on icon at bounding box center [938, 369] width 4 height 7
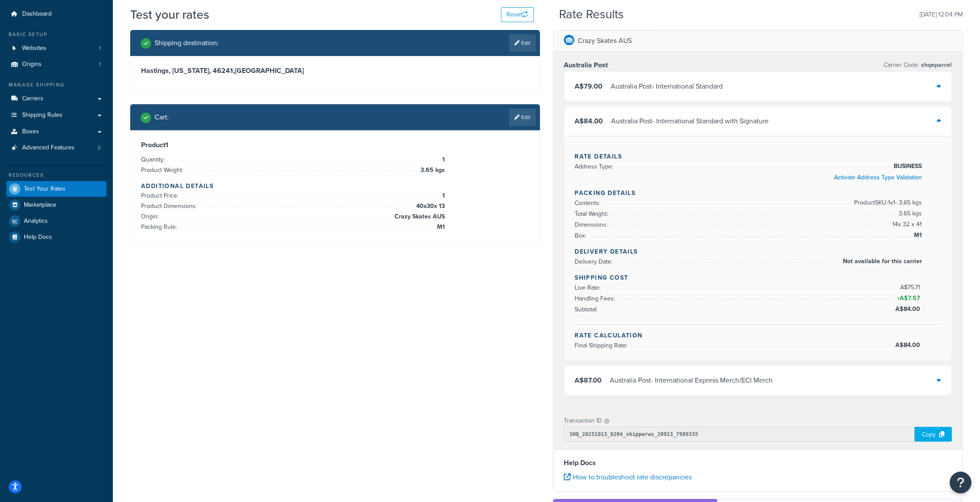
scroll to position [48, 0]
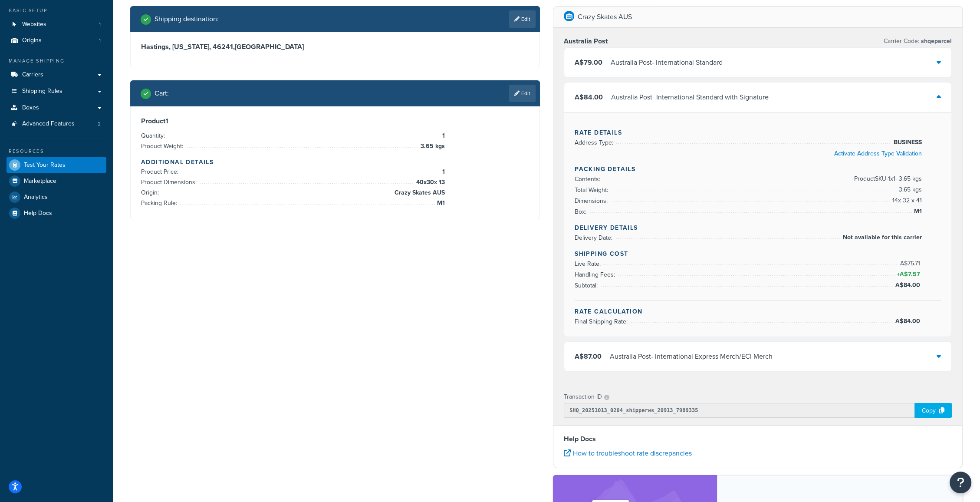
click at [937, 352] on icon at bounding box center [938, 355] width 4 height 7
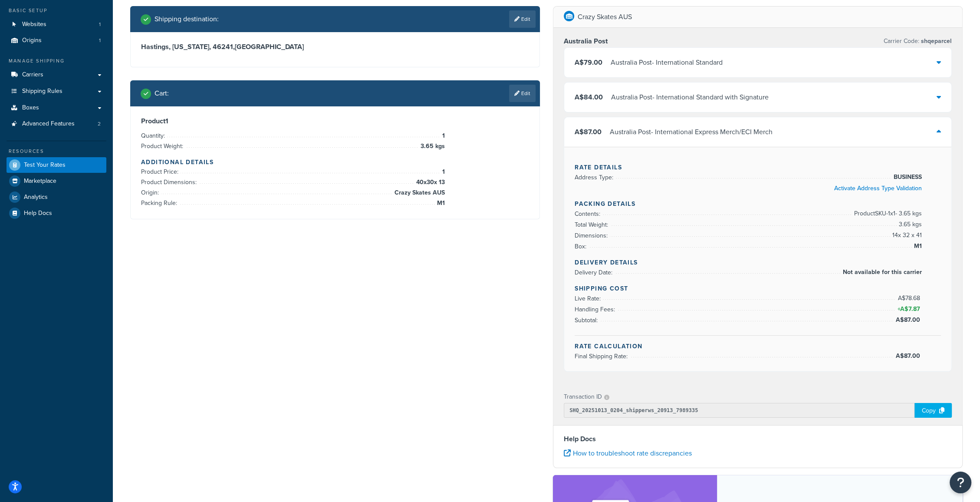
scroll to position [0, 0]
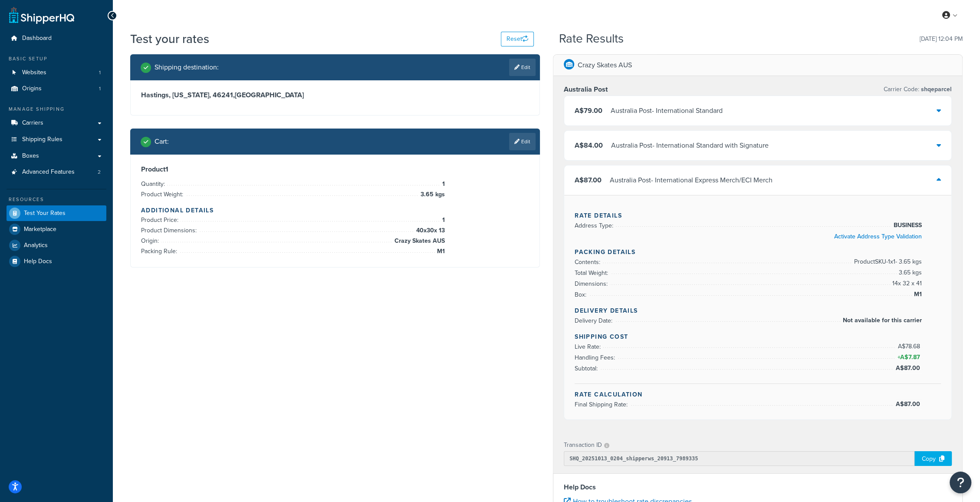
click at [401, 287] on div "Shipping destination : Edit [GEOGRAPHIC_DATA][US_STATE] , [GEOGRAPHIC_DATA] Car…" at bounding box center [546, 366] width 845 height 625
